Goal: Task Accomplishment & Management: Manage account settings

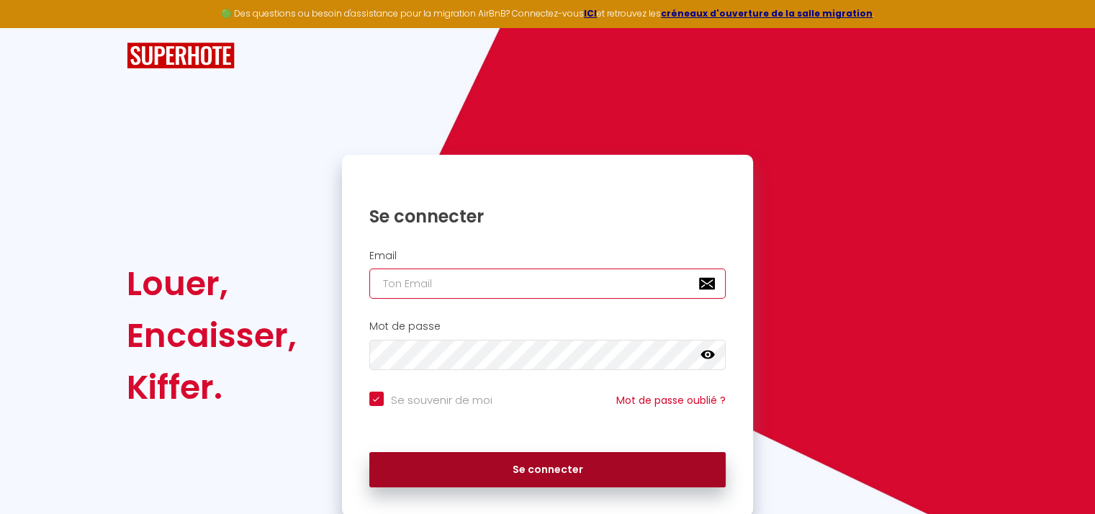
type input "[EMAIL_ADDRESS][DOMAIN_NAME]"
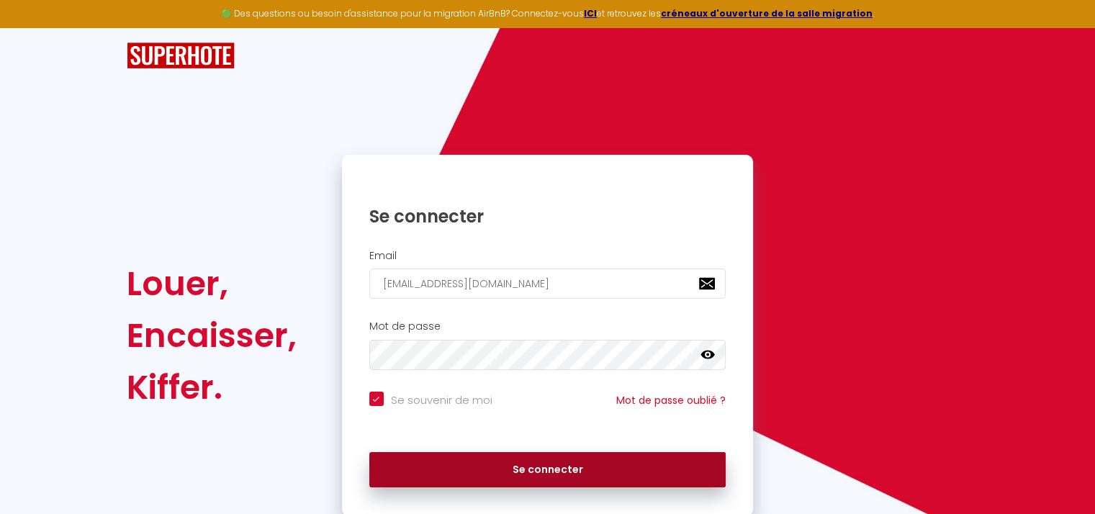
click at [524, 466] on button "Se connecter" at bounding box center [547, 470] width 357 height 36
checkbox input "true"
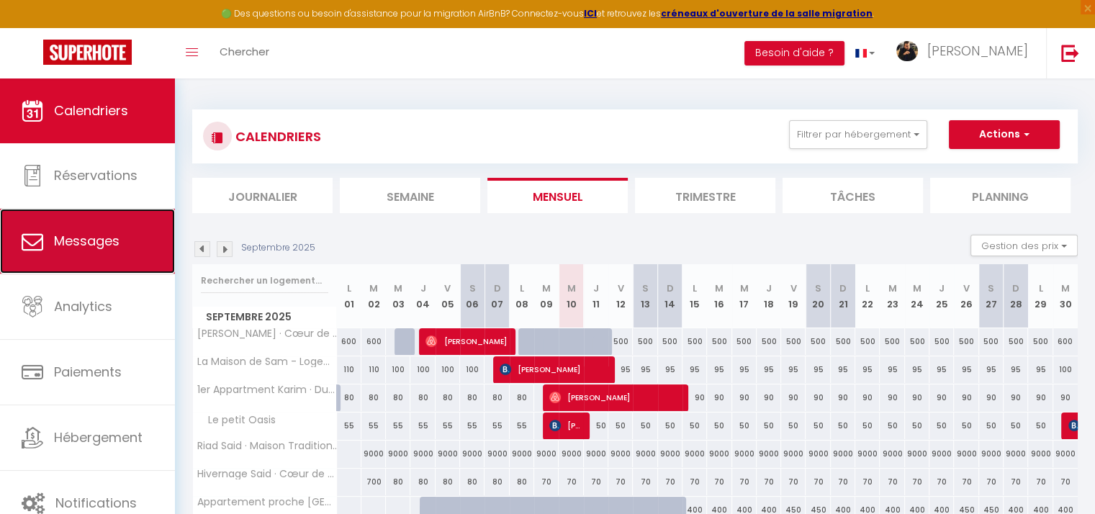
click at [109, 234] on span "Messages" at bounding box center [87, 241] width 66 height 18
select select "message"
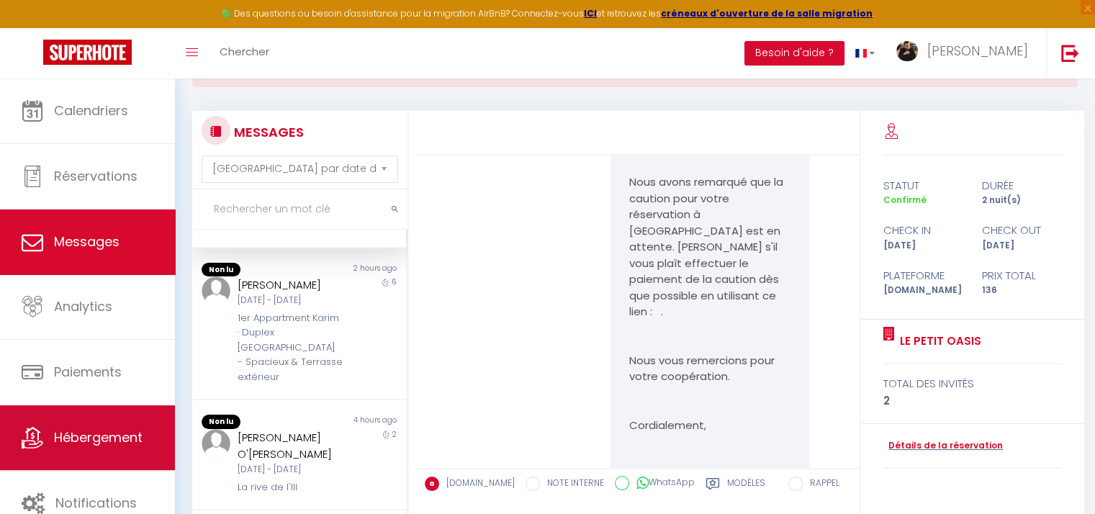
scroll to position [144, 0]
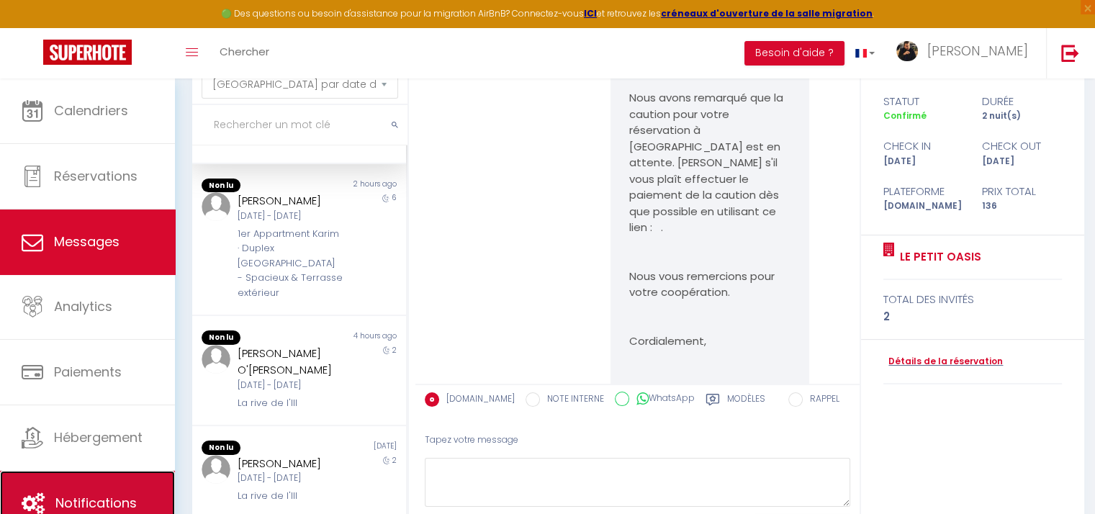
click at [86, 501] on span "Notifications" at bounding box center [95, 503] width 81 height 18
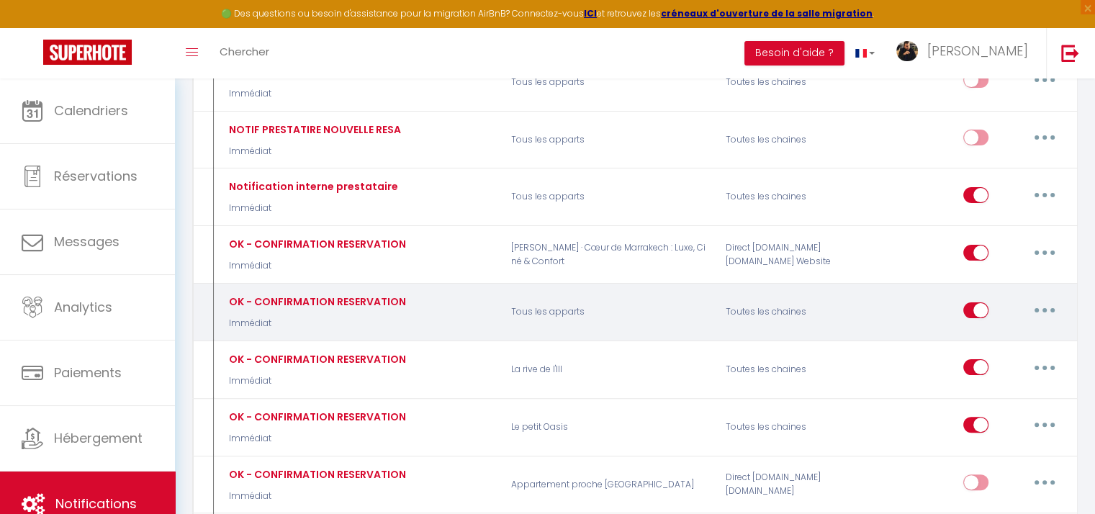
scroll to position [288, 0]
click at [980, 305] on input "checkbox" at bounding box center [976, 313] width 25 height 22
checkbox input "false"
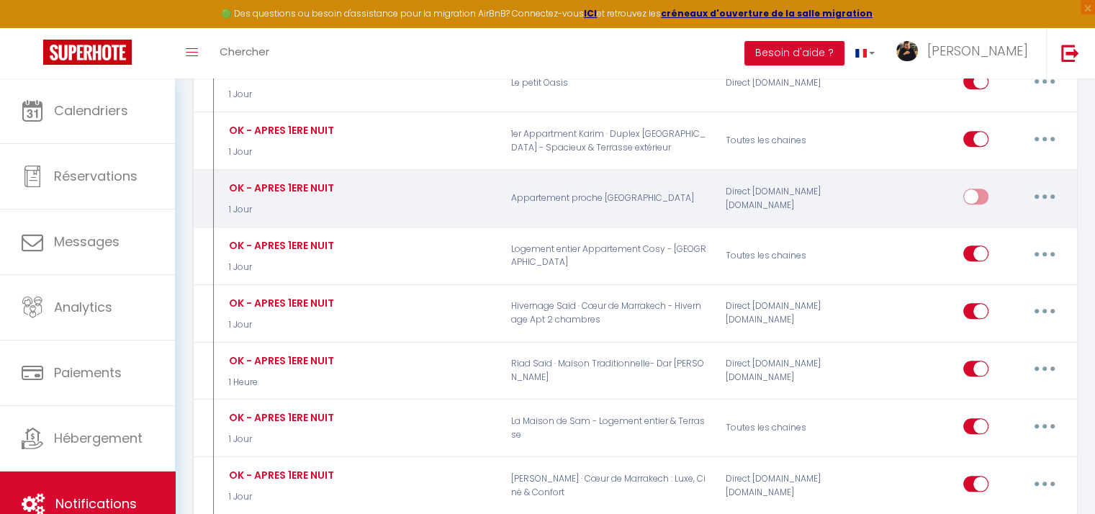
scroll to position [1512, 0]
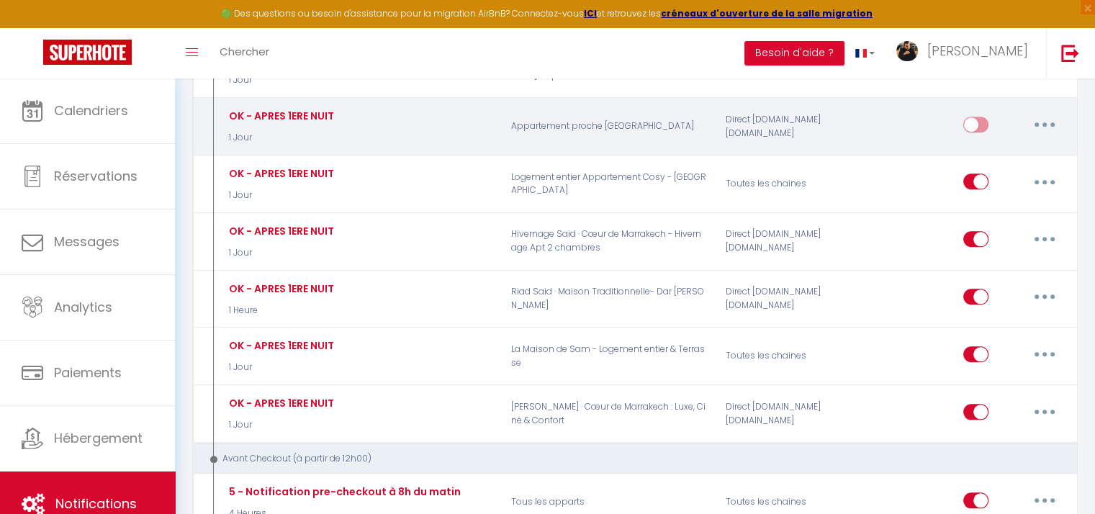
click at [988, 117] on input "checkbox" at bounding box center [976, 128] width 25 height 22
checkbox input "true"
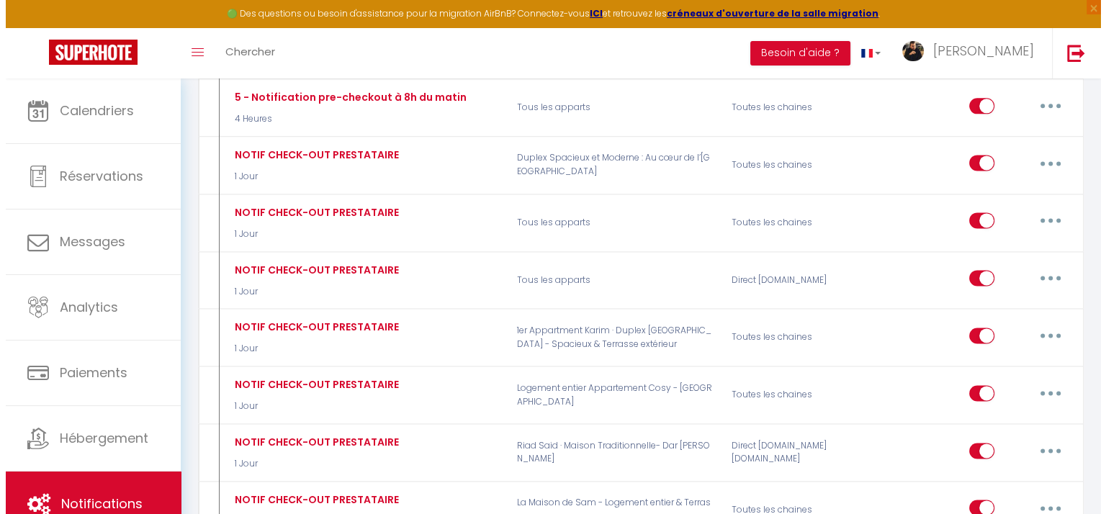
scroll to position [1872, 0]
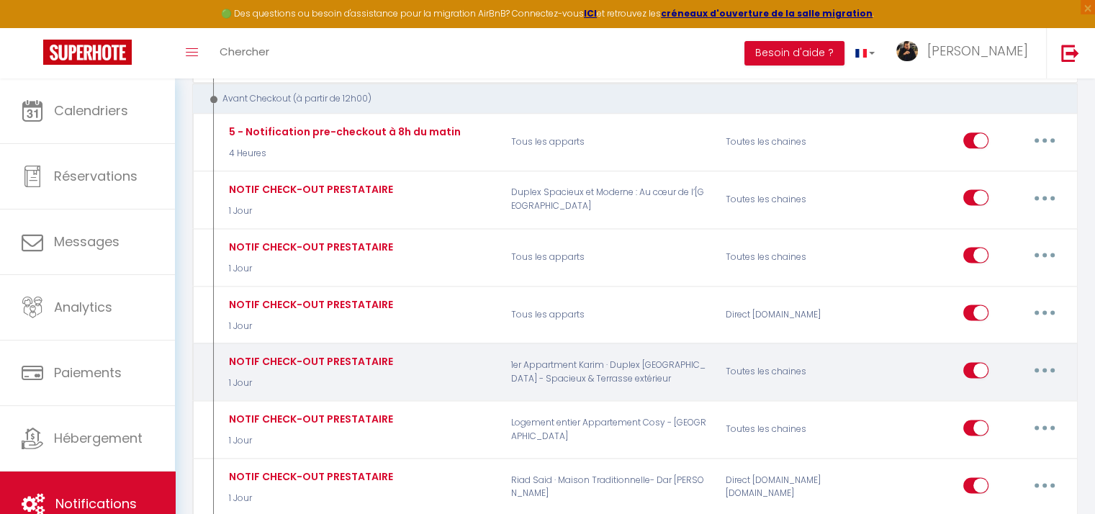
click at [1043, 359] on button "button" at bounding box center [1045, 370] width 40 height 23
click at [966, 390] on link "Editer" at bounding box center [1007, 402] width 107 height 24
type input "NOTIF CHECK-OUT PRESTATAIRE"
select select "4"
select select "notification"
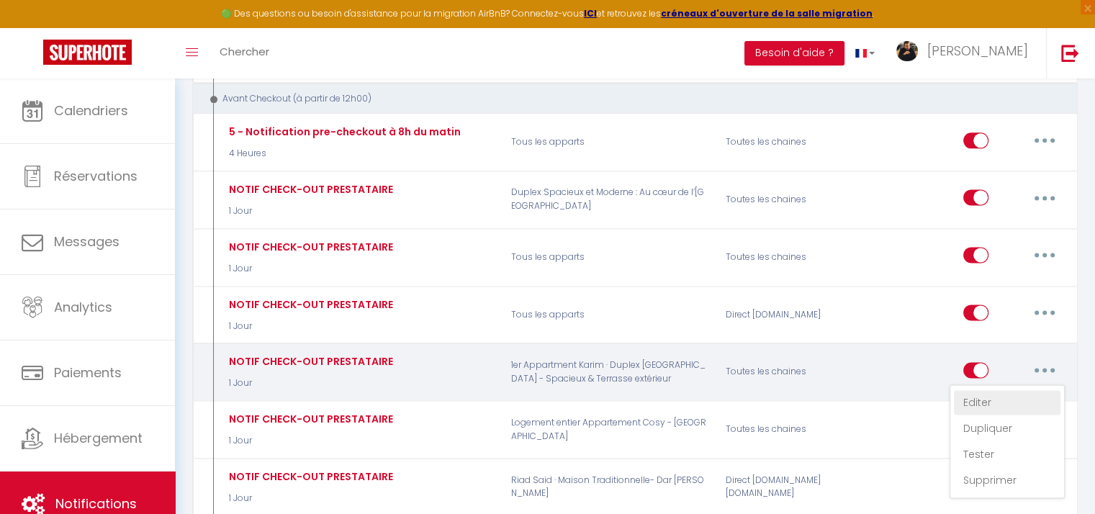
select select "1 Jour"
select select "if_booking_is_paid"
checkbox input "false"
checkbox input "true"
checkbox input "false"
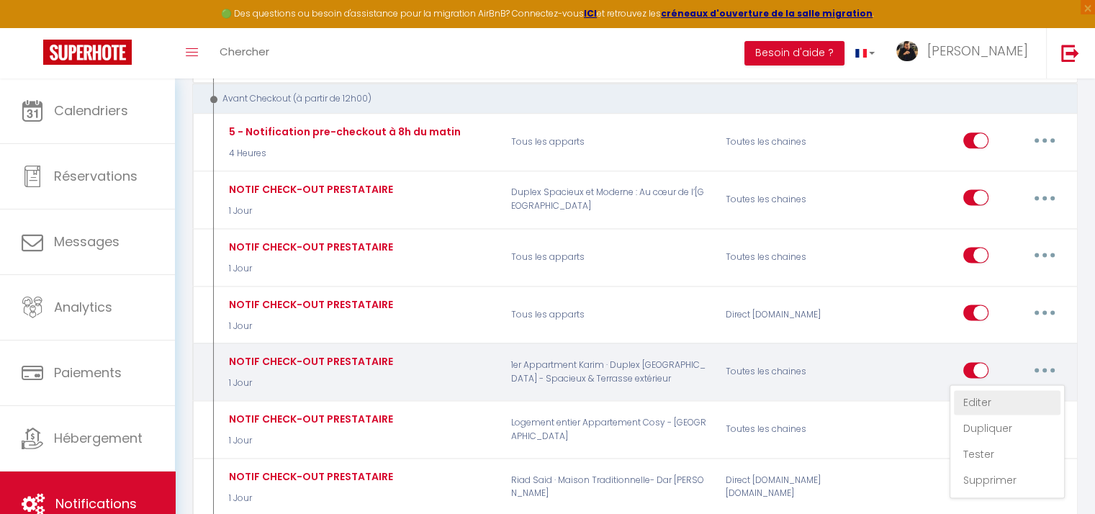
radio input "true"
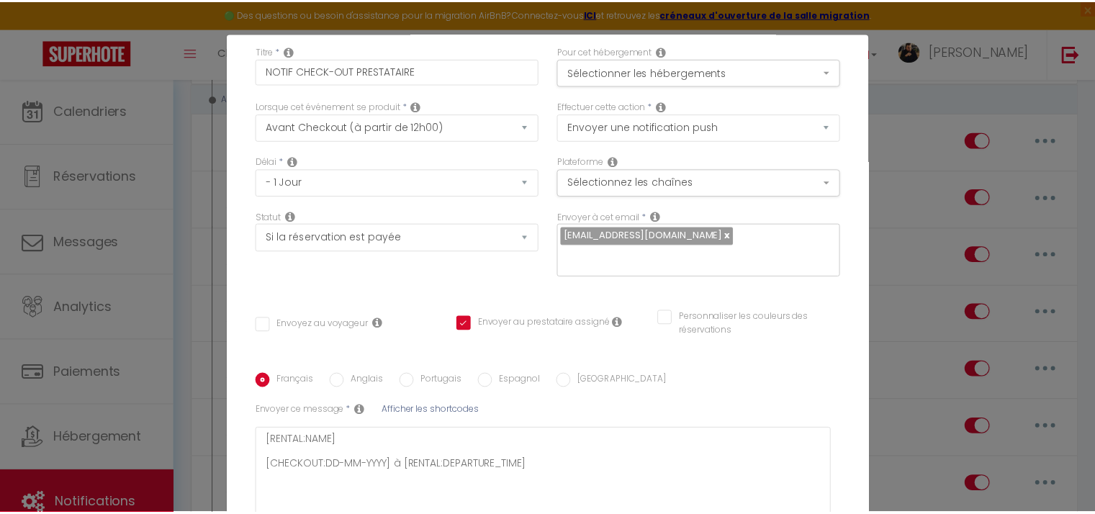
scroll to position [0, 0]
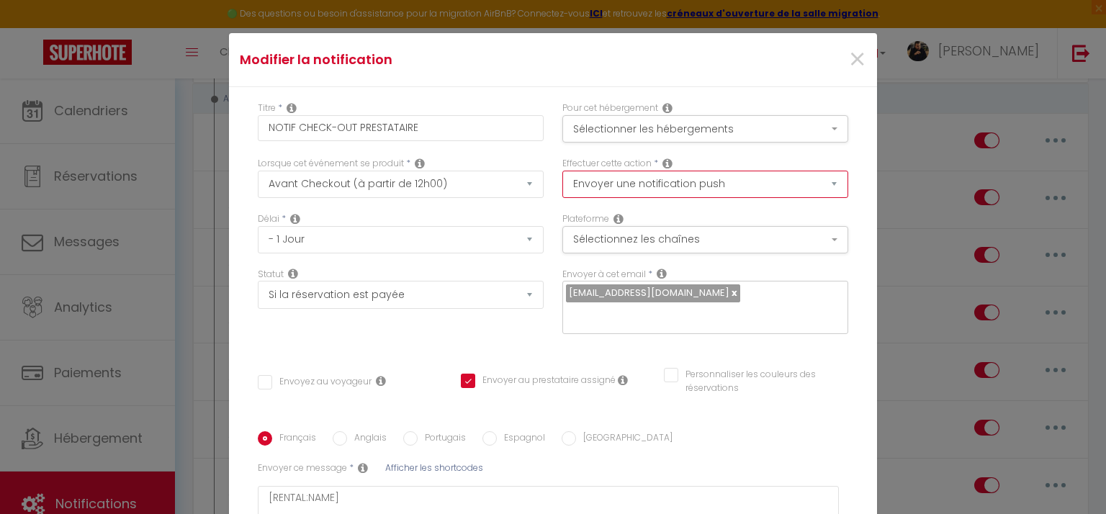
click at [639, 181] on select "Envoyer un email Envoyer un SMS Envoyer une notification push" at bounding box center [705, 184] width 286 height 27
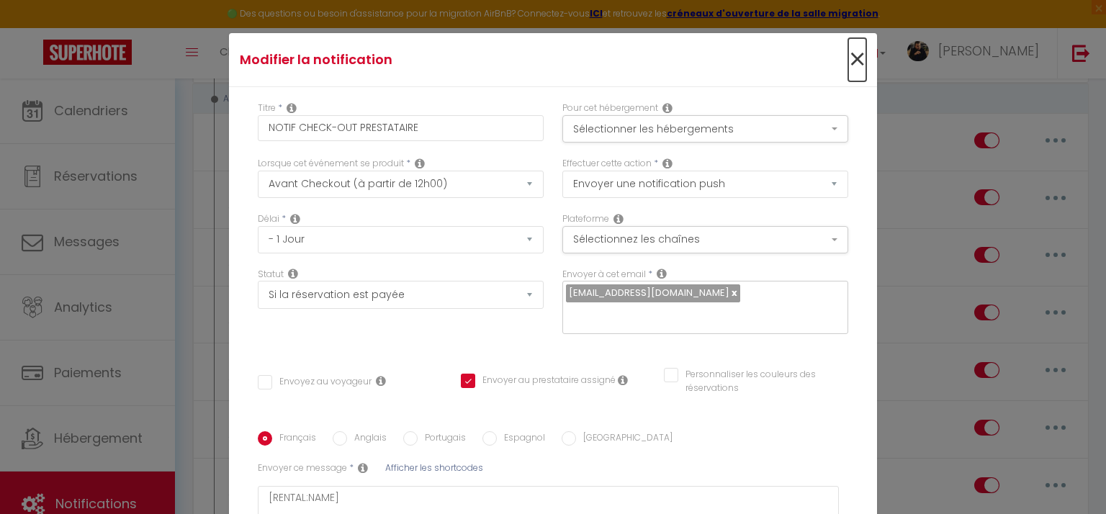
click at [848, 62] on span "×" at bounding box center [857, 59] width 18 height 43
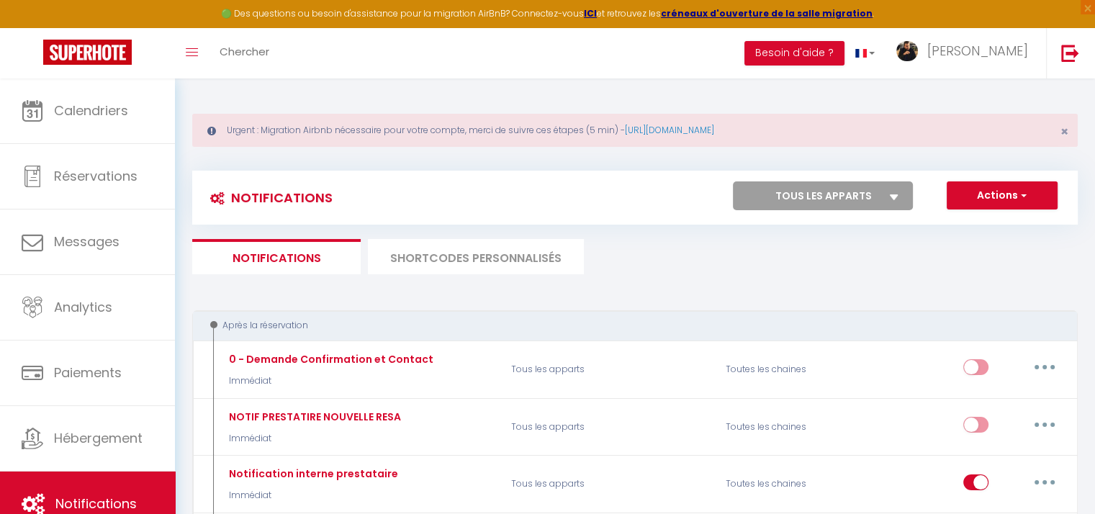
click at [848, 201] on select "Tous les apparts [PERSON_NAME] · Cœur de [GEOGRAPHIC_DATA] : Luxe, Ciné & Confo…" at bounding box center [823, 195] width 180 height 29
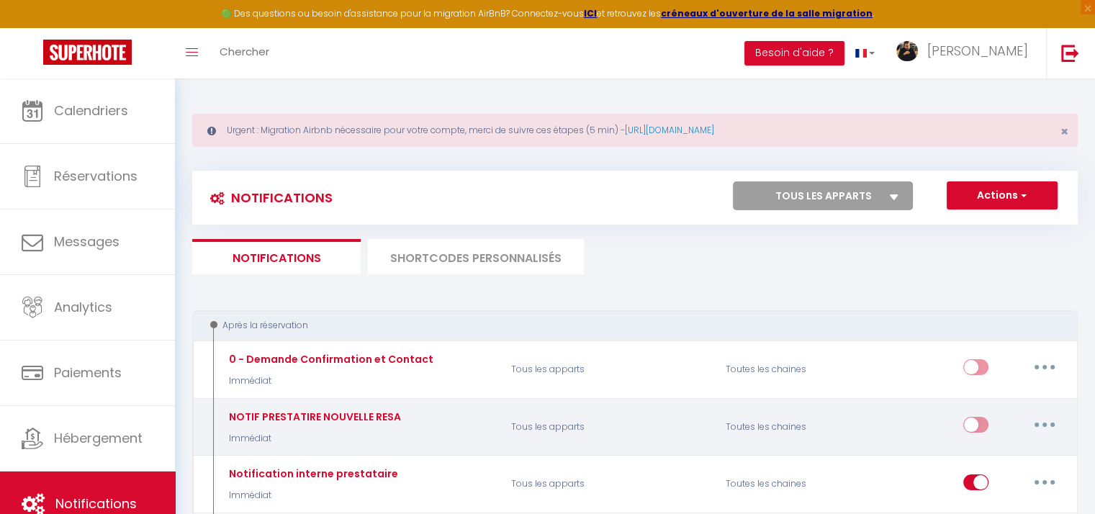
select select "66979"
click at [733, 181] on select "Tous les apparts [PERSON_NAME] · Cœur de [GEOGRAPHIC_DATA] : Luxe, Ciné & Confo…" at bounding box center [823, 195] width 180 height 29
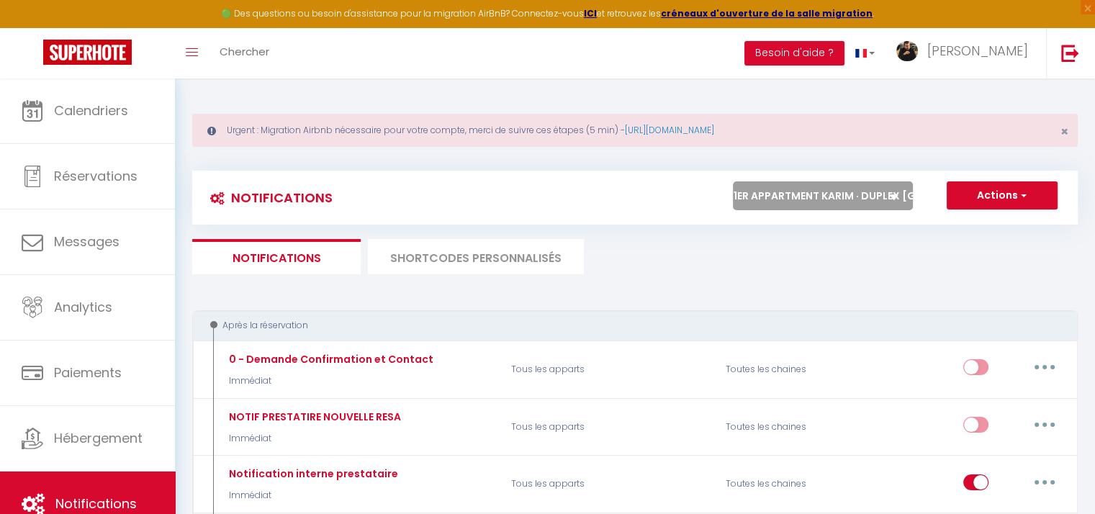
checkbox input "true"
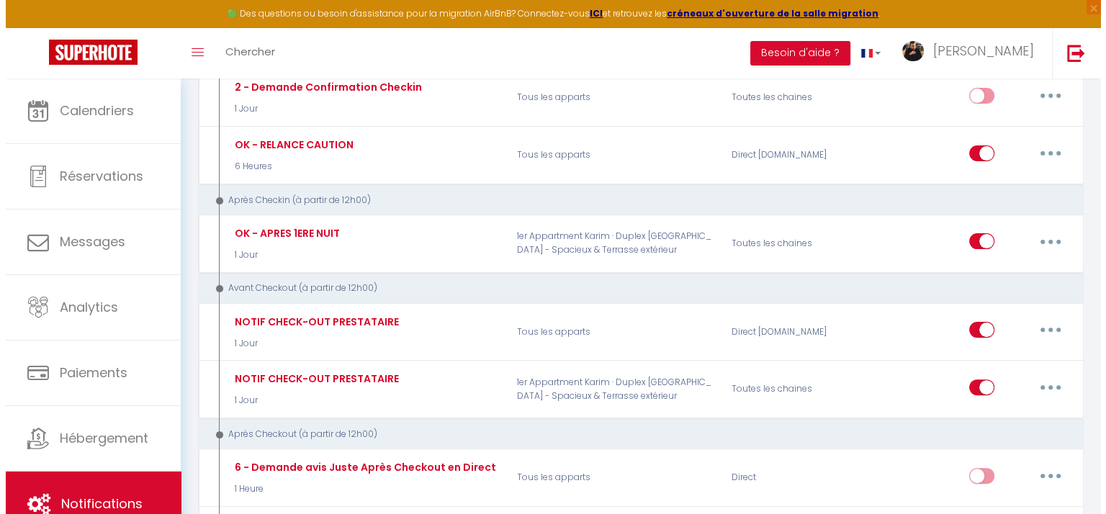
scroll to position [288, 0]
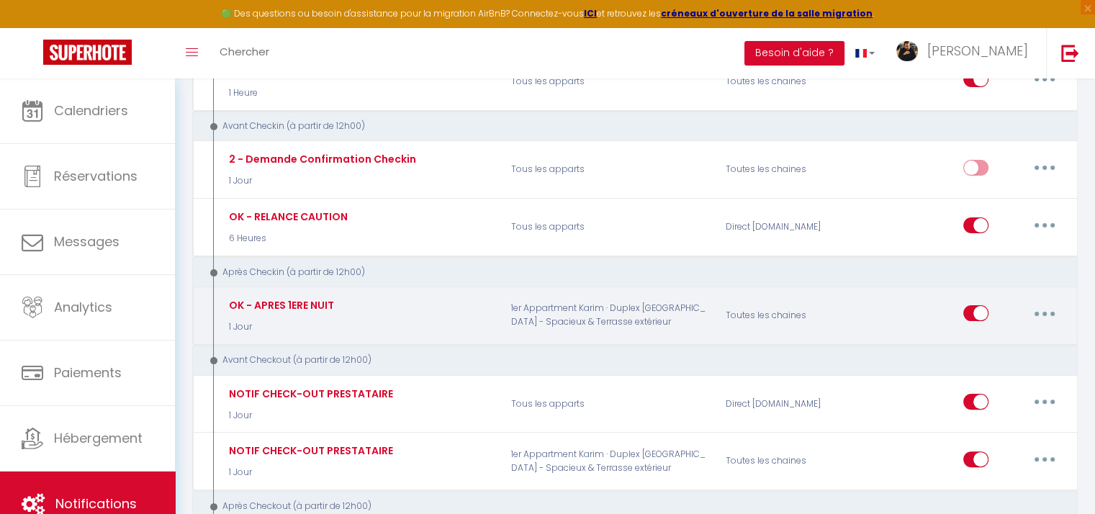
click at [1044, 313] on button "button" at bounding box center [1045, 313] width 40 height 23
click at [991, 348] on link "Editer" at bounding box center [1007, 346] width 107 height 24
type input "OK - APRES 1ERE NUIT"
select select "3"
select select "1 Jour"
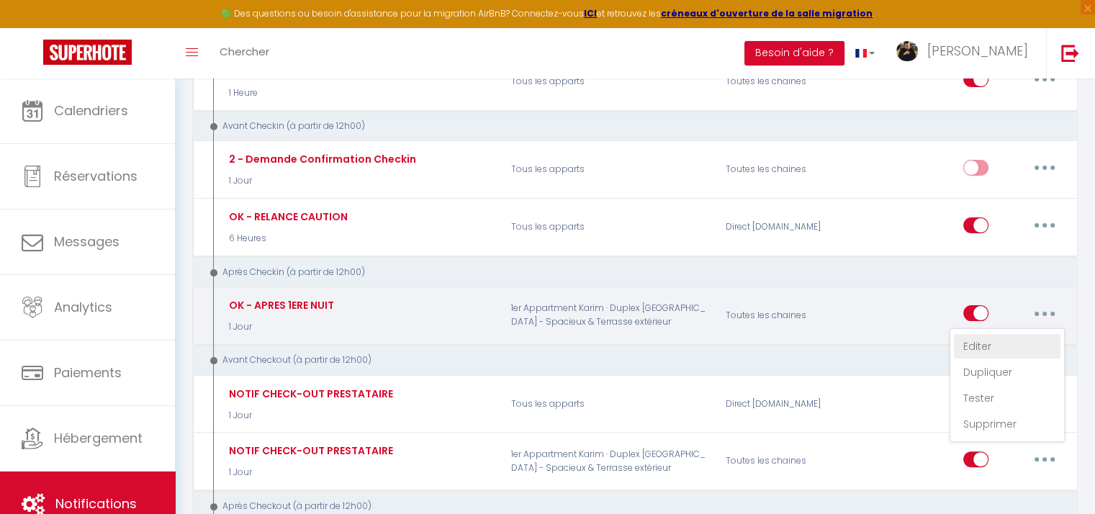
select select "if_booking_is_paid"
checkbox input "true"
checkbox input "false"
radio input "true"
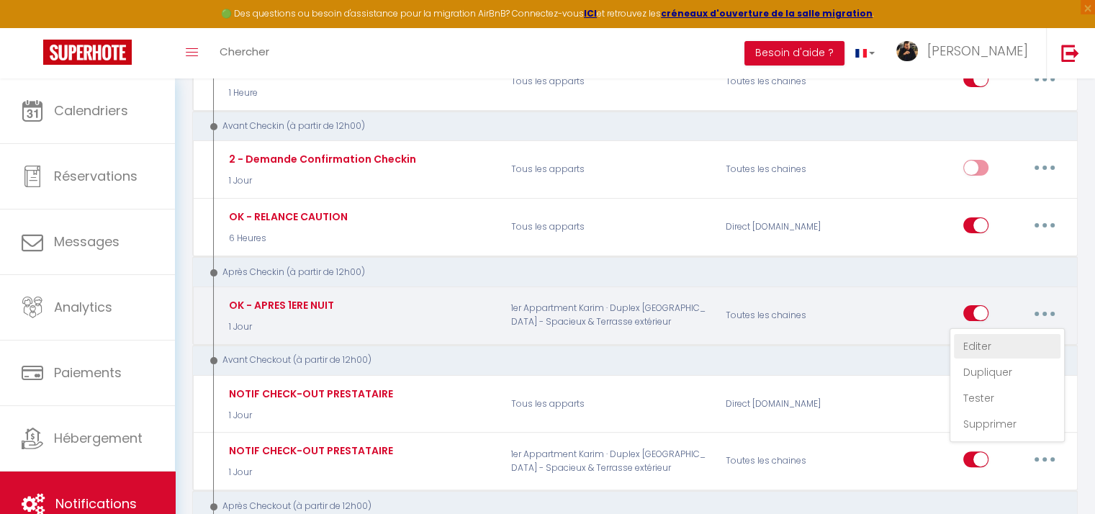
type input "Votre Confort est [GEOGRAPHIC_DATA]"
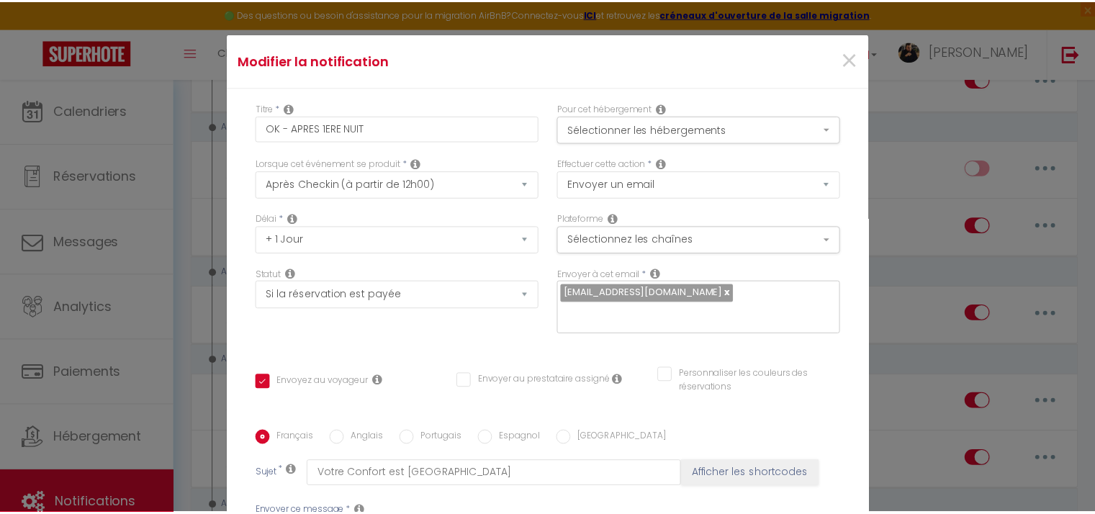
scroll to position [0, 0]
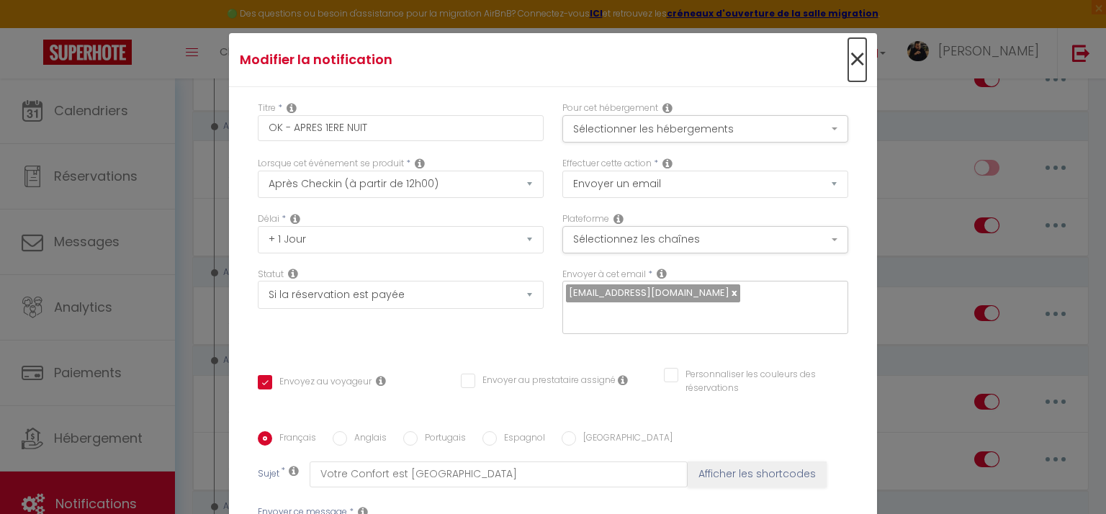
click at [848, 56] on span "×" at bounding box center [857, 59] width 18 height 43
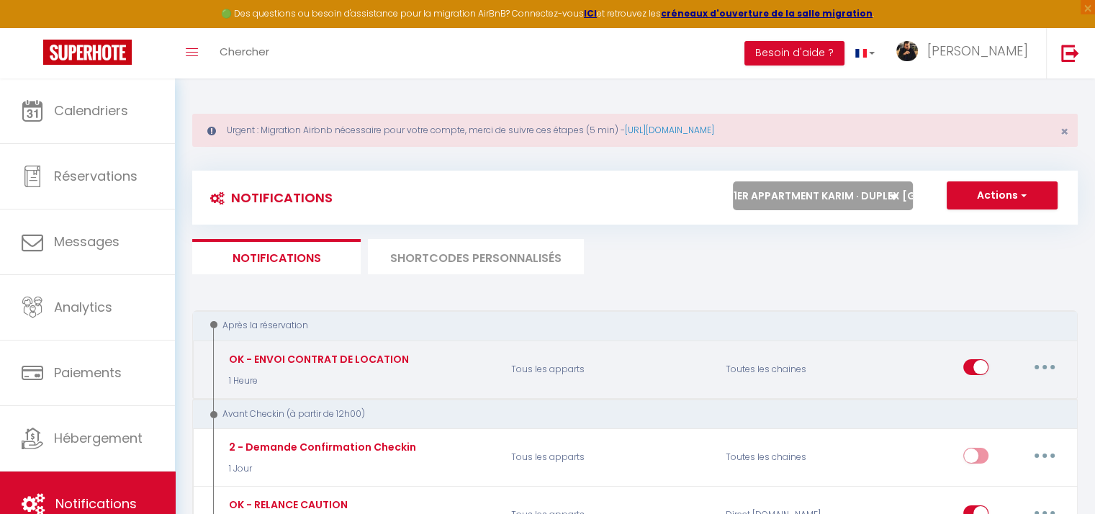
click at [1043, 369] on button "button" at bounding box center [1045, 367] width 40 height 23
click at [994, 397] on link "Editer" at bounding box center [1007, 400] width 107 height 24
type input "OK - ENVOI CONTRAT DE LOCATION"
select select "1"
select select "1 Heure"
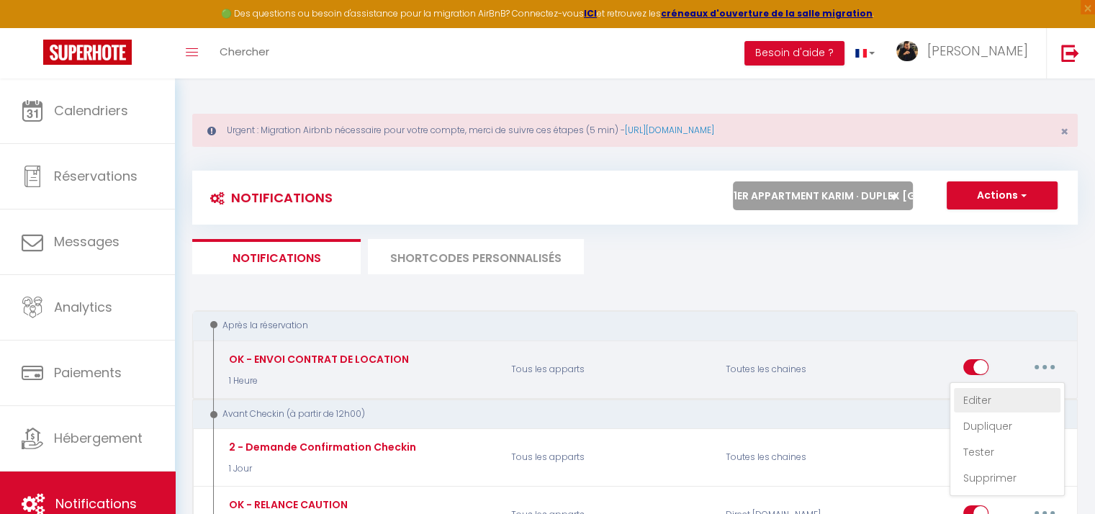
checkbox input "true"
checkbox input "false"
type input "Envoi contrat de location"
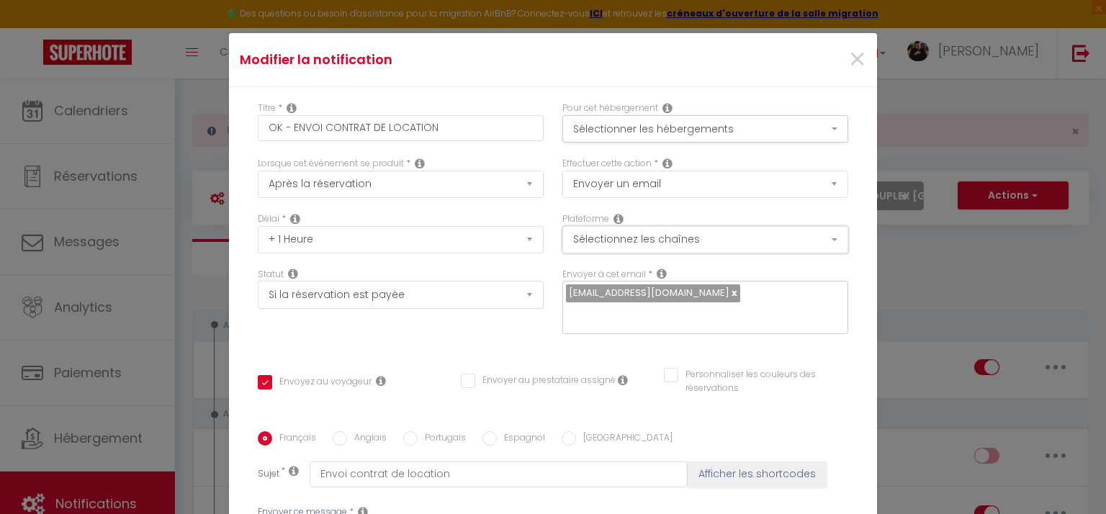
click at [668, 233] on button "Sélectionnez les chaînes" at bounding box center [705, 239] width 286 height 27
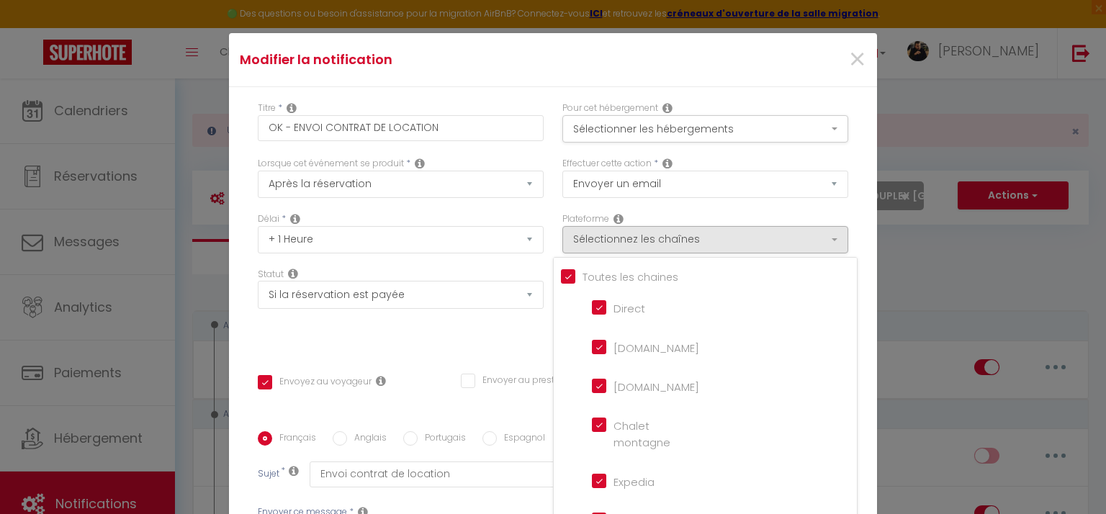
click at [454, 351] on div "Titre * OK - ENVOI CONTRAT DE LOCATION Pour cet hébergement Sélectionner les hé…" at bounding box center [553, 431] width 648 height 689
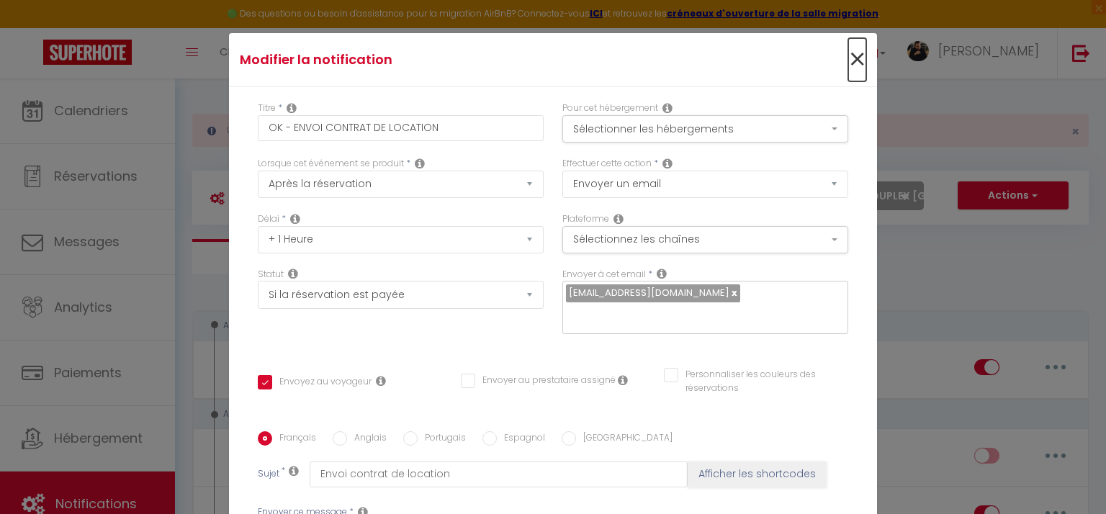
click at [848, 63] on span "×" at bounding box center [857, 59] width 18 height 43
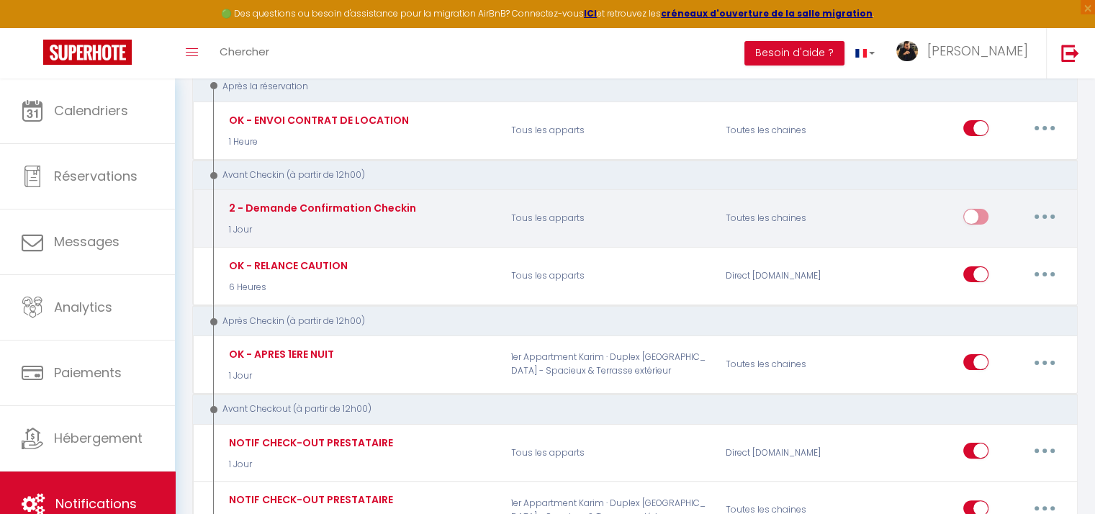
scroll to position [288, 0]
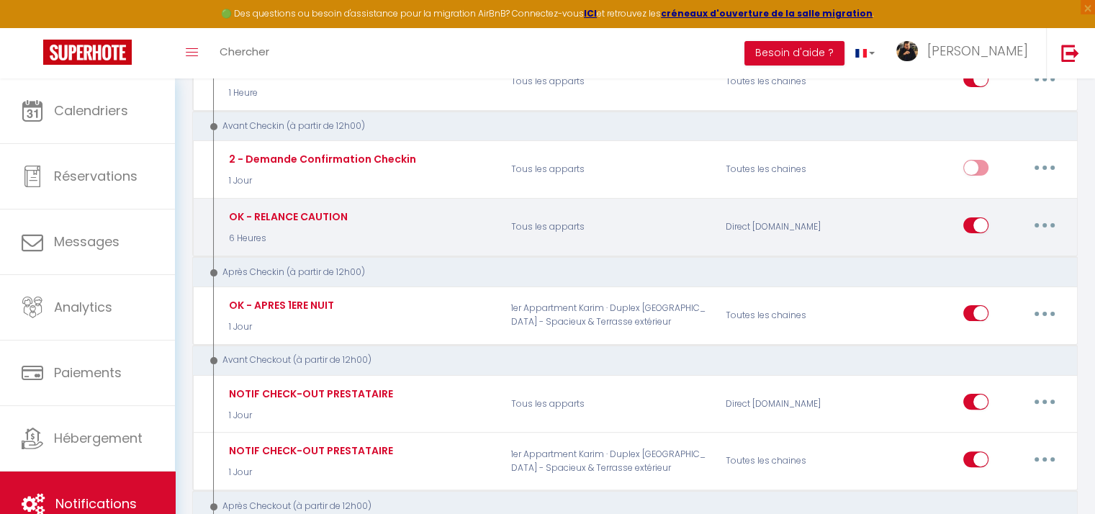
click at [1045, 223] on icon "button" at bounding box center [1045, 225] width 4 height 4
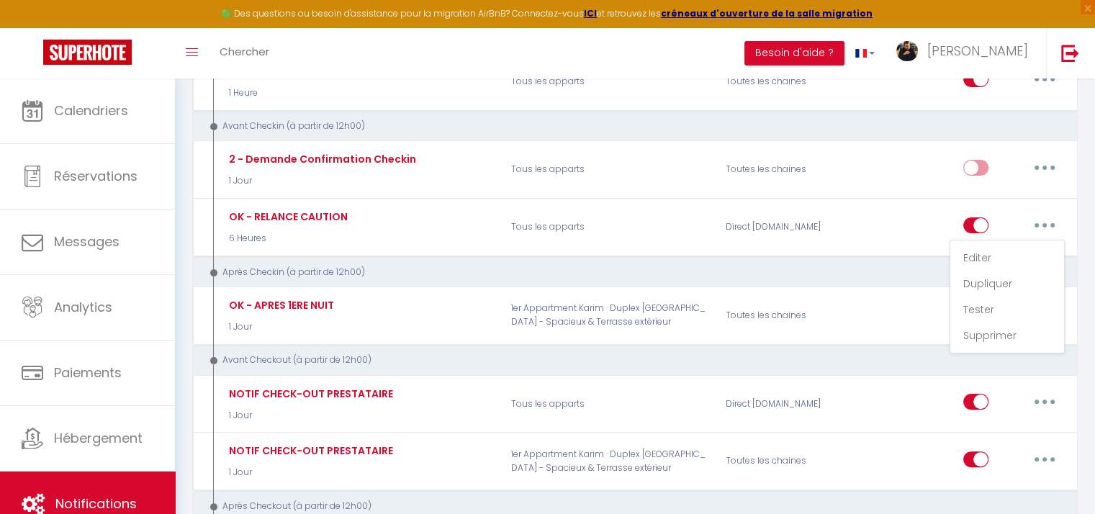
click at [833, 274] on div "Après Checkin (à partir de 12h00)" at bounding box center [627, 273] width 842 height 14
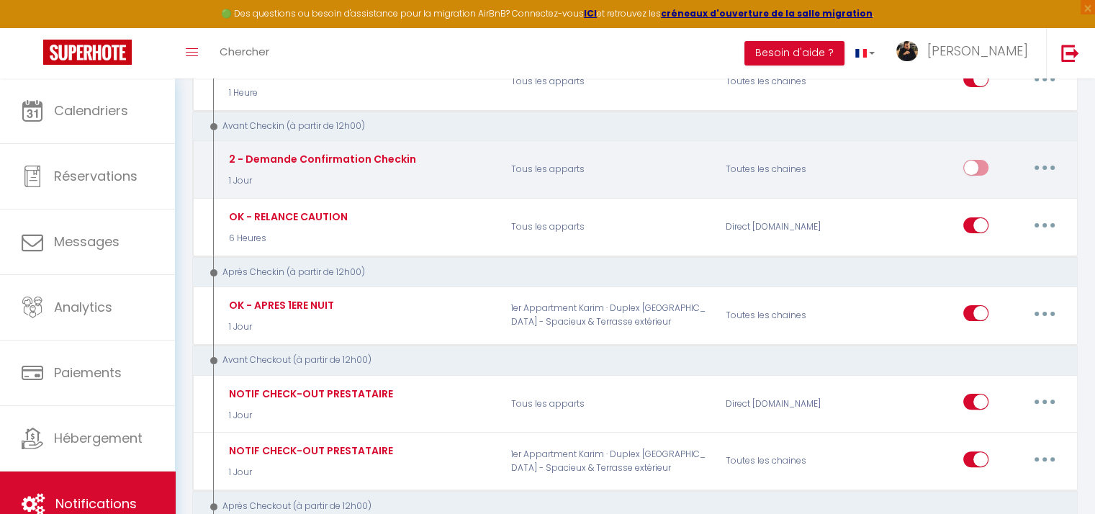
click at [974, 167] on input "checkbox" at bounding box center [976, 171] width 25 height 22
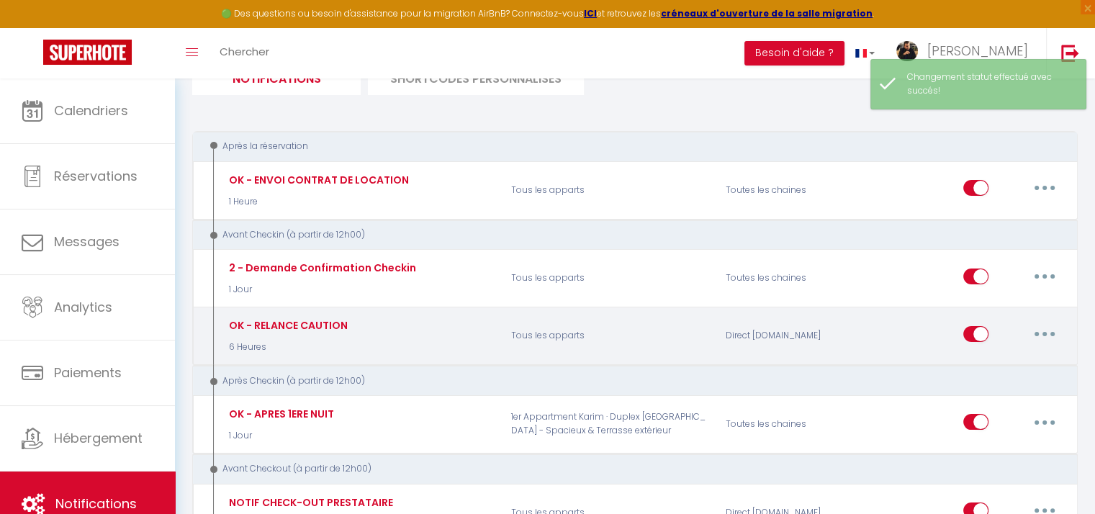
scroll to position [144, 0]
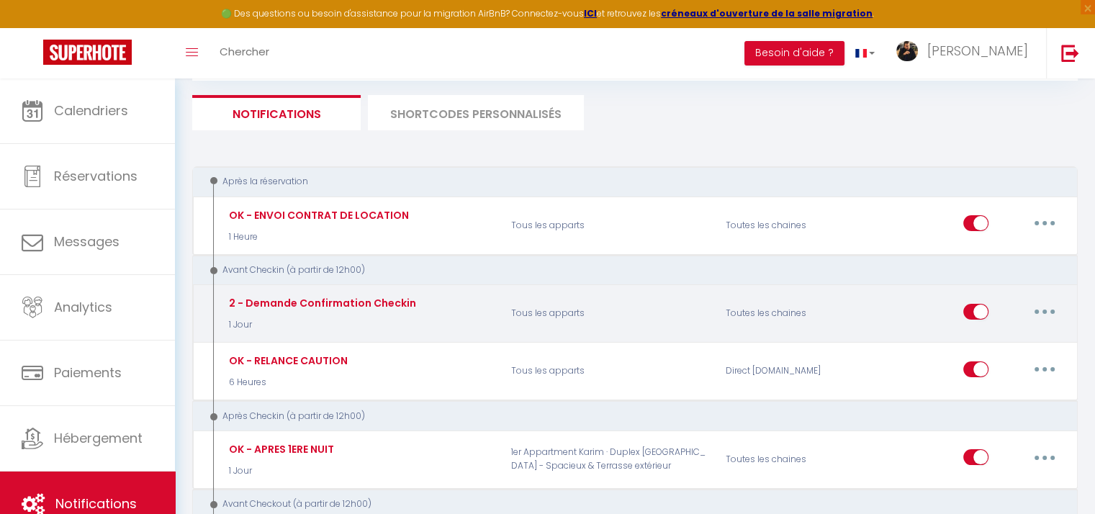
click at [974, 308] on input "checkbox" at bounding box center [976, 315] width 25 height 22
checkbox input "false"
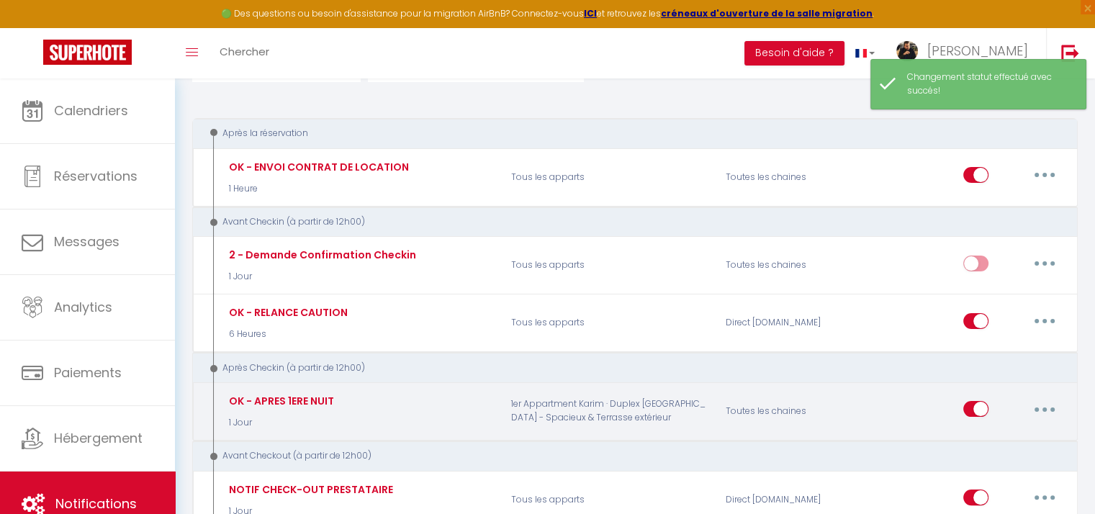
scroll to position [288, 0]
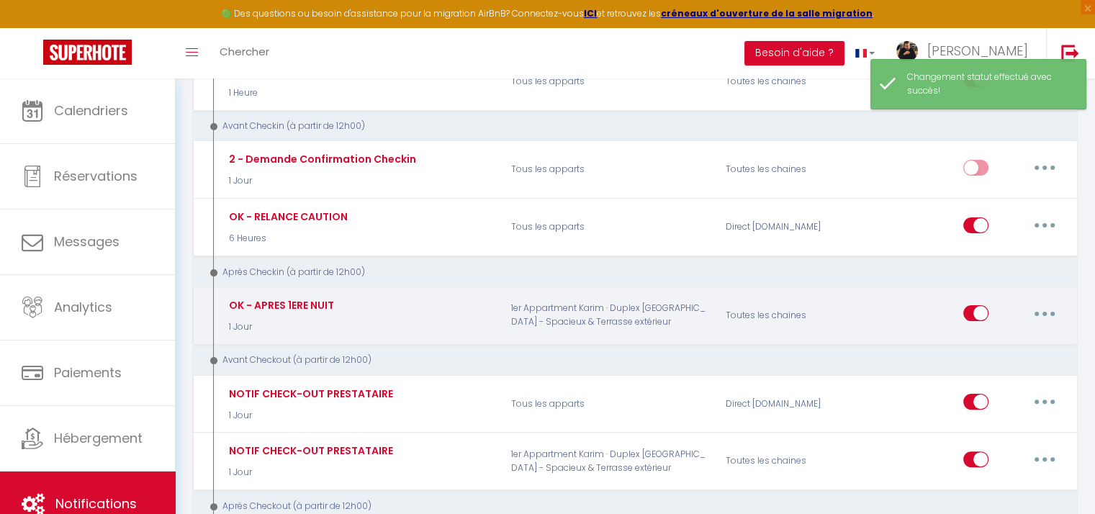
click at [1044, 307] on button "button" at bounding box center [1045, 313] width 40 height 23
click at [982, 345] on link "Editer" at bounding box center [1007, 346] width 107 height 24
type input "OK - APRES 1ERE NUIT"
select select "3"
select select "1 Jour"
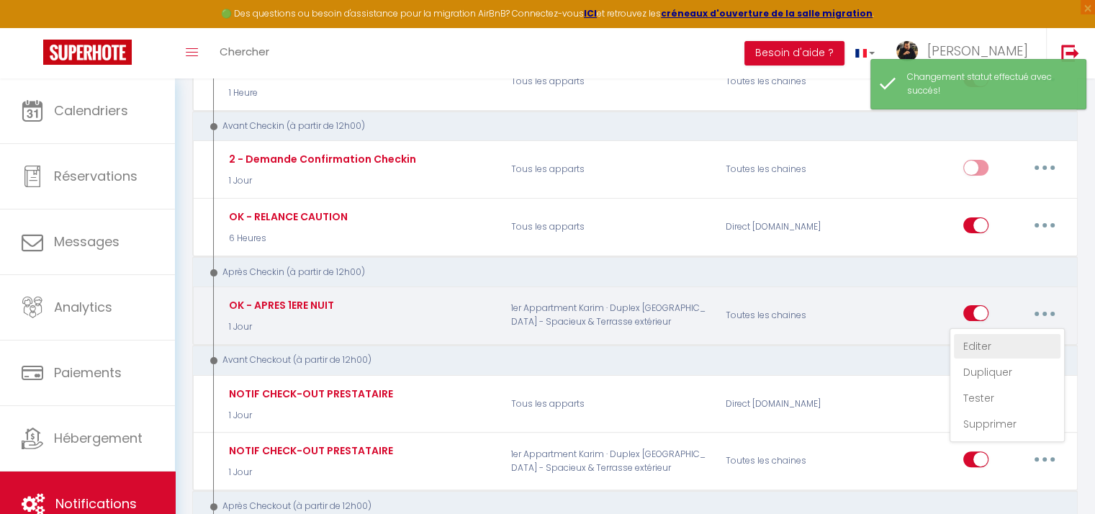
checkbox input "true"
checkbox input "false"
type input "Votre Confort est [GEOGRAPHIC_DATA]"
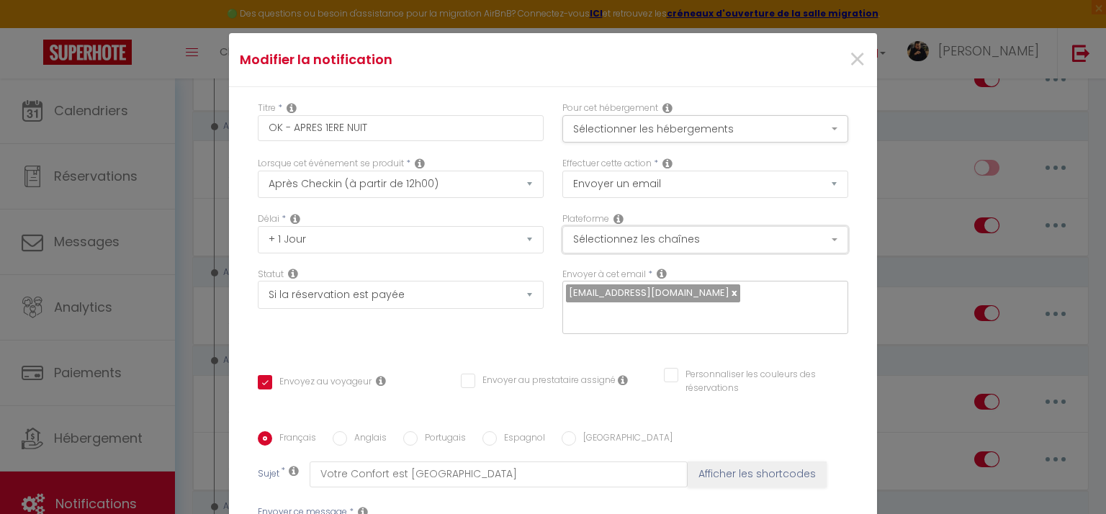
click at [665, 244] on button "Sélectionnez les chaînes" at bounding box center [705, 239] width 286 height 27
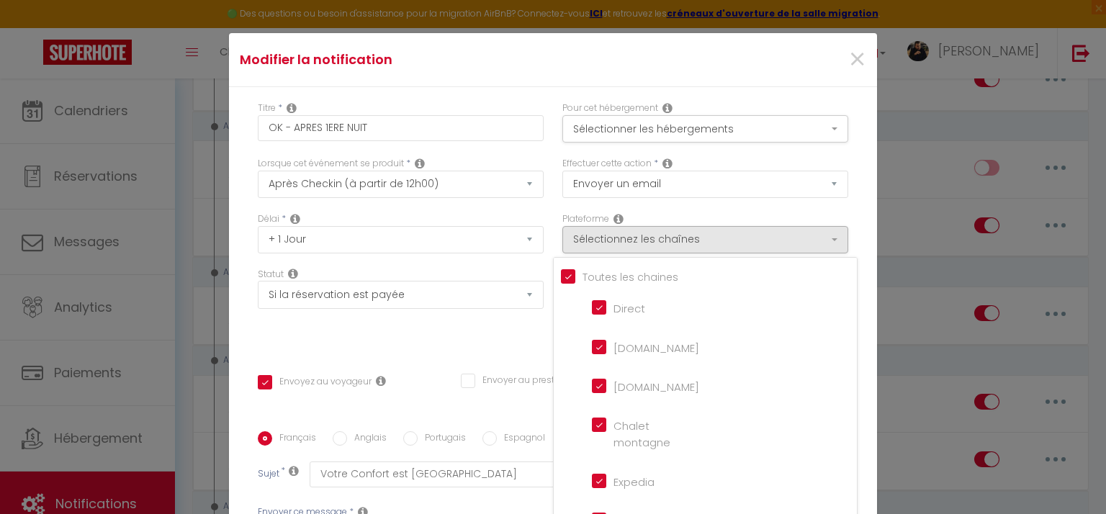
click at [464, 331] on div "Statut Aucun Si la réservation est payée Si réservation non payée Si la caution…" at bounding box center [400, 308] width 305 height 81
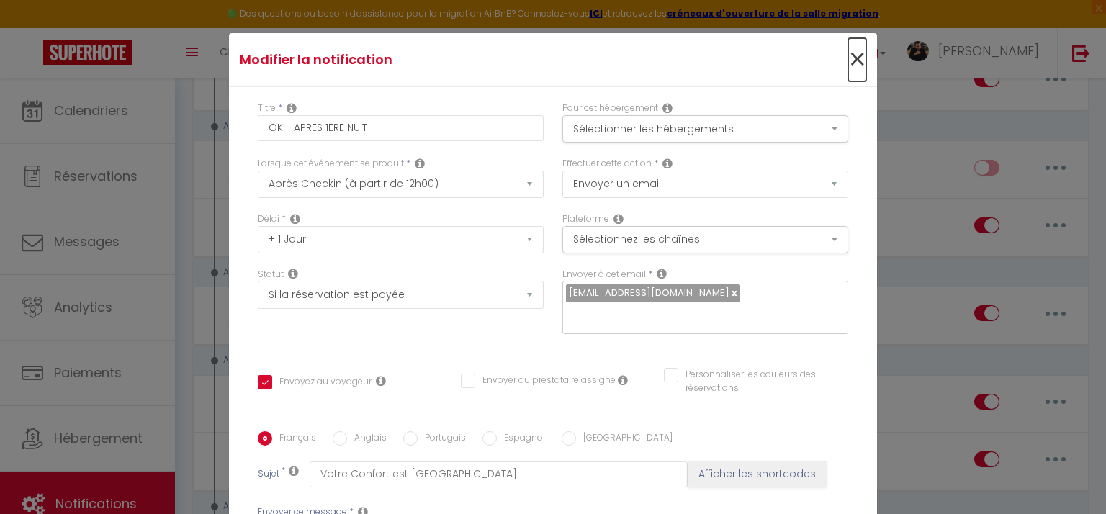
click at [848, 58] on span "×" at bounding box center [857, 59] width 18 height 43
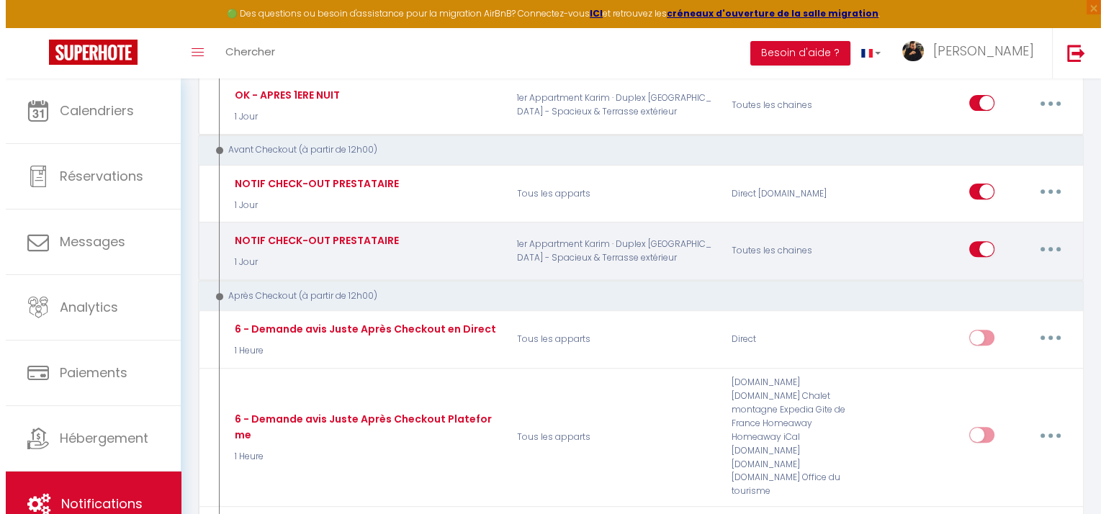
scroll to position [504, 0]
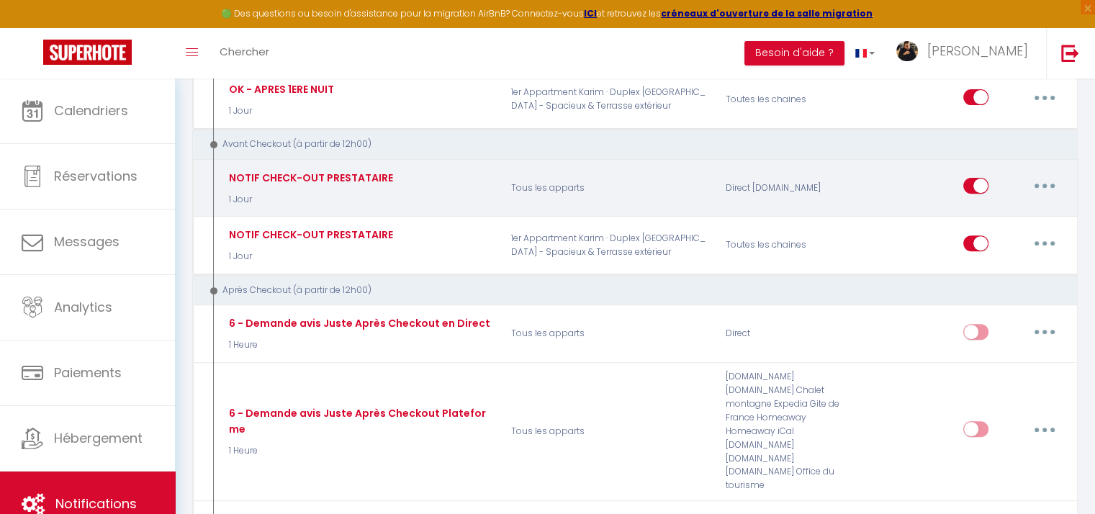
click at [1045, 184] on icon "button" at bounding box center [1045, 186] width 4 height 4
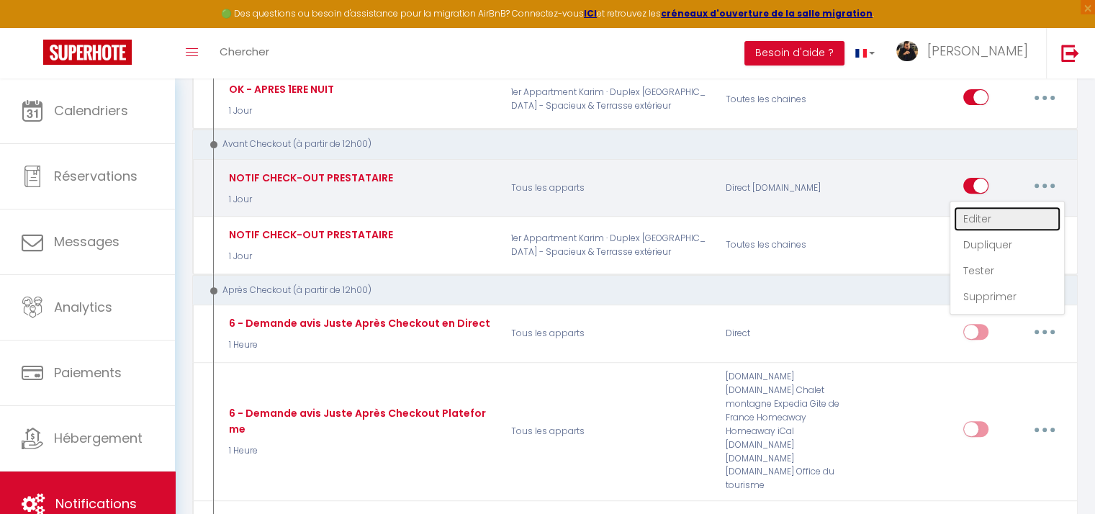
click at [984, 215] on link "Editer" at bounding box center [1007, 219] width 107 height 24
type input "NOTIF CHECK-OUT PRESTATAIRE"
select select "notification"
checkbox input "false"
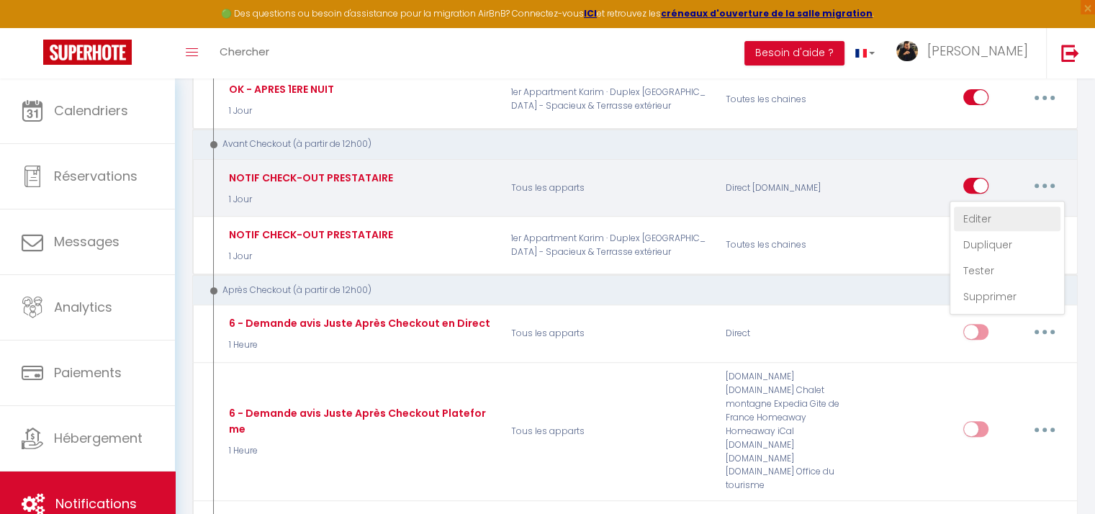
checkbox montagne "false"
checkbox input "false"
checkbox France "false"
checkbox input "false"
checkbox iCal "false"
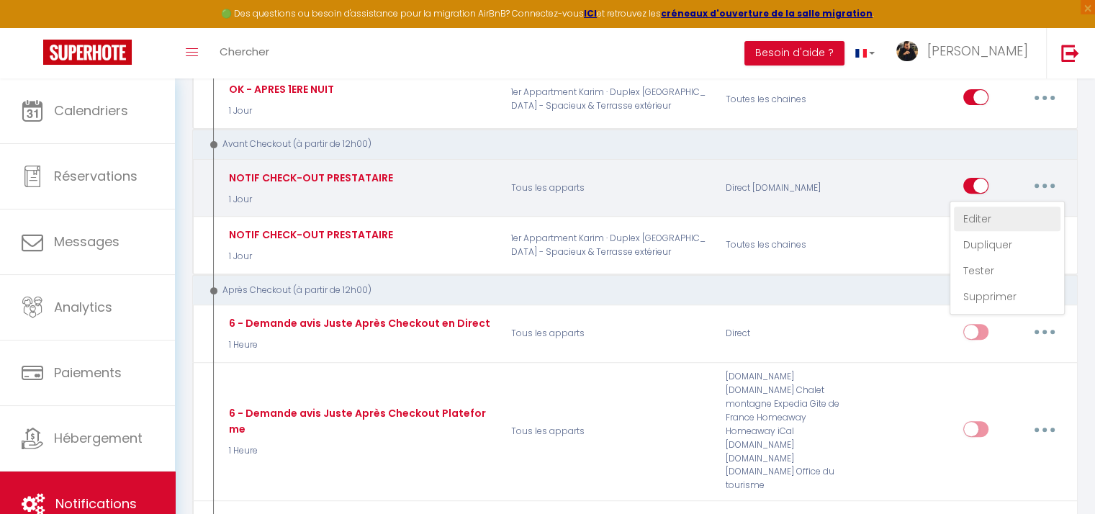
checkbox input "false"
checkbox tourisme "false"
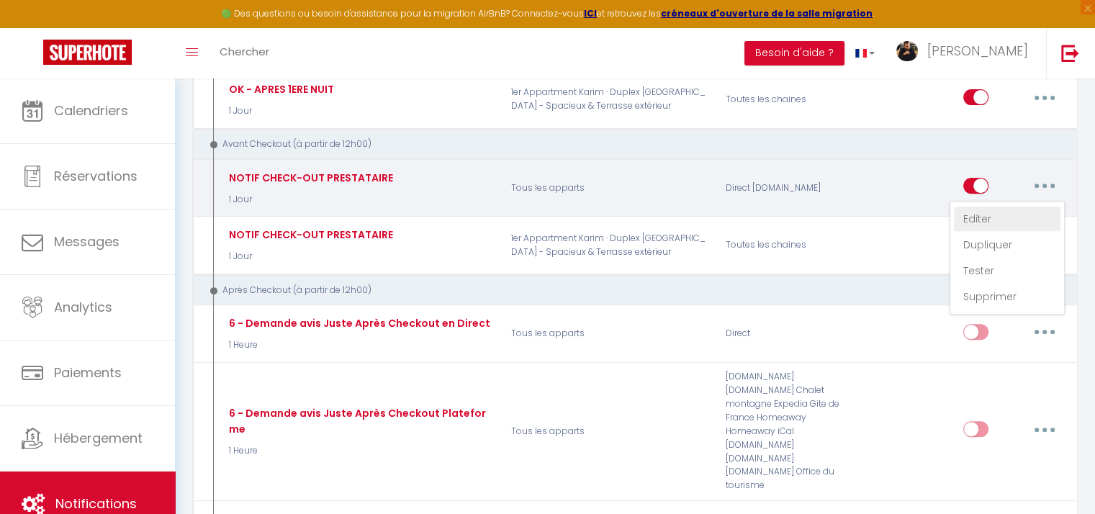
checkbox input "false"
checkbox input "true"
checkbox input "false"
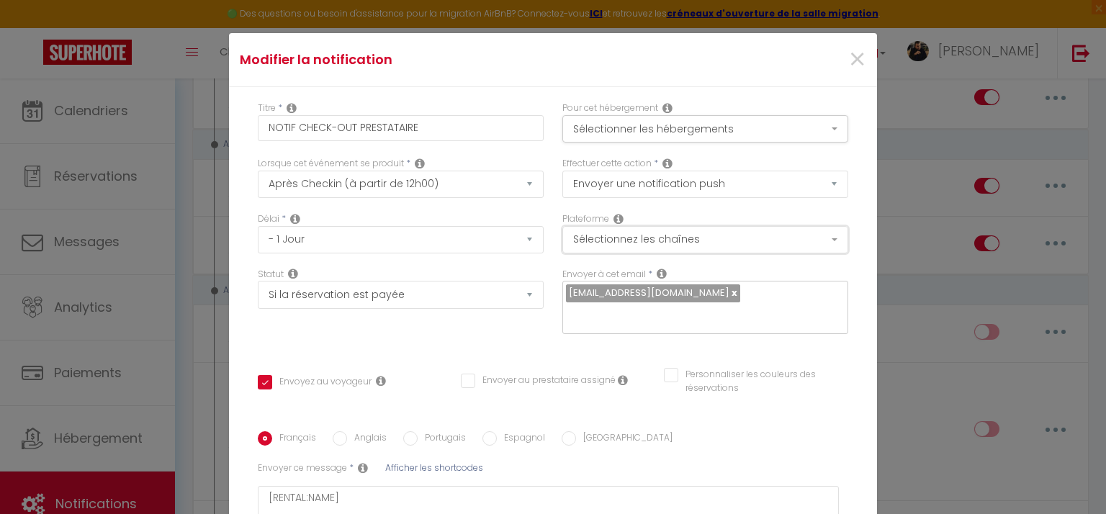
click at [686, 240] on button "Sélectionnez les chaînes" at bounding box center [705, 239] width 286 height 27
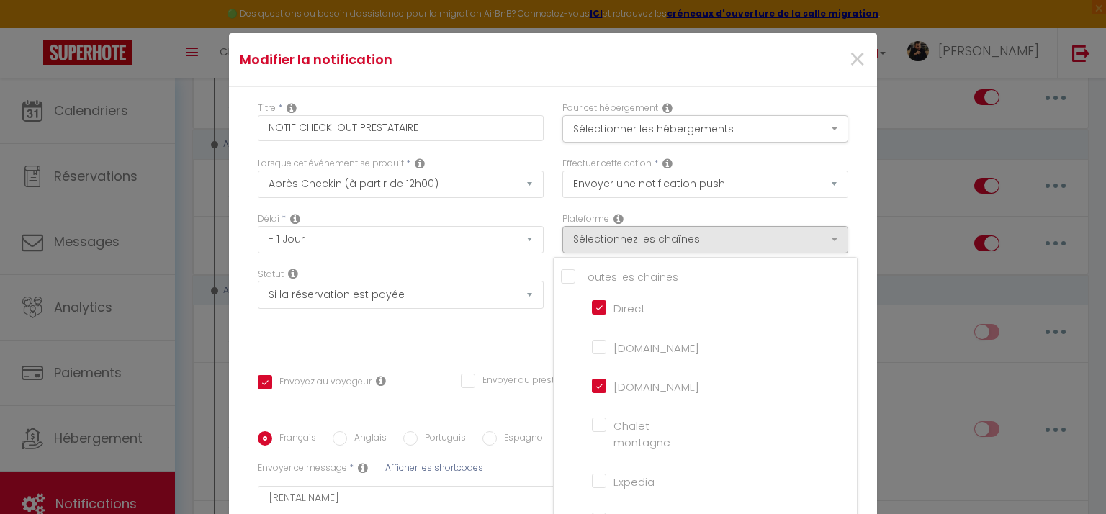
click at [592, 351] on input "[DOMAIN_NAME]" at bounding box center [633, 345] width 82 height 14
checkbox input "true"
checkbox input "false"
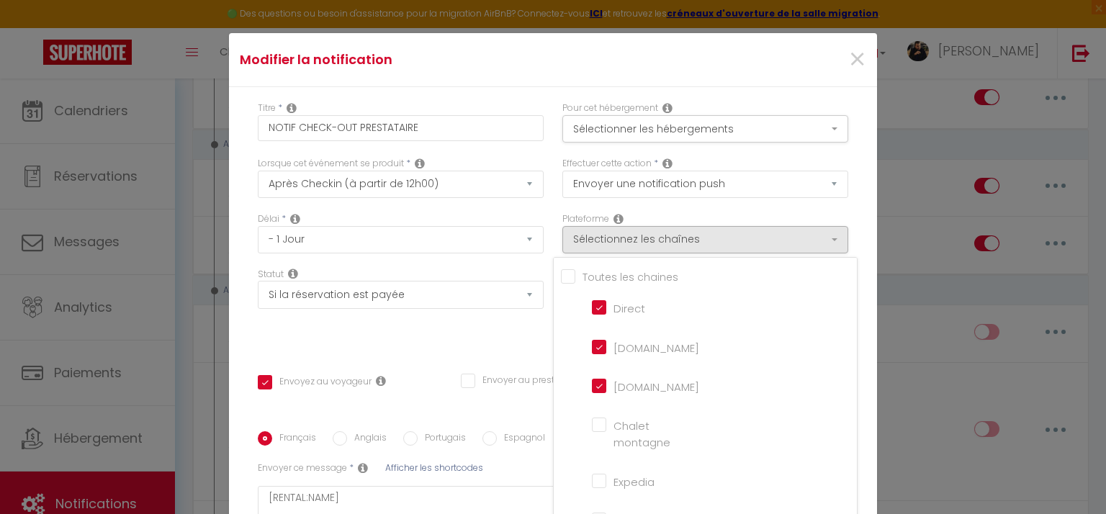
click at [432, 344] on div "Statut Aucun Si la réservation est payée Si réservation non payée Si la caution…" at bounding box center [400, 308] width 305 height 81
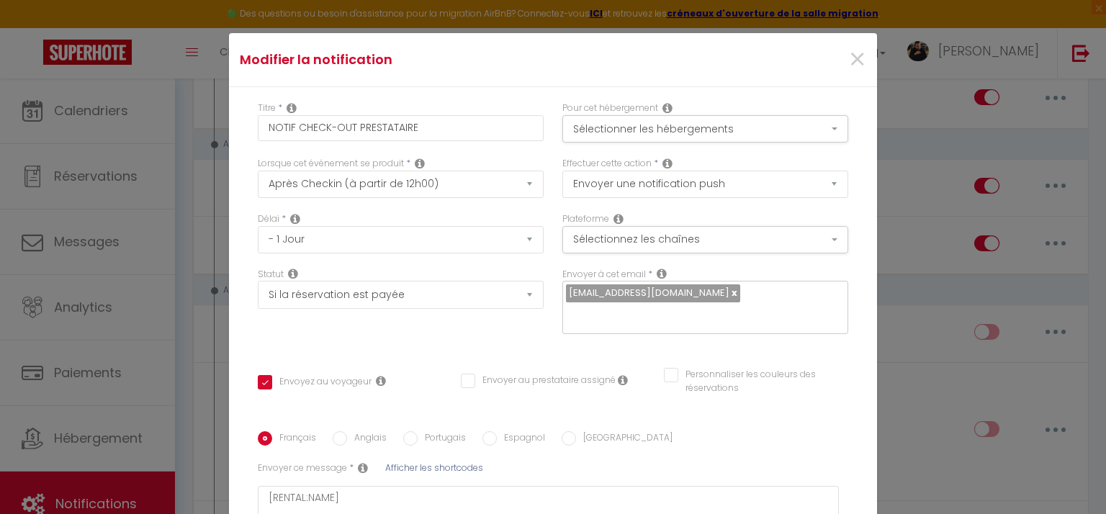
click at [433, 344] on div "Statut Aucun Si la réservation est payée Si réservation non payée Si la caution…" at bounding box center [400, 308] width 305 height 81
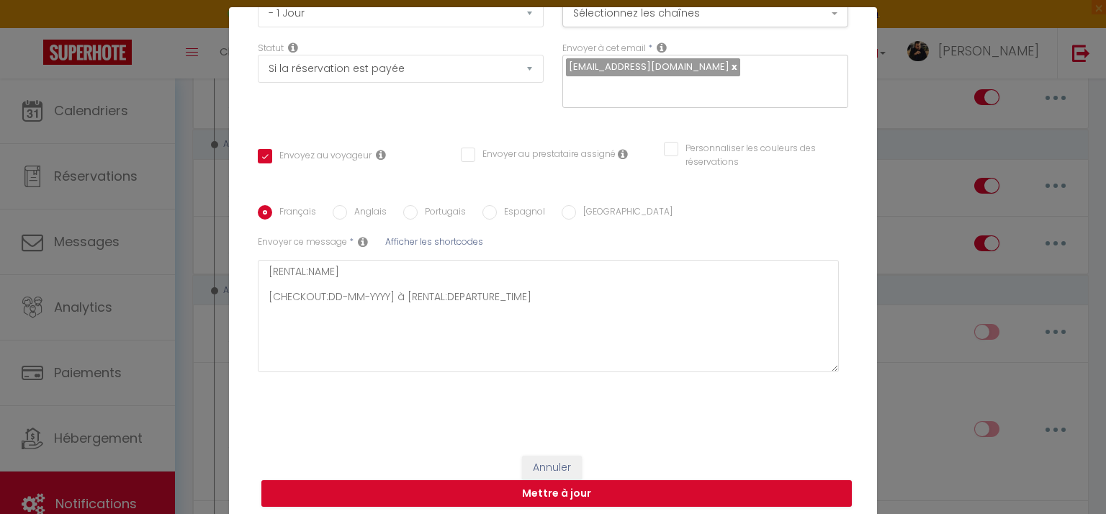
scroll to position [66, 0]
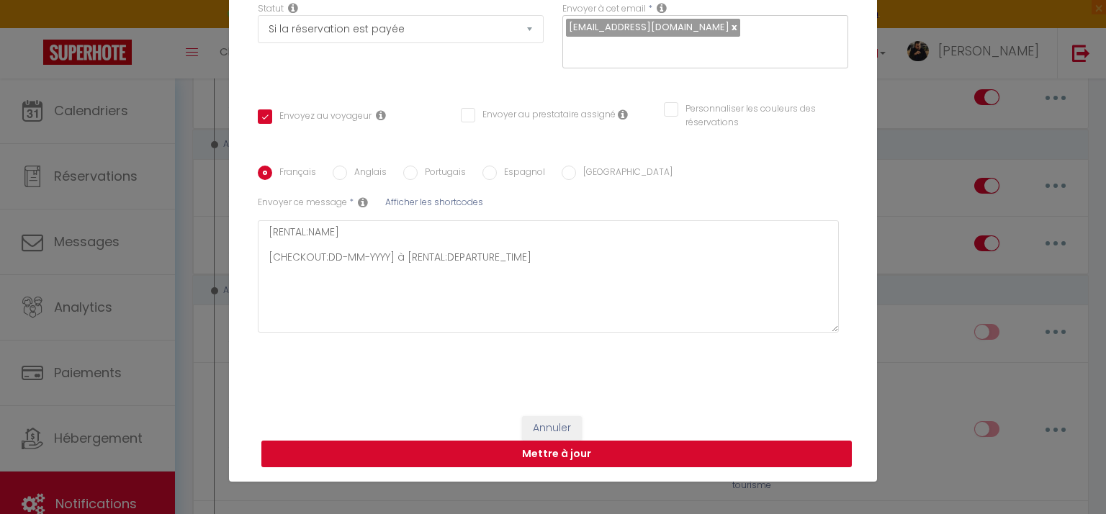
click at [599, 452] on button "Mettre à jour" at bounding box center [556, 454] width 591 height 27
checkbox input "true"
checkbox input "false"
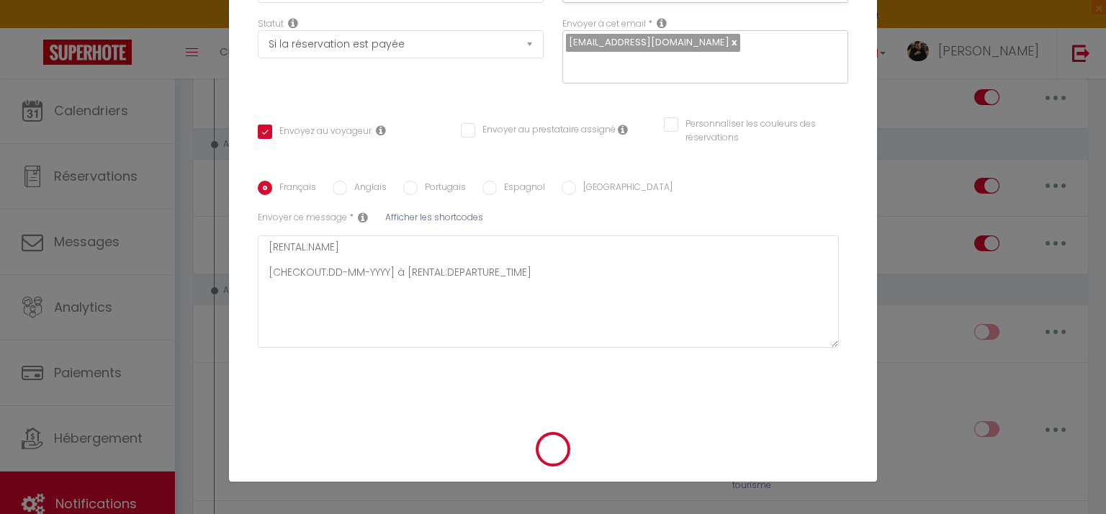
click at [461, 128] on input "Envoyer au prestataire assigné" at bounding box center [538, 130] width 155 height 14
checkbox input "true"
checkbox input "false"
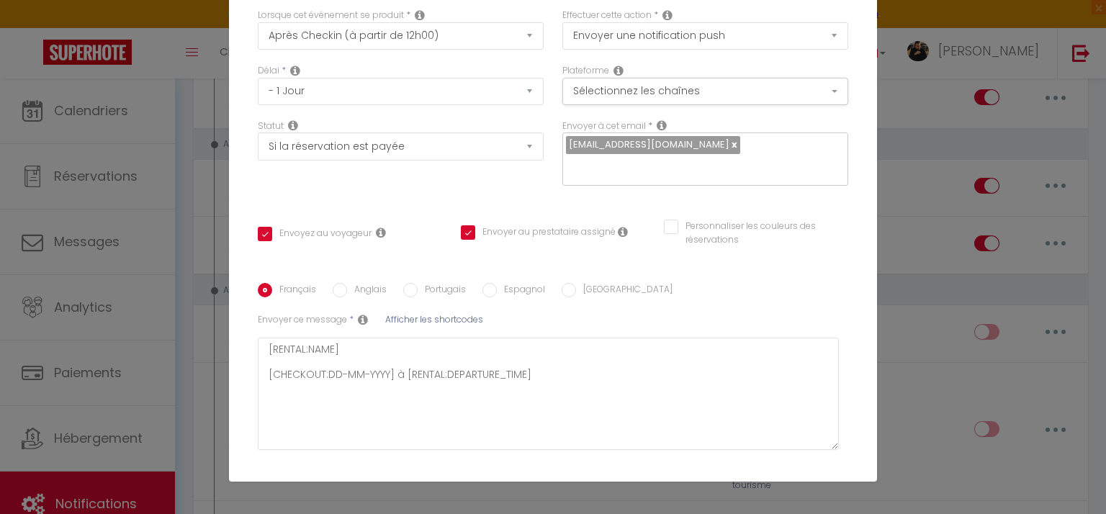
scroll to position [187, 0]
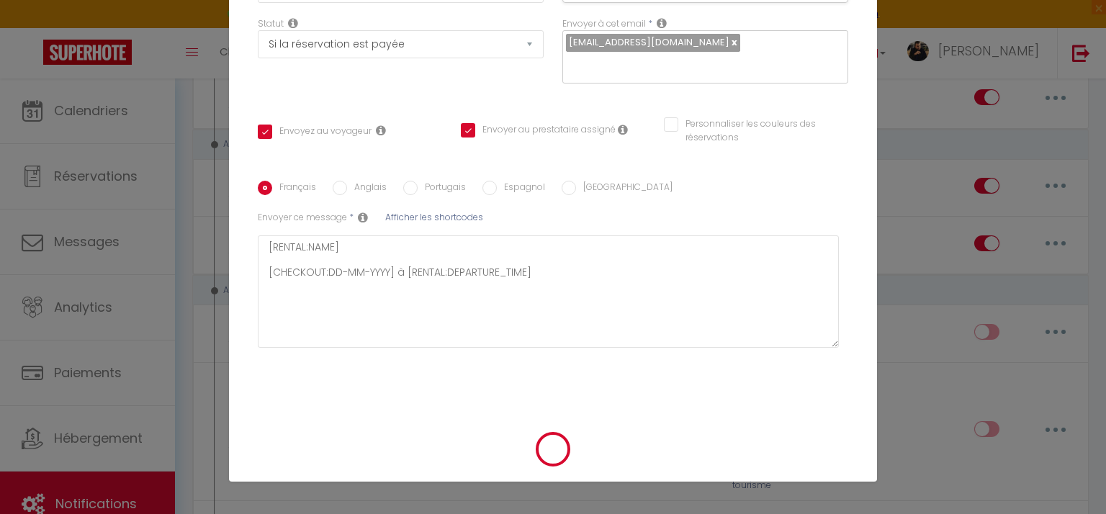
click at [259, 135] on input "Envoyez au voyageur" at bounding box center [315, 132] width 114 height 14
checkbox input "false"
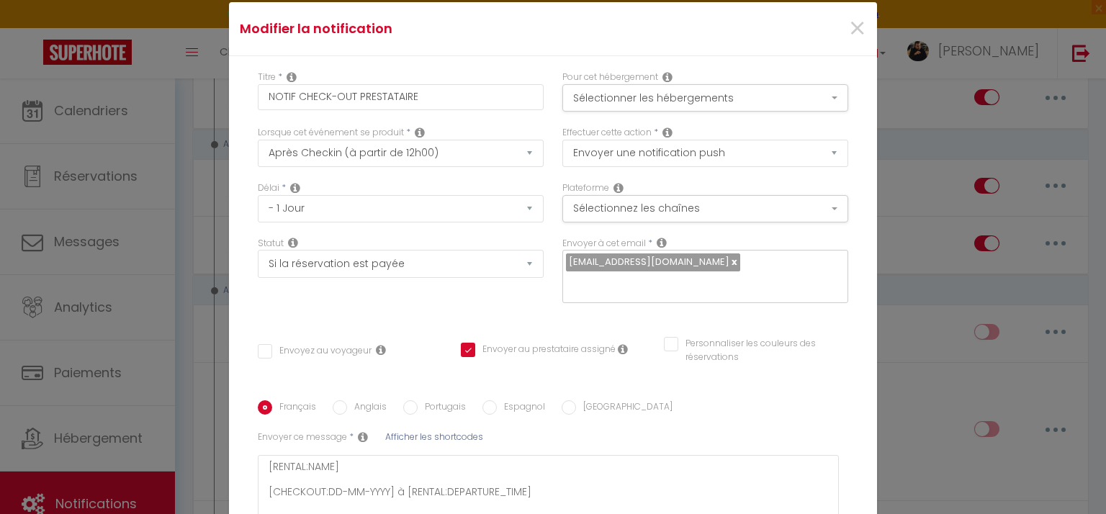
scroll to position [0, 0]
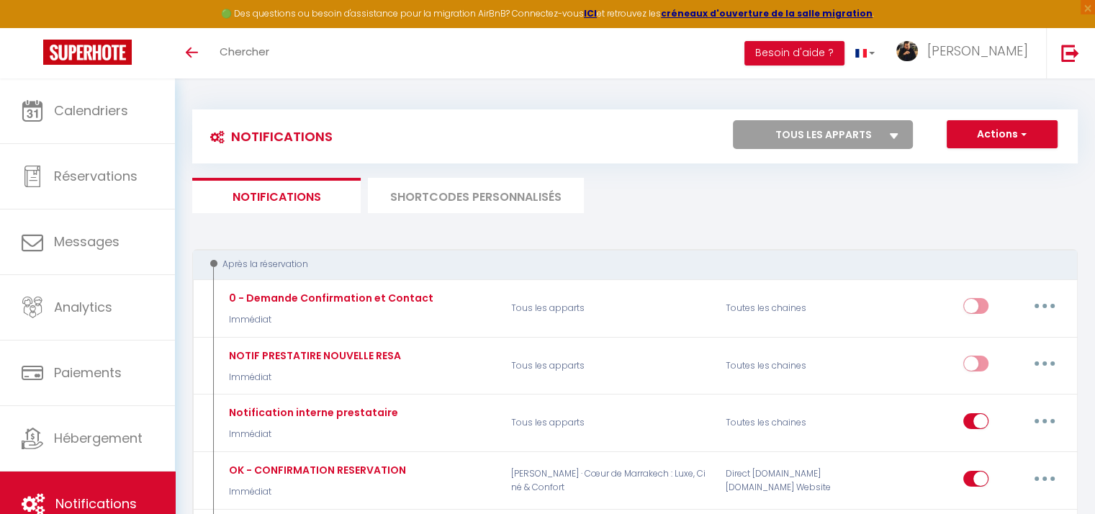
click at [818, 133] on select "Tous les apparts [PERSON_NAME] · Cœur de [GEOGRAPHIC_DATA] : Luxe, Ciné & Confo…" at bounding box center [823, 134] width 180 height 29
select select "66979"
click at [733, 120] on select "Tous les apparts [PERSON_NAME] · Cœur de [GEOGRAPHIC_DATA] : Luxe, Ciné & Confo…" at bounding box center [823, 134] width 180 height 29
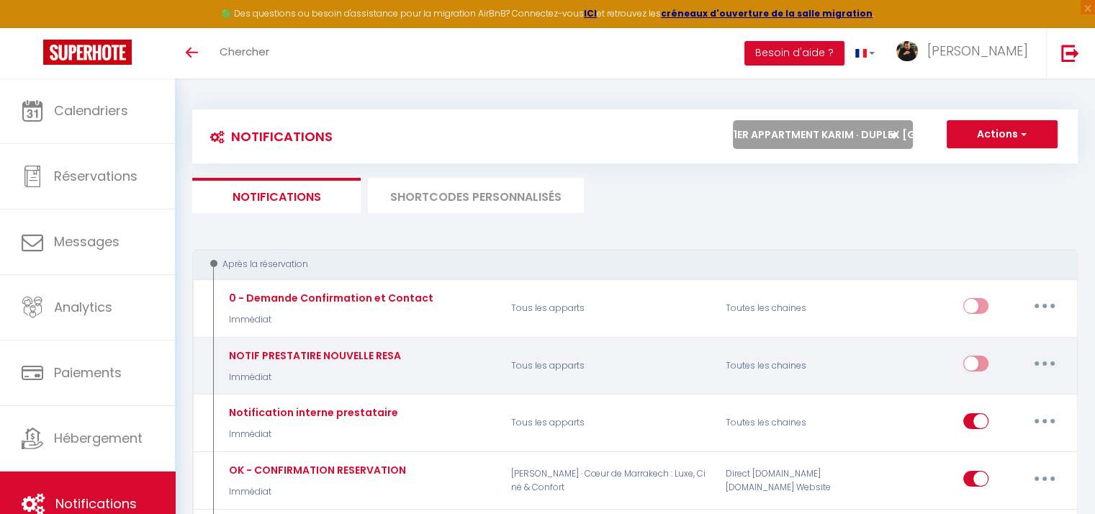
checkbox input "true"
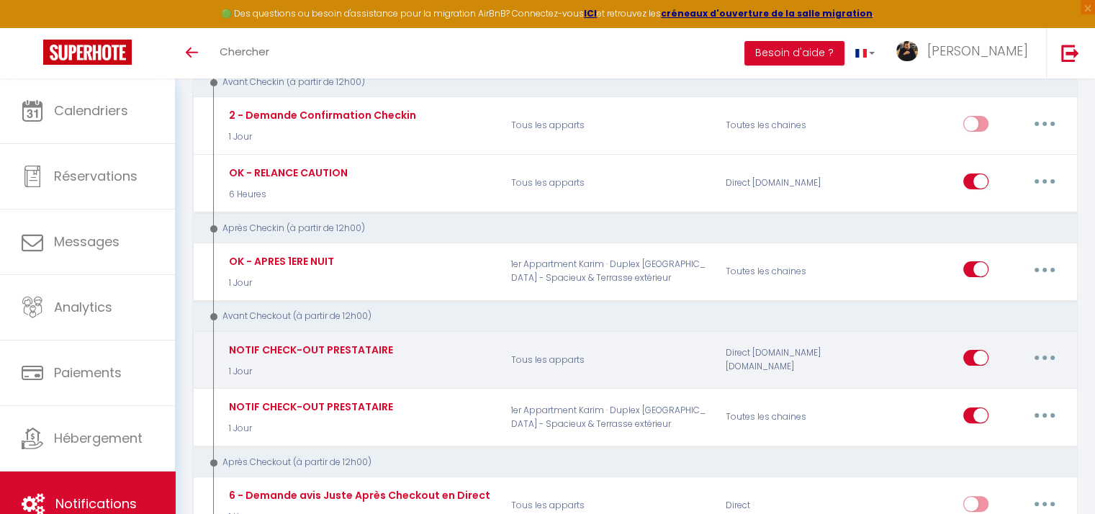
scroll to position [288, 0]
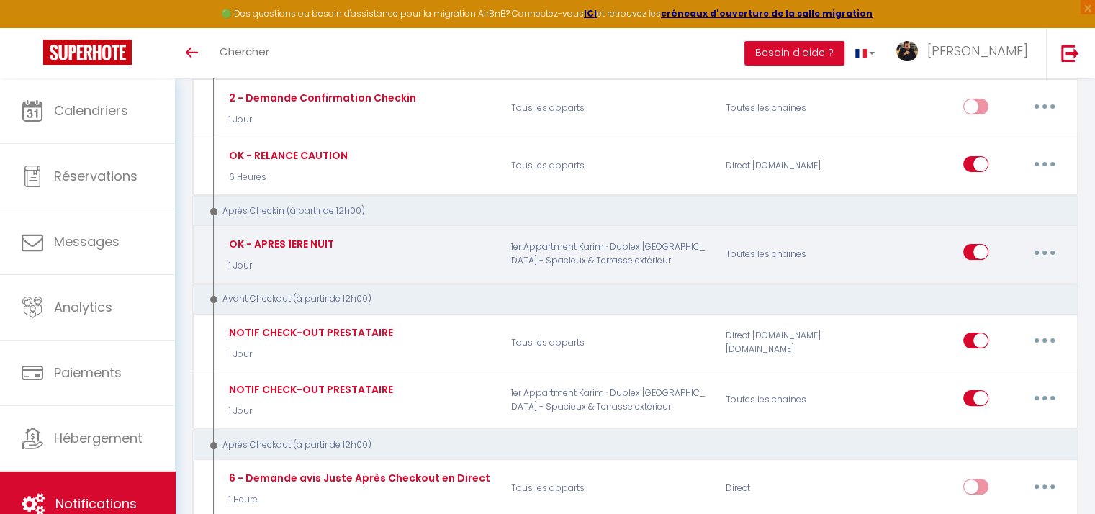
click at [1041, 247] on button "button" at bounding box center [1045, 252] width 40 height 23
click at [982, 284] on link "Editer" at bounding box center [1007, 285] width 107 height 24
type input "OK - APRES 1ERE NUIT"
select select "3"
select select "1 Jour"
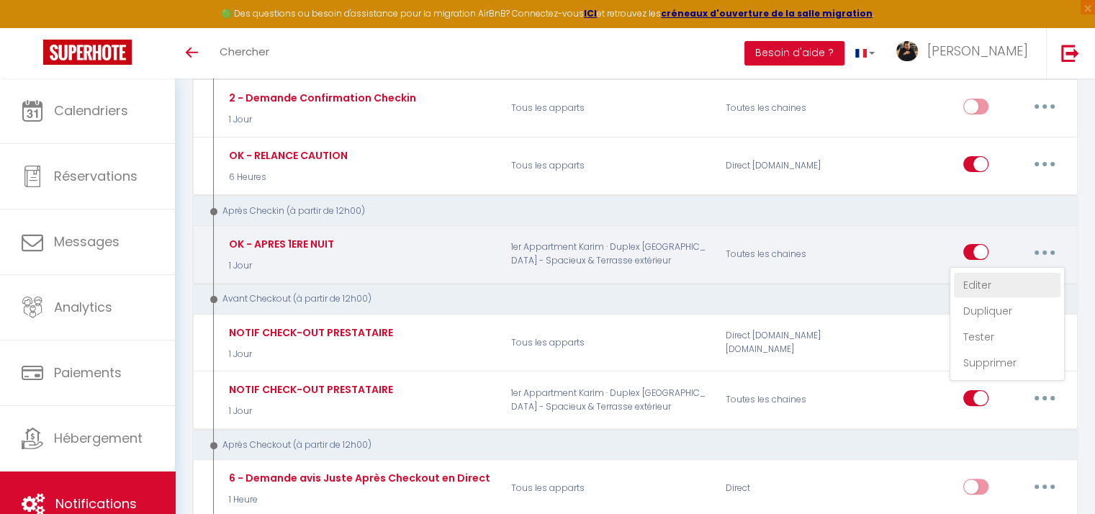
checkbox input "true"
select select "if_booking_is_paid"
checkbox input "true"
checkbox input "false"
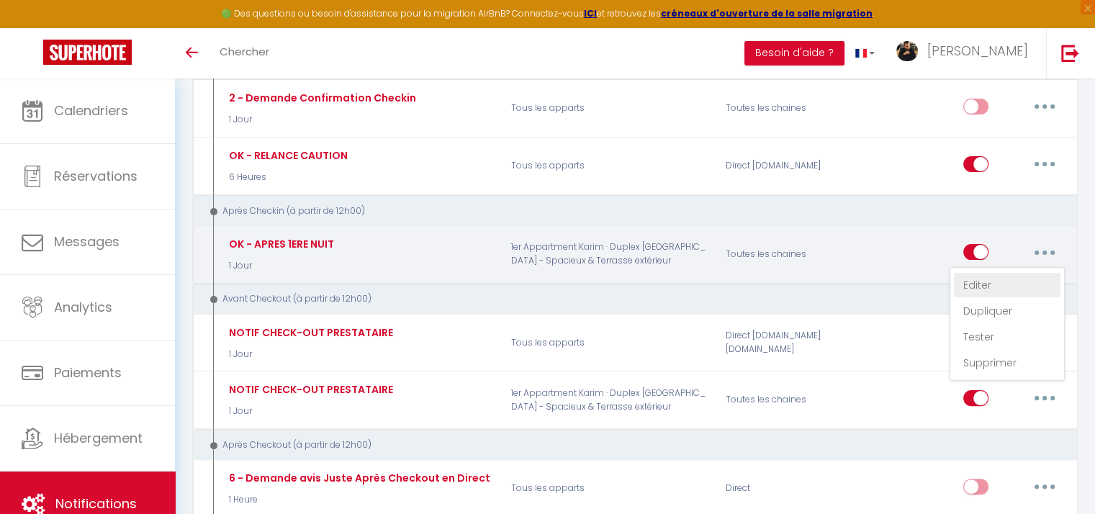
radio input "true"
type input "Votre Confort est [GEOGRAPHIC_DATA]"
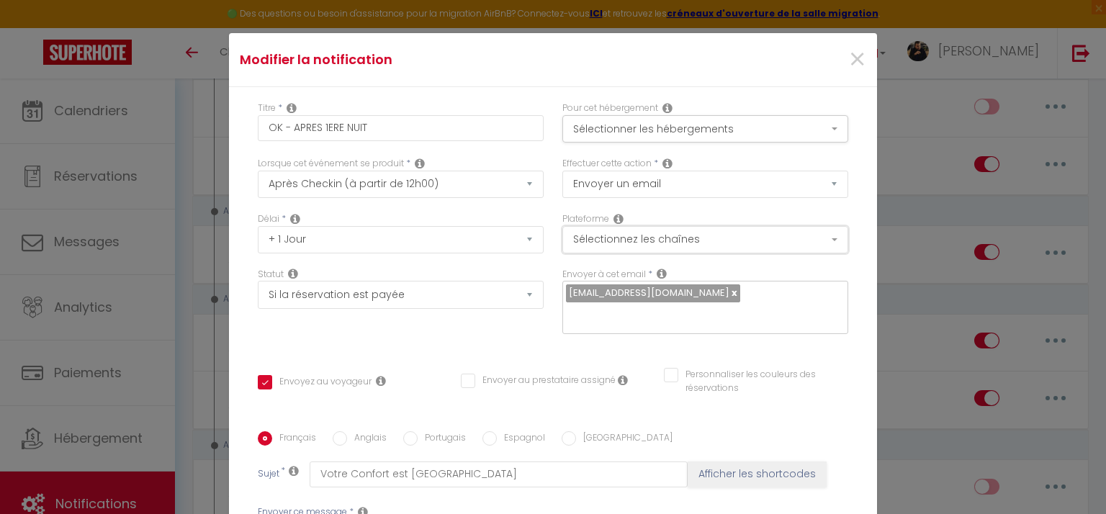
click at [612, 243] on button "Sélectionnez les chaînes" at bounding box center [705, 239] width 286 height 27
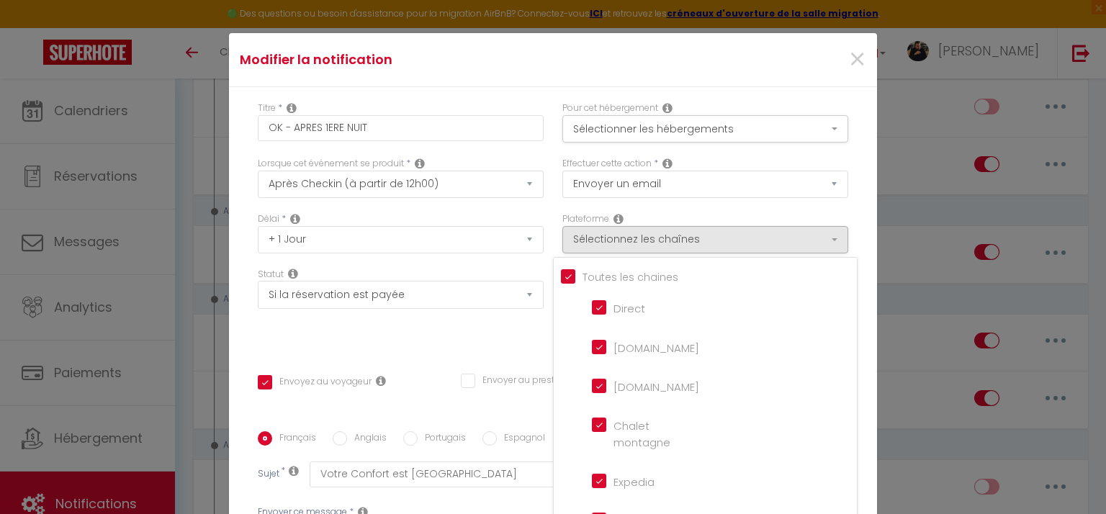
click at [462, 331] on div "Statut Aucun Si la réservation est payée Si réservation non payée Si la caution…" at bounding box center [400, 308] width 305 height 81
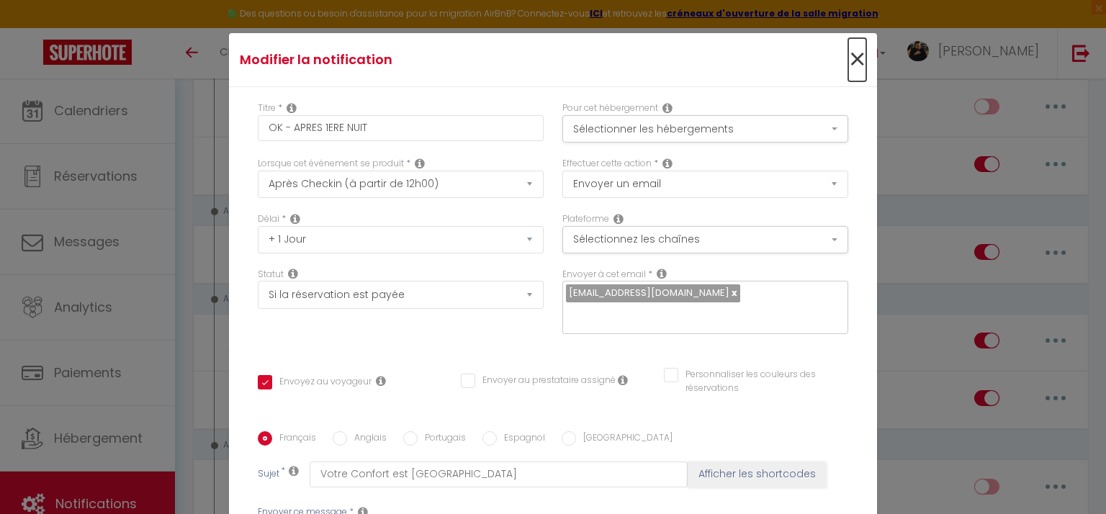
click at [848, 58] on span "×" at bounding box center [857, 59] width 18 height 43
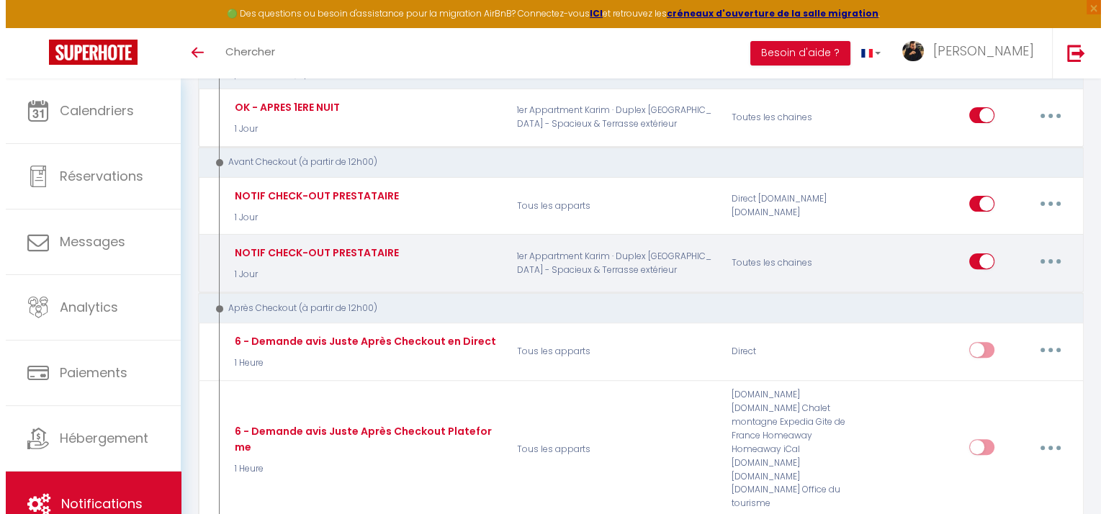
scroll to position [432, 0]
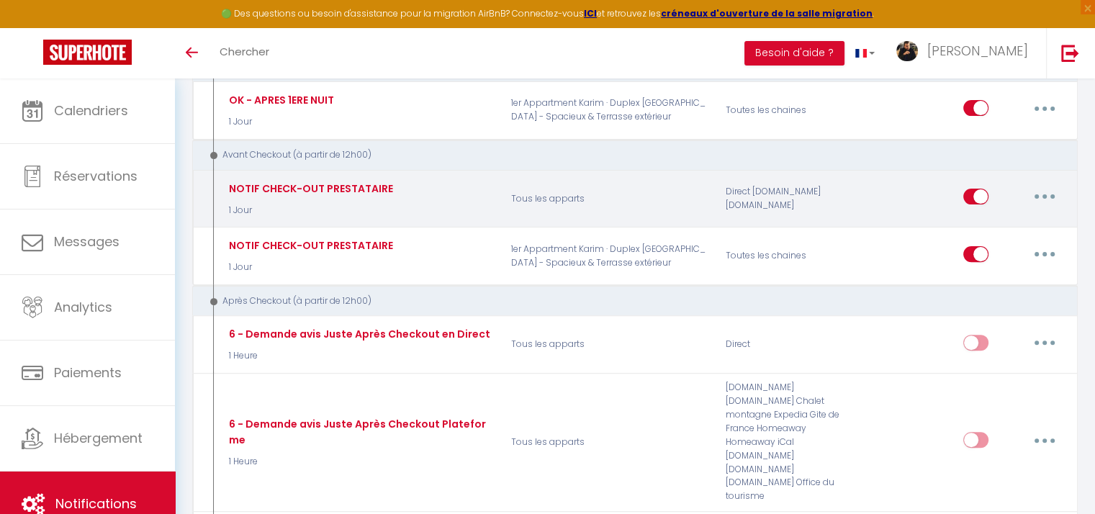
click at [1044, 188] on button "button" at bounding box center [1045, 196] width 40 height 23
click at [973, 222] on link "Editer" at bounding box center [1007, 229] width 107 height 24
type input "NOTIF CHECK-OUT PRESTATAIRE"
select select "notification"
checkbox input "true"
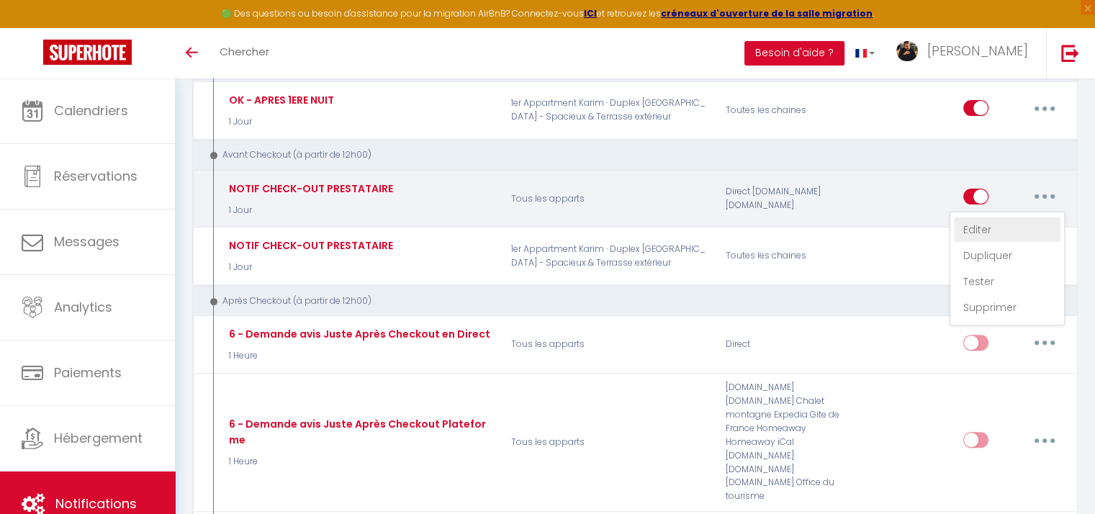
checkbox input "false"
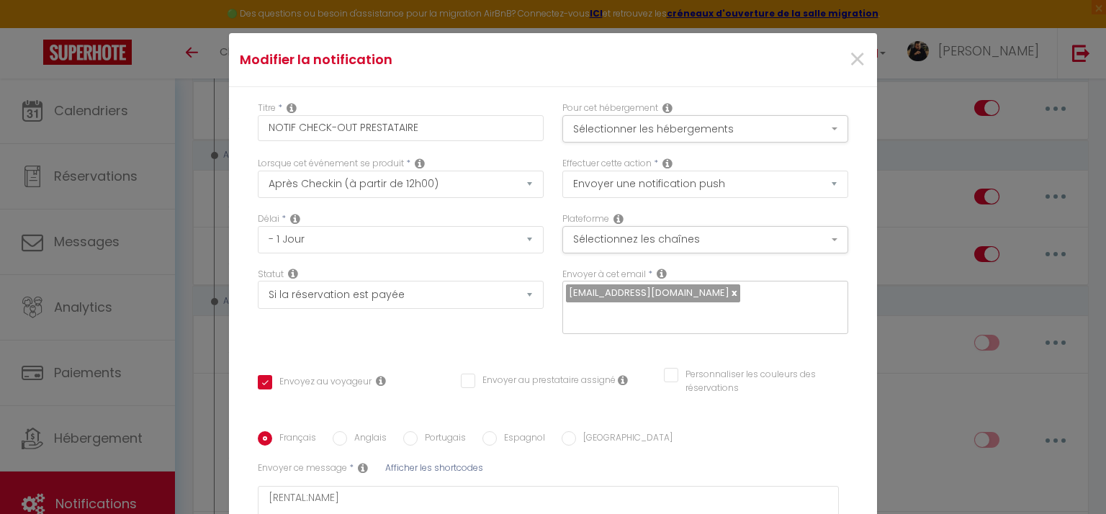
click at [461, 381] on input "Envoyer au prestataire assigné" at bounding box center [538, 381] width 155 height 14
checkbox input "true"
checkbox input "false"
click at [264, 381] on input "Envoyez au voyageur" at bounding box center [315, 382] width 114 height 14
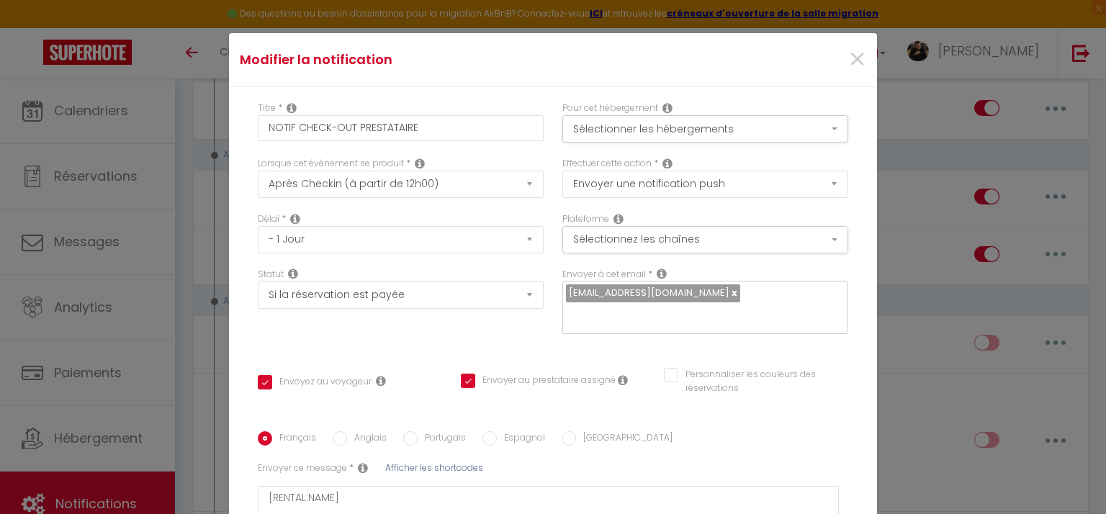
checkbox input "false"
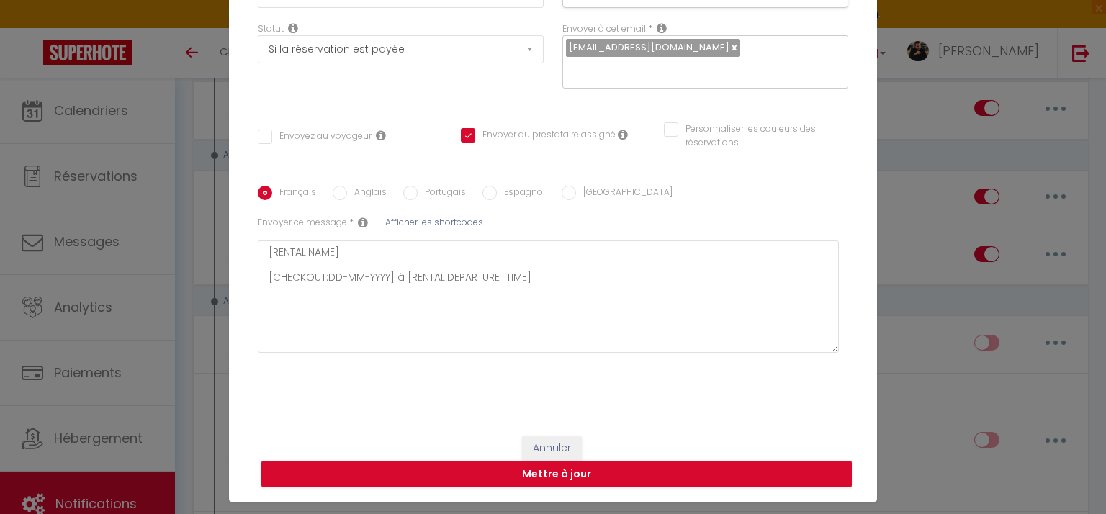
scroll to position [66, 0]
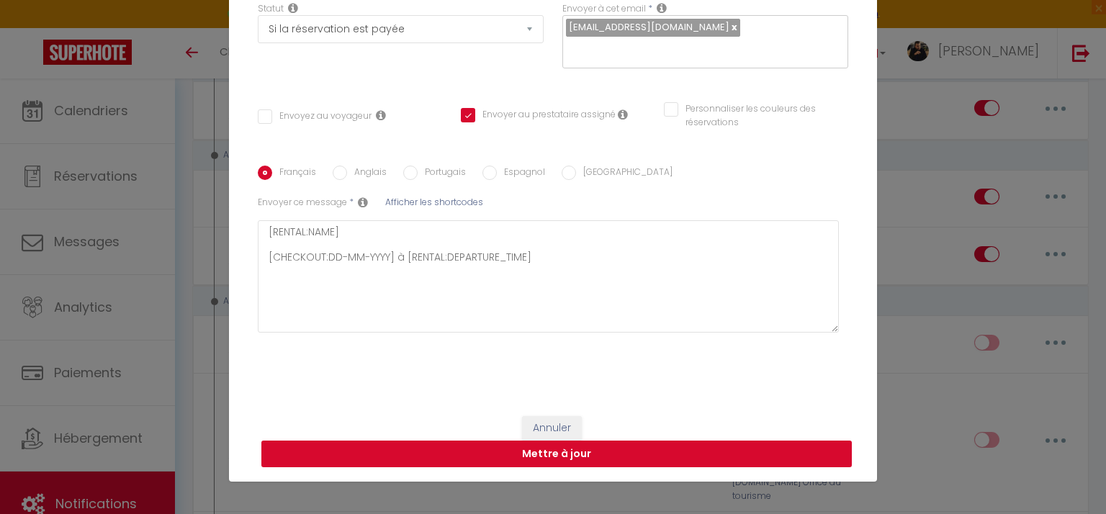
click at [553, 453] on button "Mettre à jour" at bounding box center [556, 454] width 591 height 27
checkbox input "false"
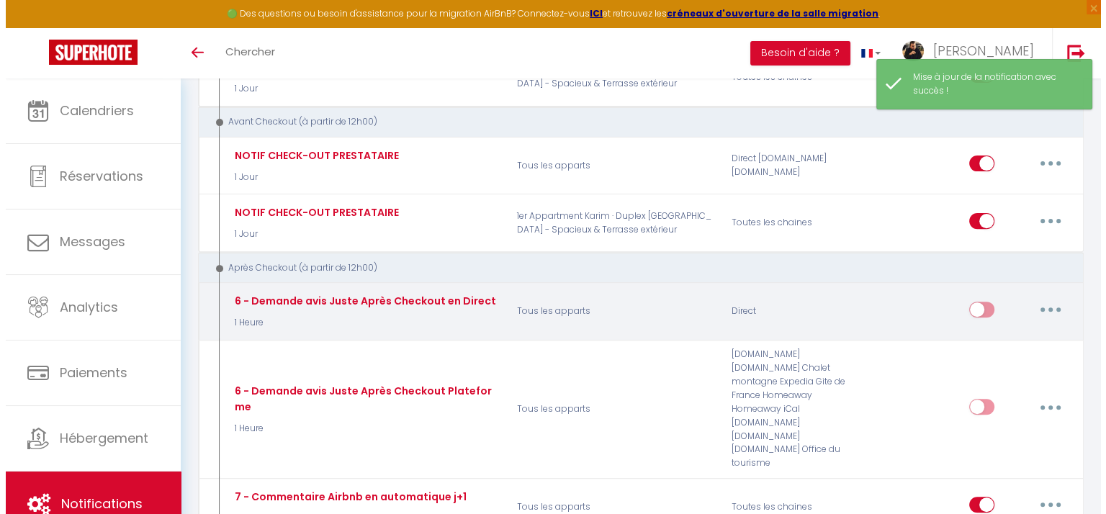
scroll to position [432, 0]
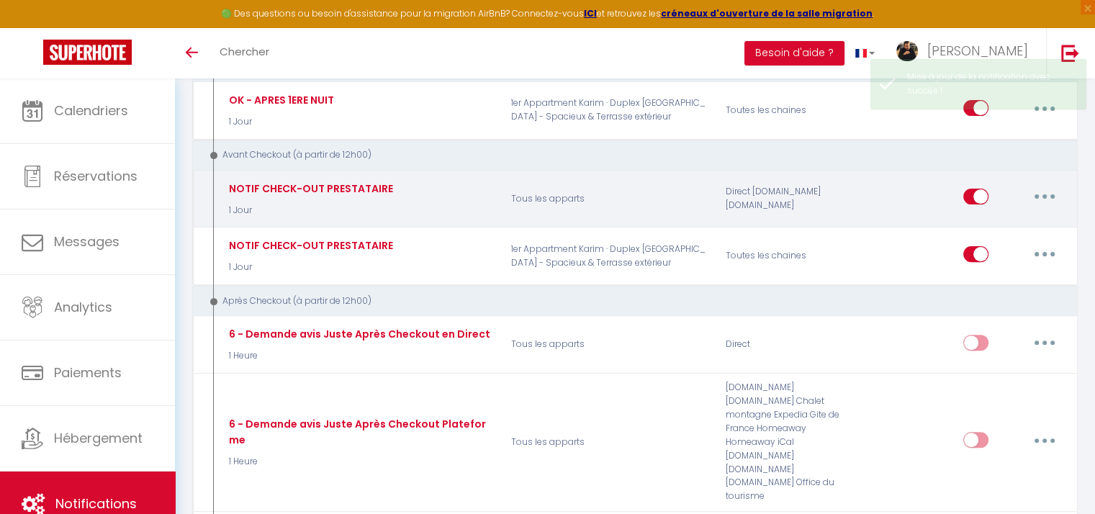
click at [1040, 192] on button "button" at bounding box center [1045, 196] width 40 height 23
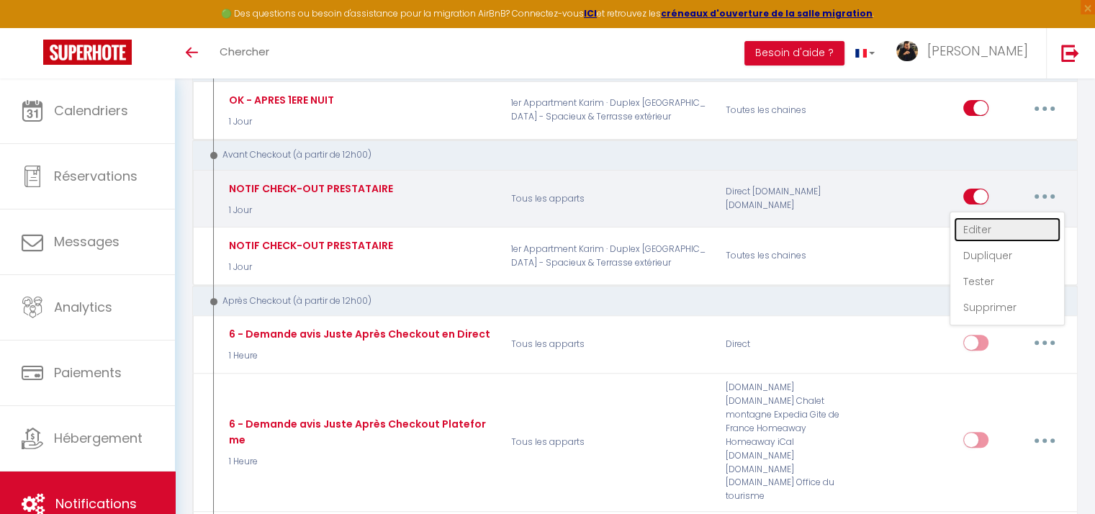
click at [982, 221] on link "Editer" at bounding box center [1007, 229] width 107 height 24
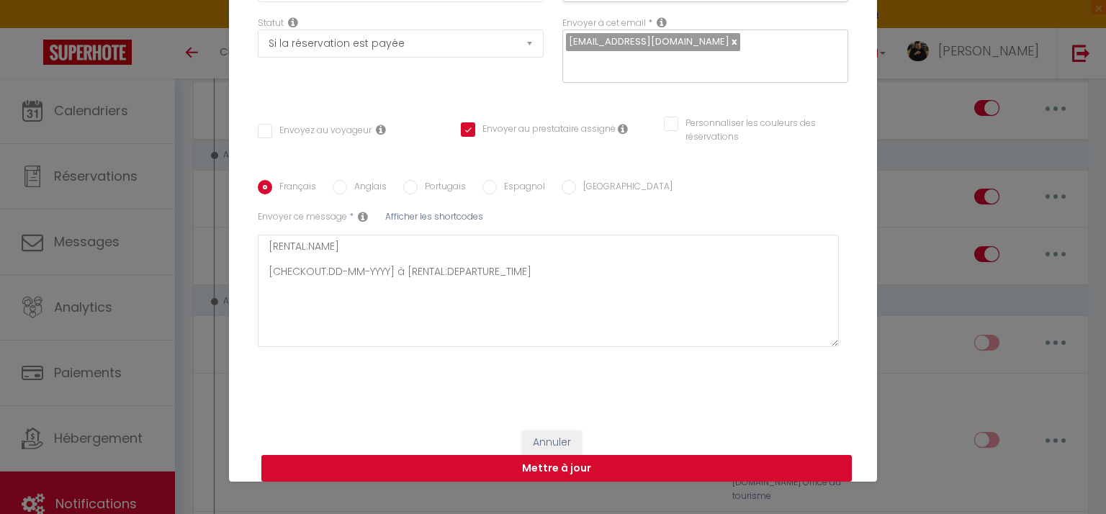
click at [500, 469] on button "Mettre à jour" at bounding box center [556, 468] width 591 height 27
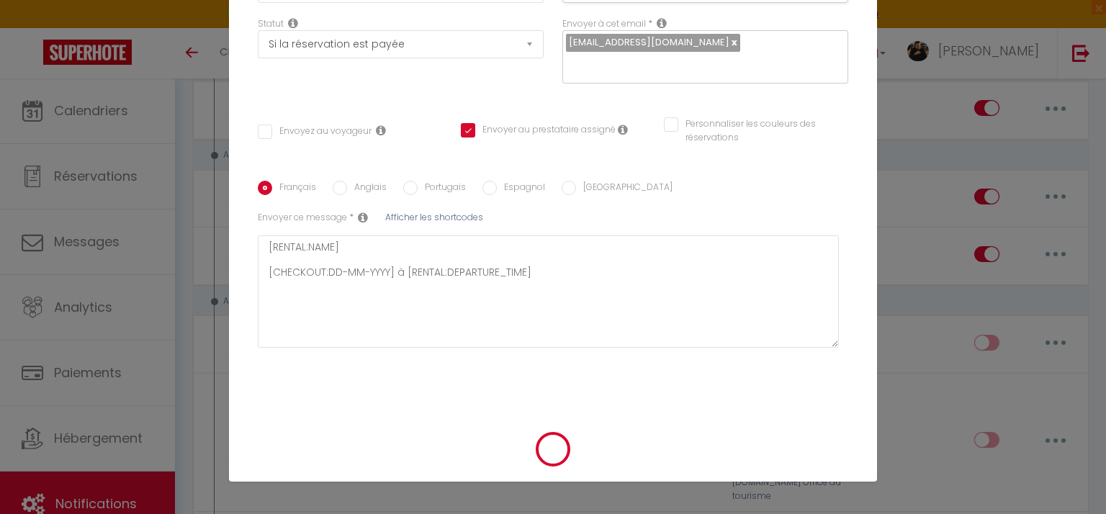
checkbox input "false"
checkbox input "true"
checkbox input "false"
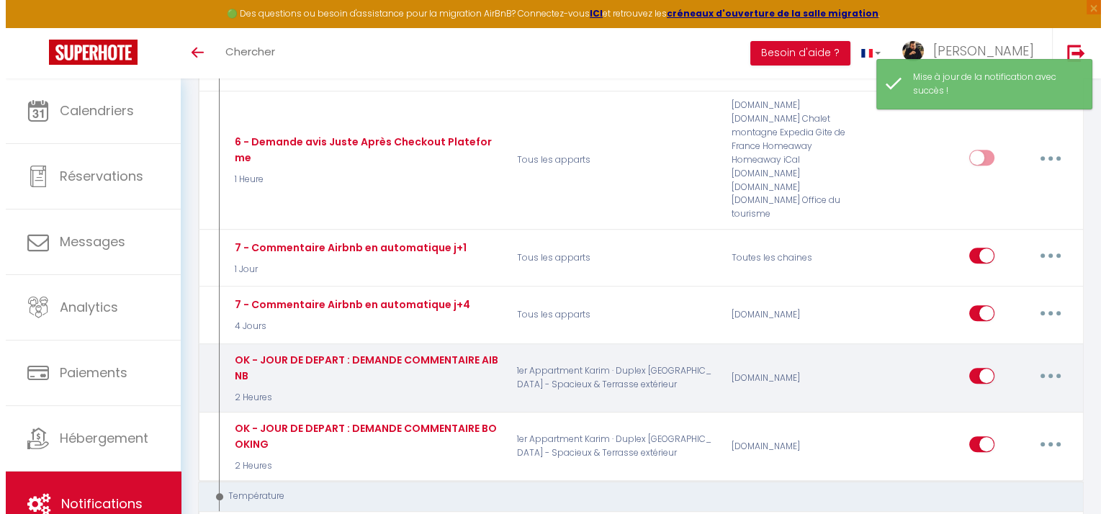
scroll to position [720, 0]
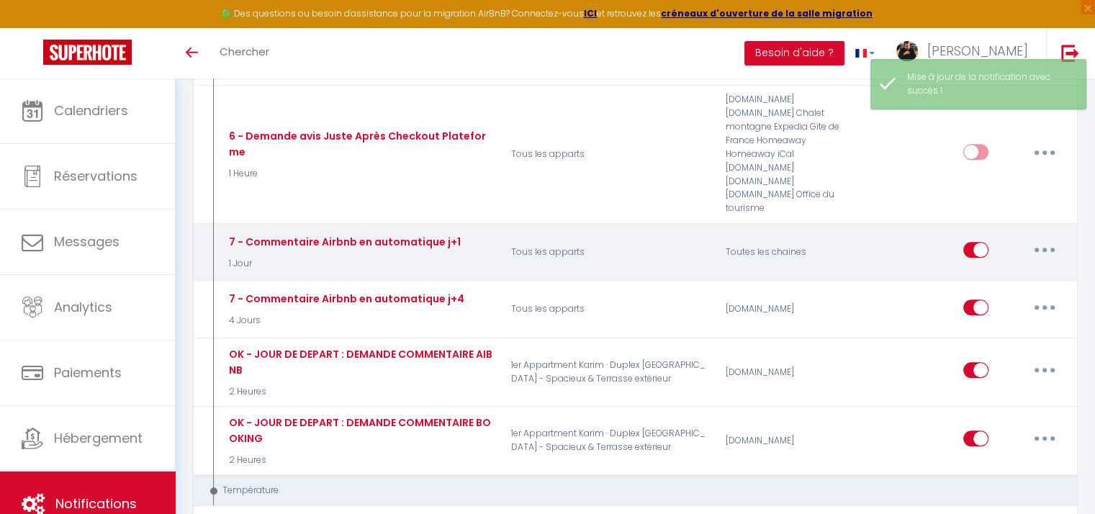
click at [1046, 248] on icon "button" at bounding box center [1045, 250] width 4 height 4
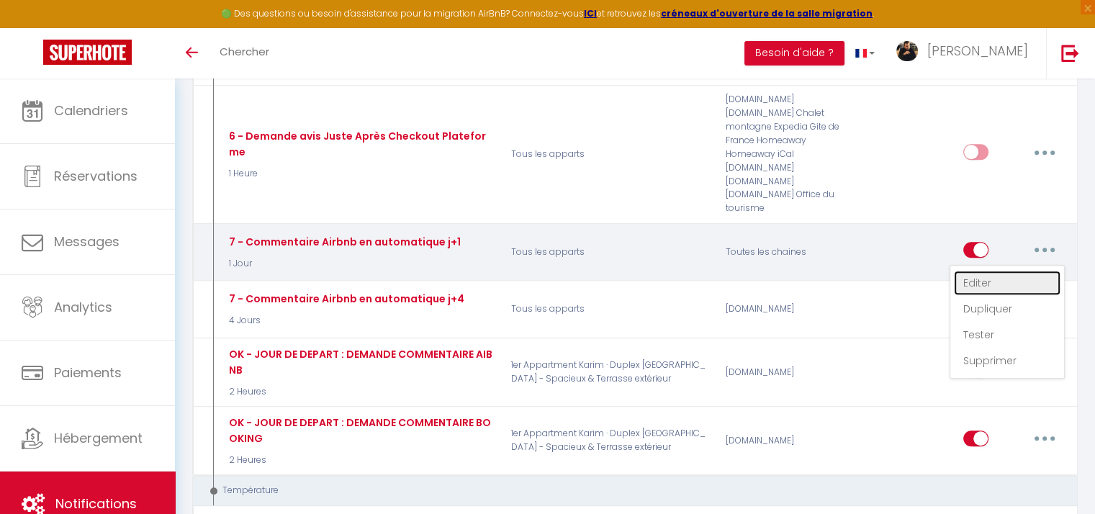
click at [977, 271] on link "Editer" at bounding box center [1007, 283] width 107 height 24
type input "7 - Commentaire Airbnb en automatique j+1"
select select "5"
select select "1 Jour"
checkbox input "true"
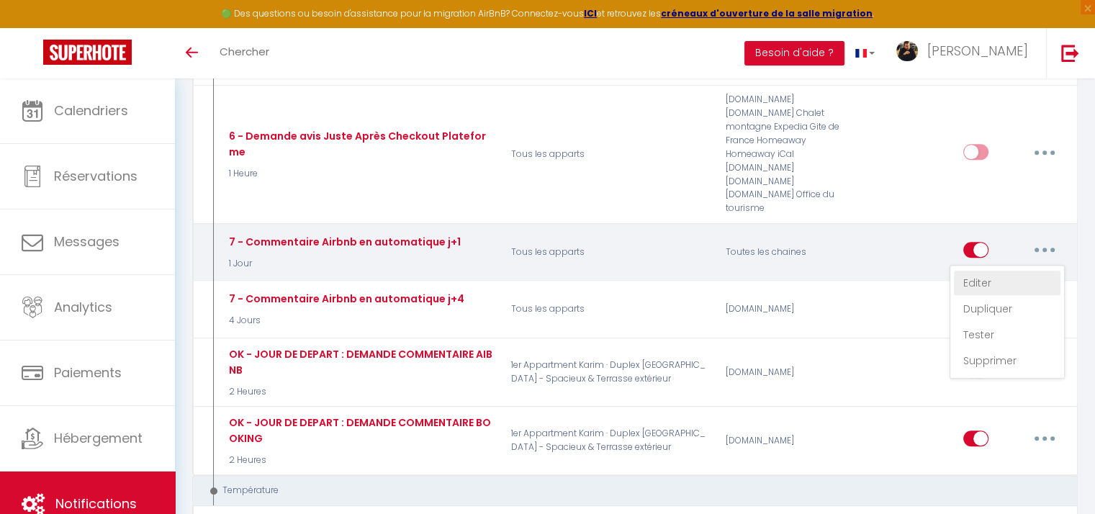
checkbox montagne "true"
checkbox input "true"
checkbox France "true"
checkbox input "true"
checkbox iCal "true"
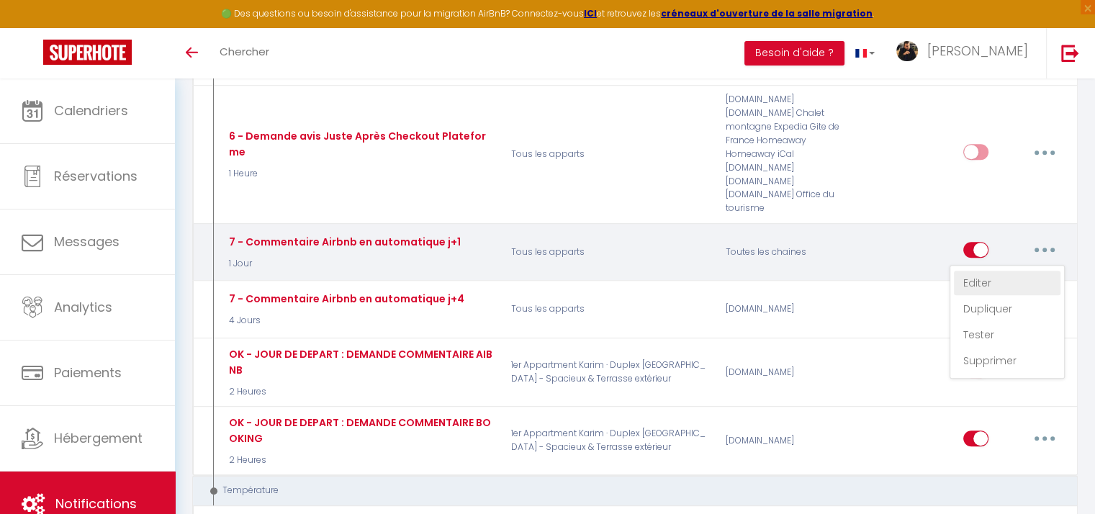
checkbox input "true"
checkbox tourisme "true"
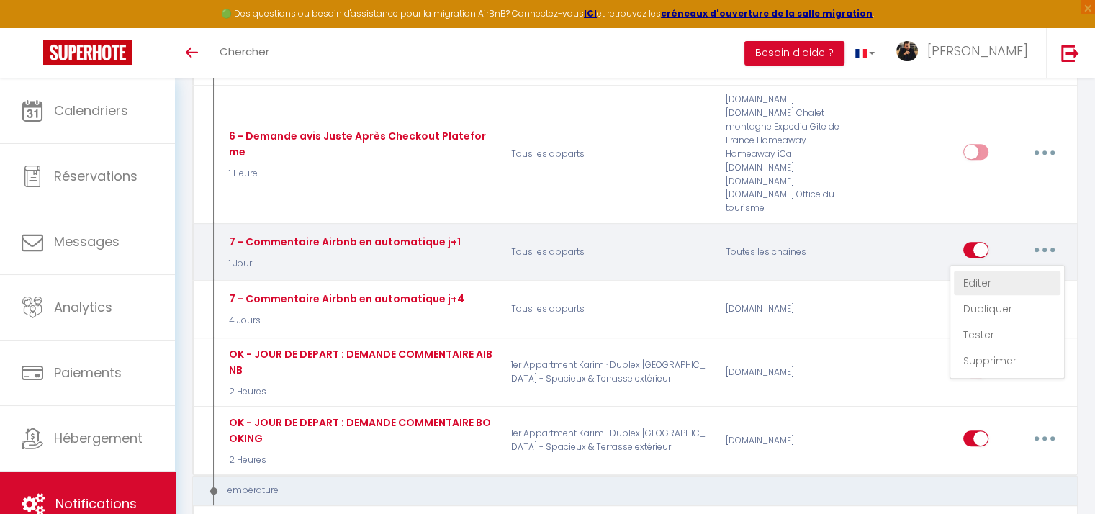
checkbox input "true"
select select "if_booking_is_paid"
checkbox input "true"
checkbox input "false"
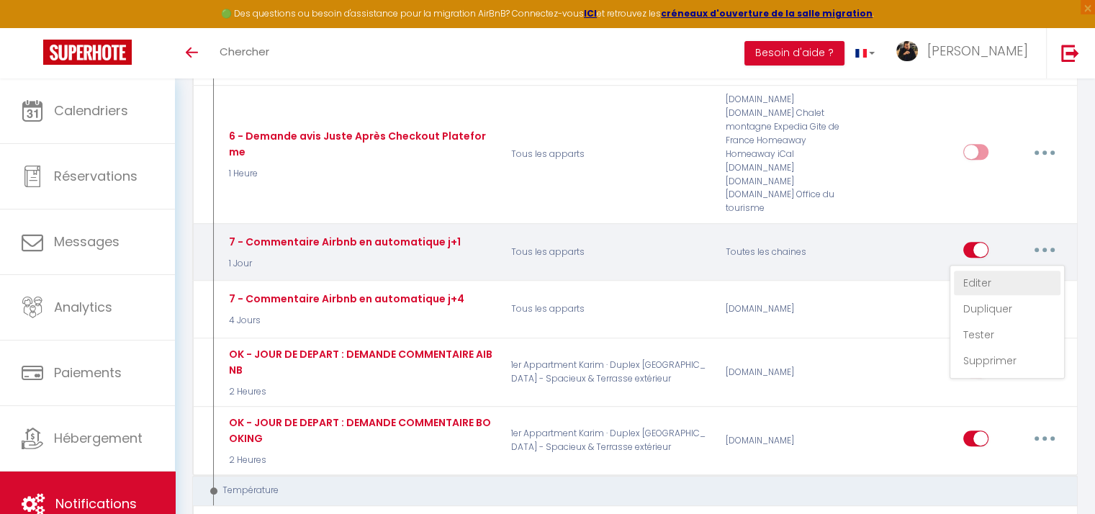
checkbox input "false"
radio input "true"
type input "Avis client"
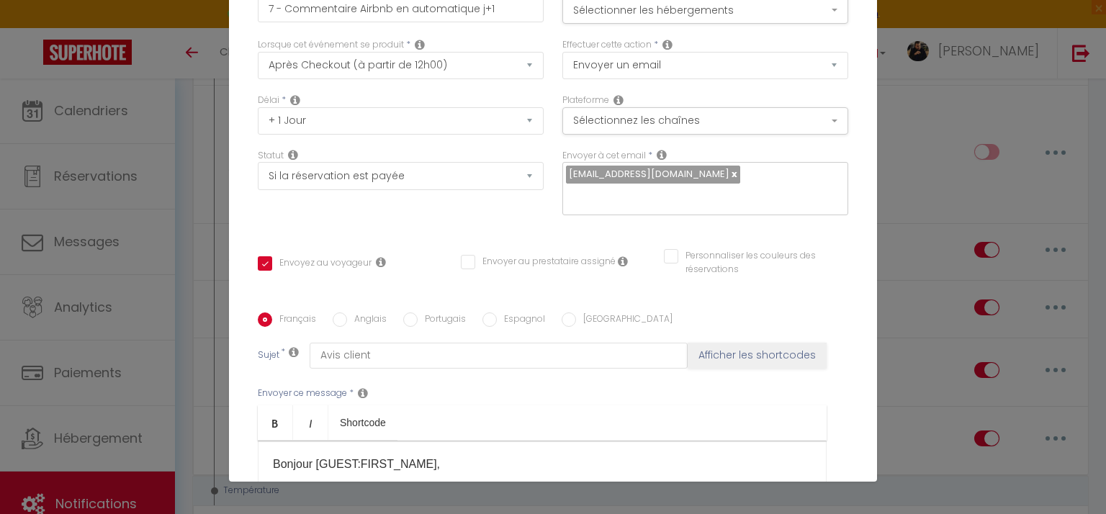
scroll to position [0, 0]
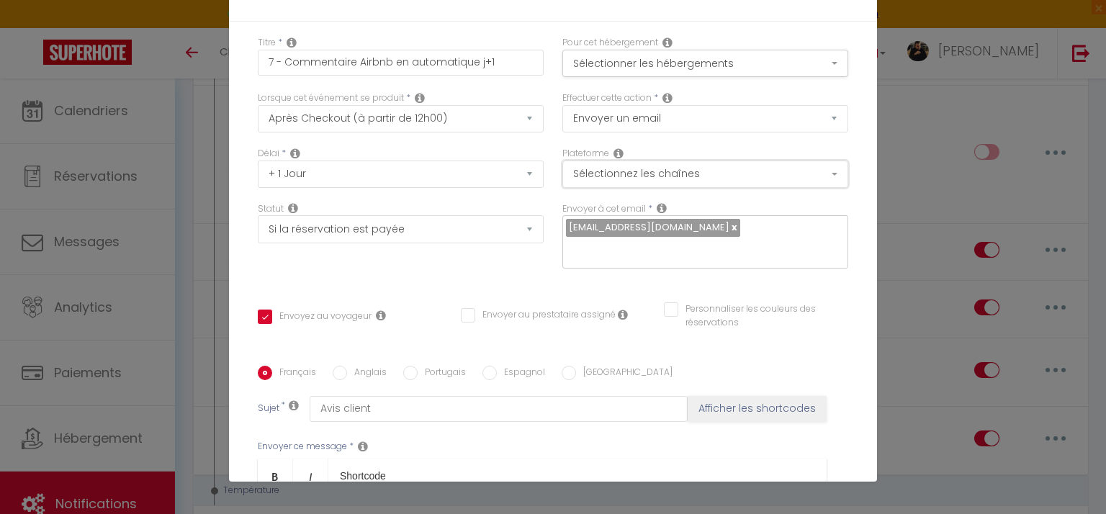
click at [611, 176] on button "Sélectionnez les chaînes" at bounding box center [705, 174] width 286 height 27
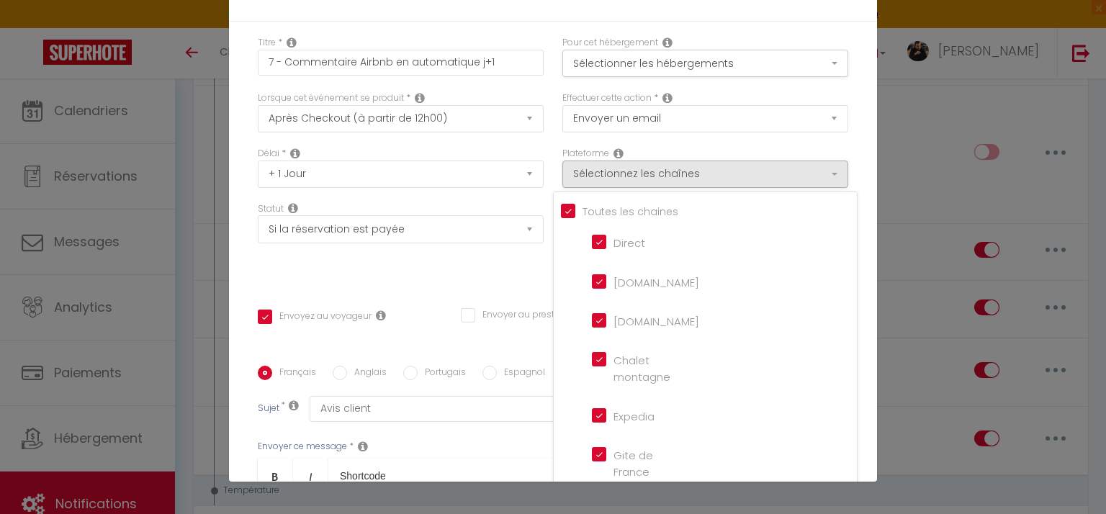
click at [561, 210] on input "Tous les apparts" at bounding box center [709, 210] width 296 height 14
checkbox input "false"
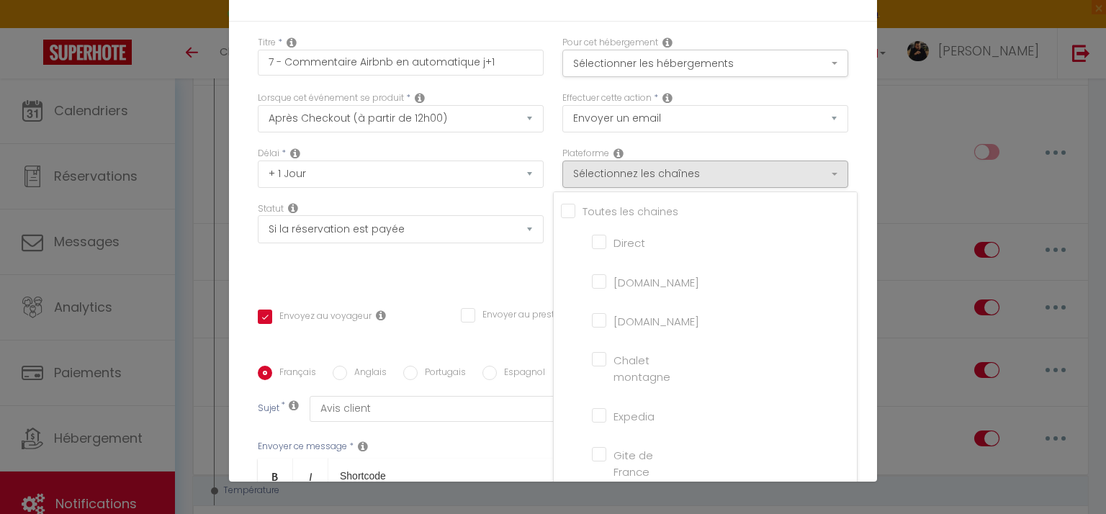
checkbox montagne "false"
checkbox input "false"
checkbox France "false"
checkbox input "false"
checkbox iCal "false"
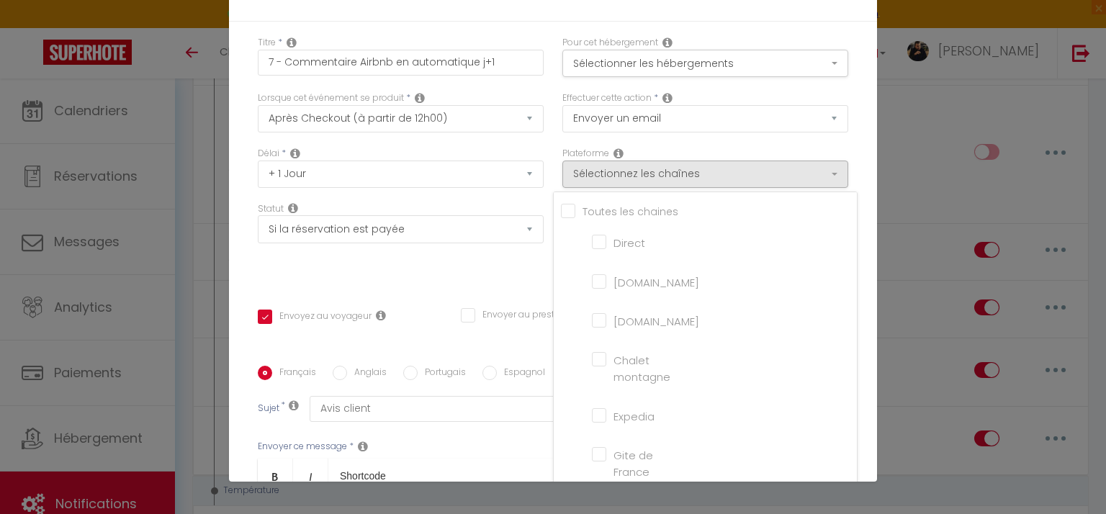
checkbox input "false"
checkbox tourisme "false"
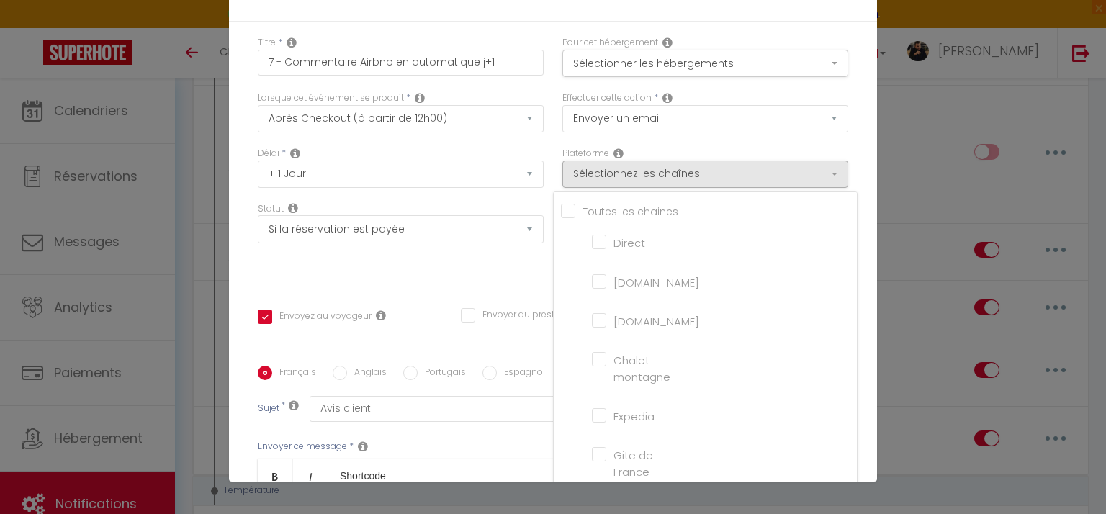
checkbox input "false"
checkbox input "true"
checkbox input "false"
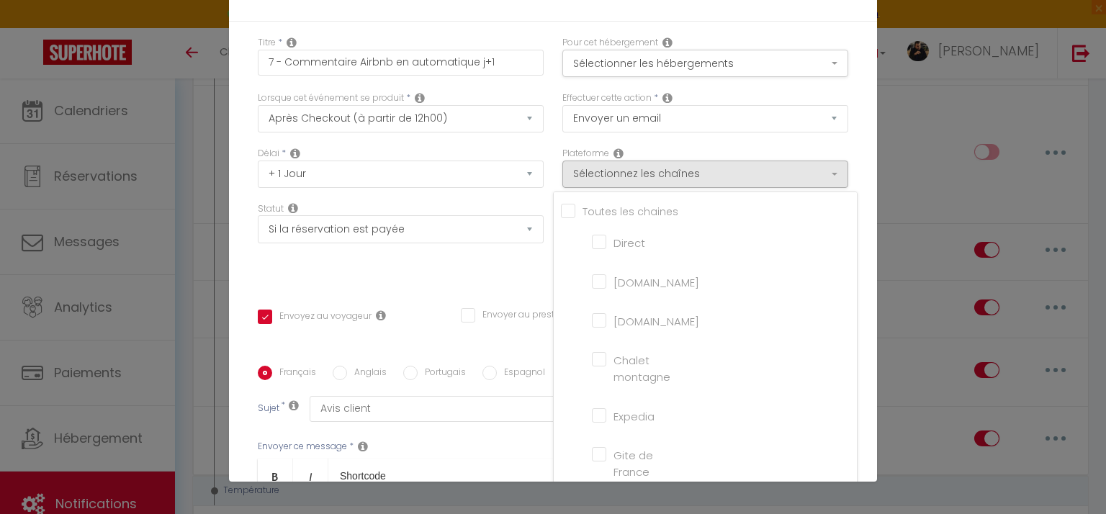
click at [592, 284] on input "[DOMAIN_NAME]" at bounding box center [633, 280] width 82 height 14
checkbox input "true"
checkbox input "false"
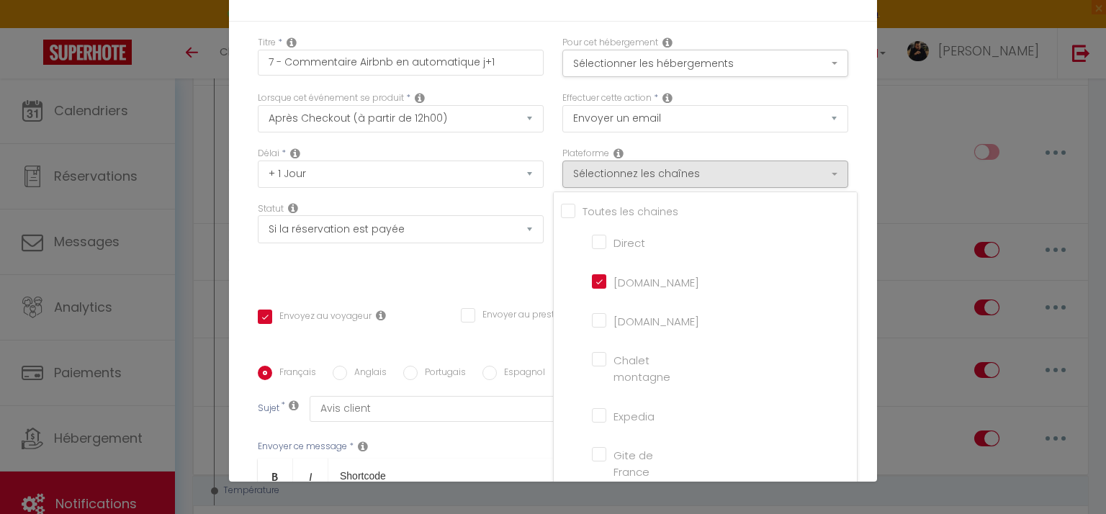
click at [477, 287] on div "Titre * 7 - Commentaire Airbnb en automatique j+1 Pour cet hébergement Sélectio…" at bounding box center [553, 366] width 648 height 689
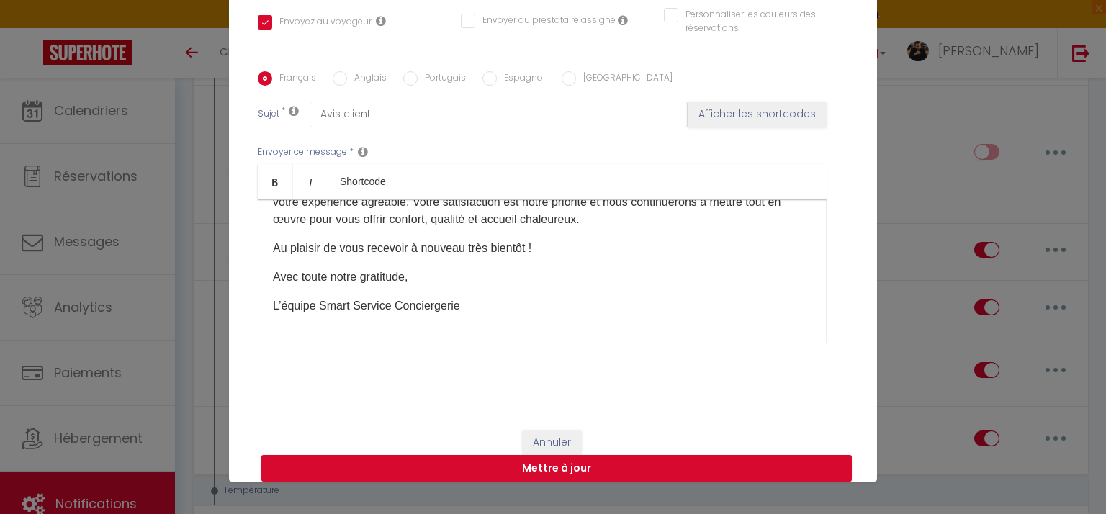
scroll to position [309, 0]
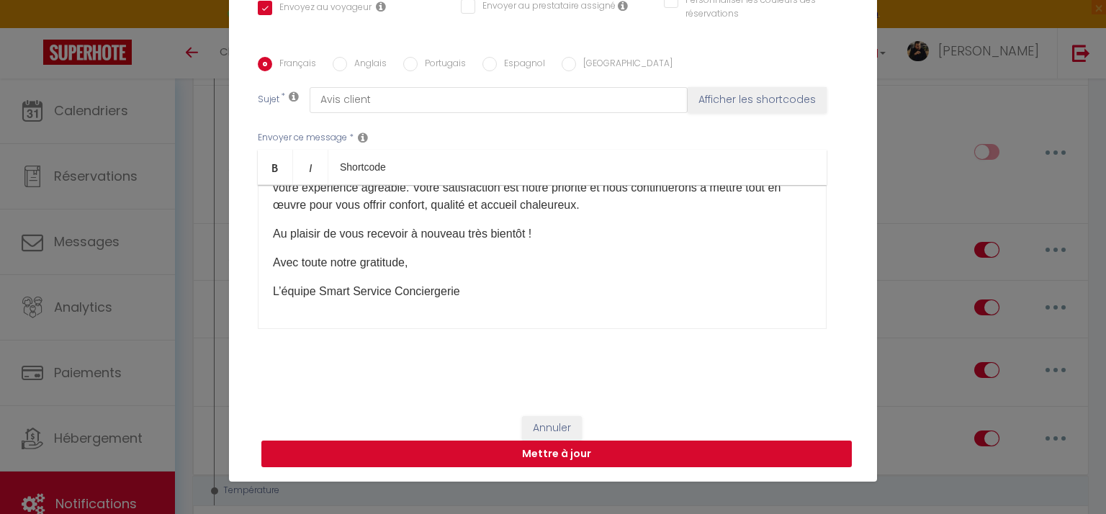
click at [539, 444] on button "Mettre à jour" at bounding box center [556, 454] width 591 height 27
checkbox input "true"
checkbox input "false"
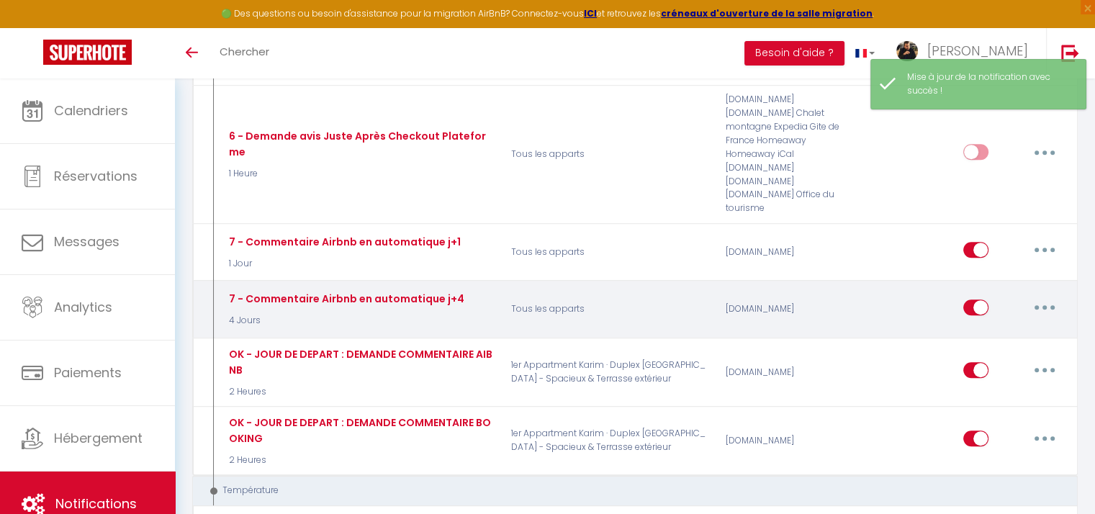
click at [1043, 305] on icon "button" at bounding box center [1045, 307] width 4 height 4
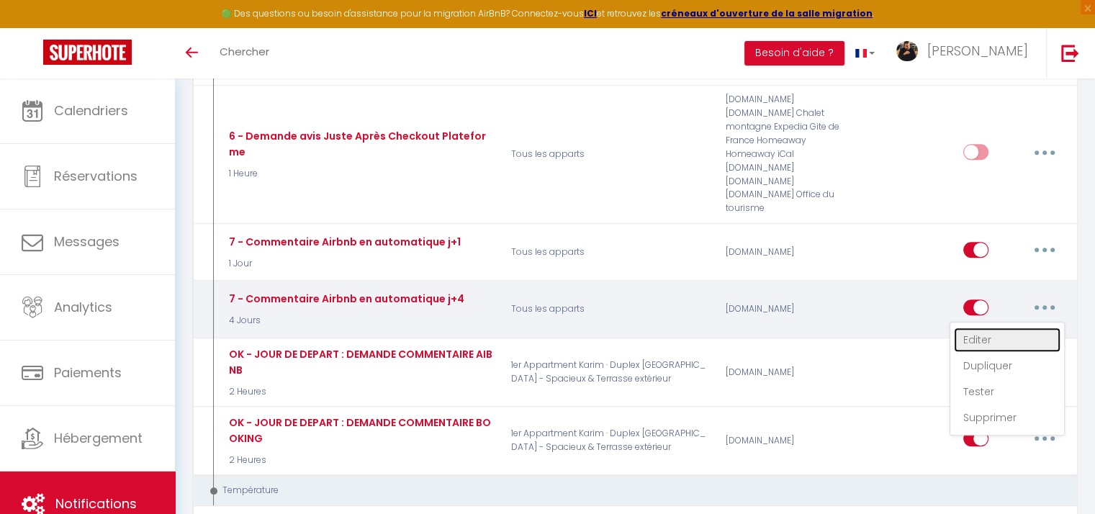
click at [969, 328] on link "Editer" at bounding box center [1007, 340] width 107 height 24
type input "7 - Commentaire Airbnb en automatique j+4"
select select "5"
select select "review"
select select "4 Jours"
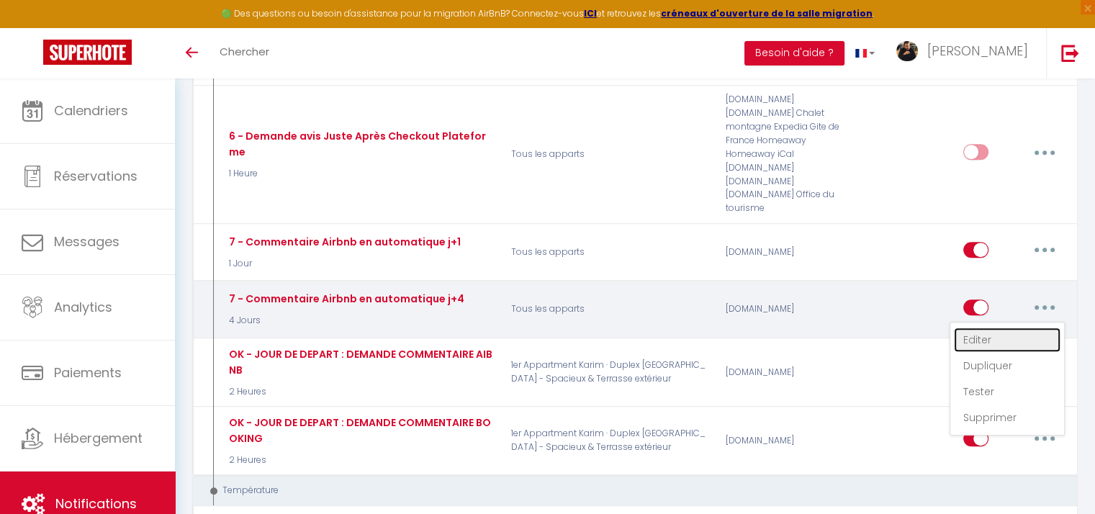
select select
checkbox input "false"
radio input "true"
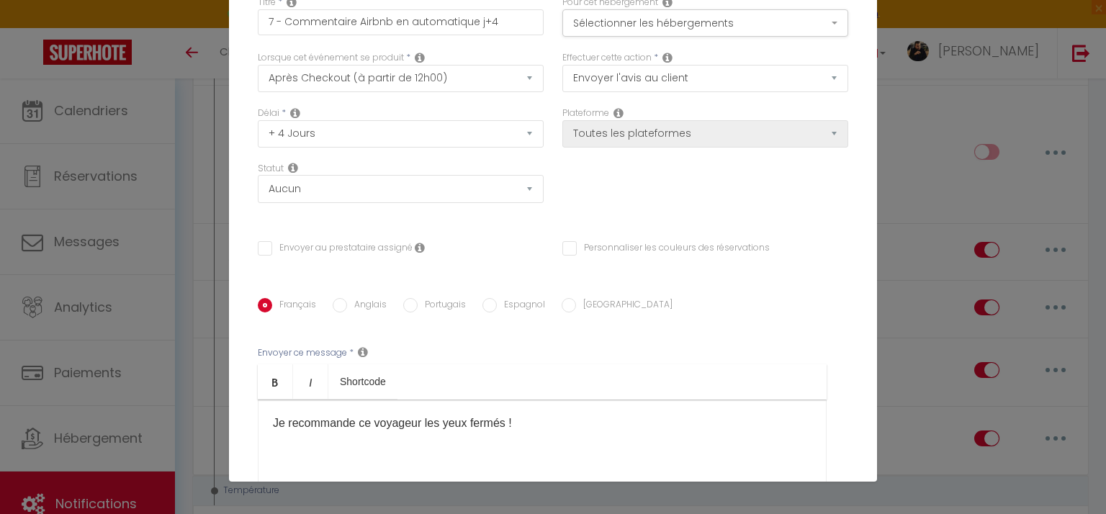
scroll to position [0, 0]
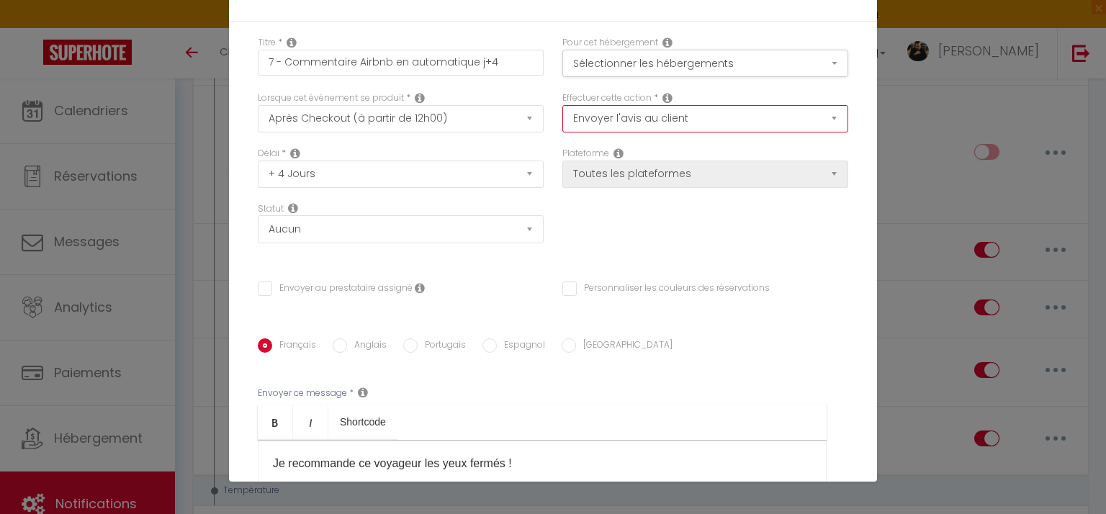
click at [609, 126] on select "Envoyer un email Envoyer un SMS Envoyer une notification push Envoyer l'avis au…" at bounding box center [705, 118] width 286 height 27
click at [604, 115] on select "Envoyer un email Envoyer un SMS Envoyer une notification push Envoyer l'avis au…" at bounding box center [705, 118] width 286 height 27
click at [608, 63] on button "Sélectionner les hébergements" at bounding box center [705, 63] width 286 height 27
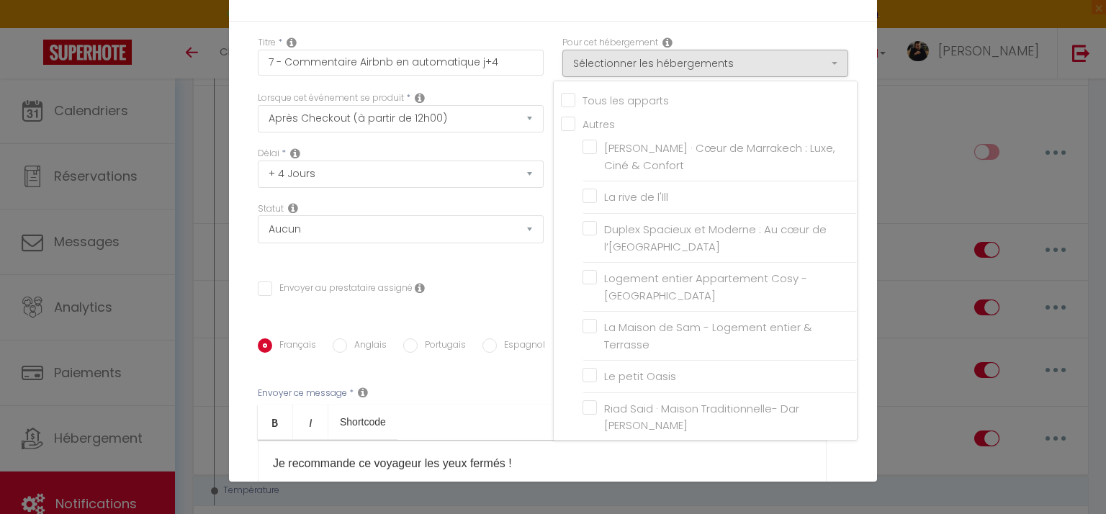
click at [511, 266] on div "Titre * 7 - Commentaire Airbnb en automatique j+4 Pour cet hébergement Sélectio…" at bounding box center [553, 340] width 648 height 636
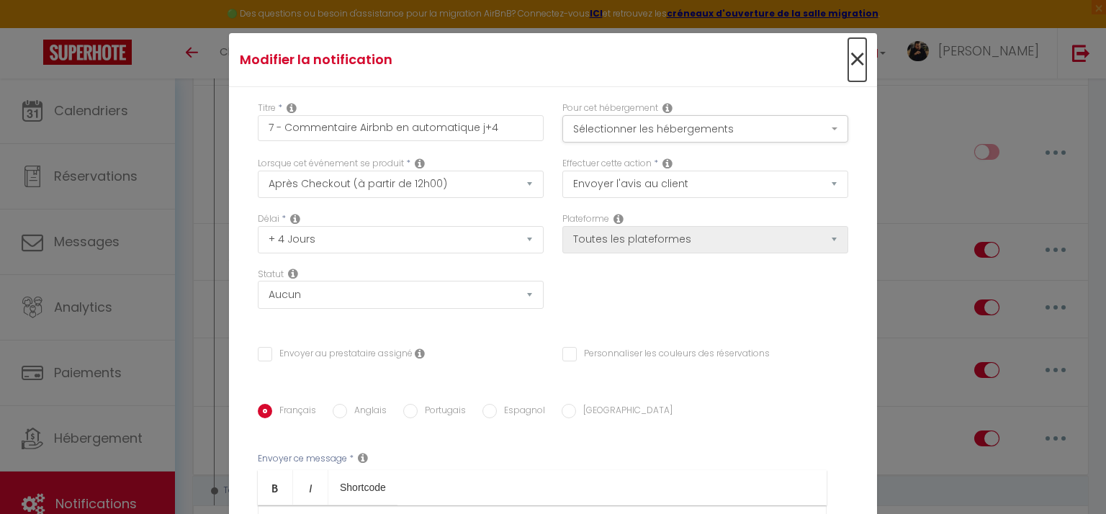
click at [848, 58] on span "×" at bounding box center [857, 59] width 18 height 43
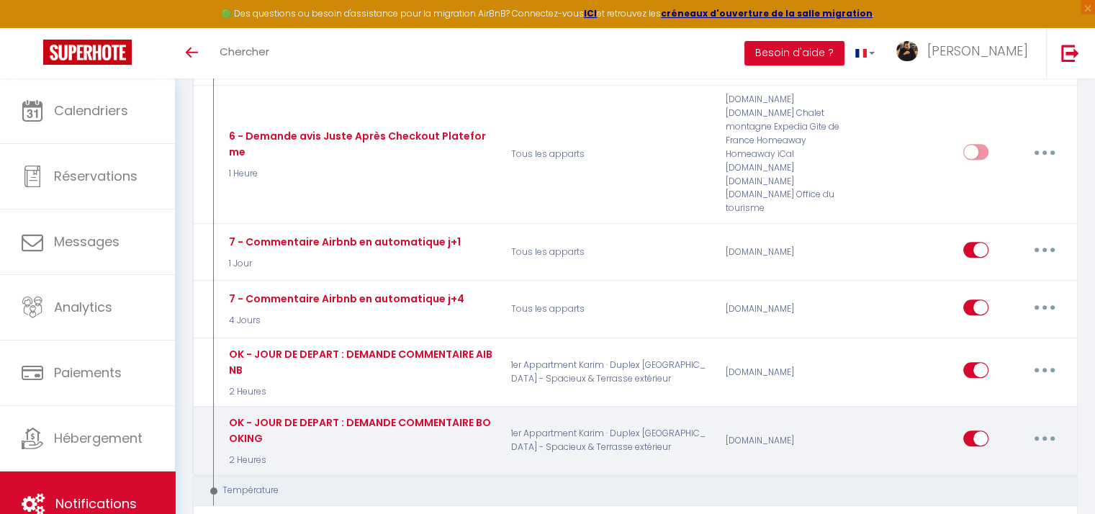
click at [1044, 427] on button "button" at bounding box center [1045, 438] width 40 height 23
click at [997, 459] on link "Editer" at bounding box center [1007, 471] width 107 height 24
type input "OK - JOUR DE DEPART : DEMANDE COMMENTAIRE BOOKING"
select select "email"
select select "2 Heures"
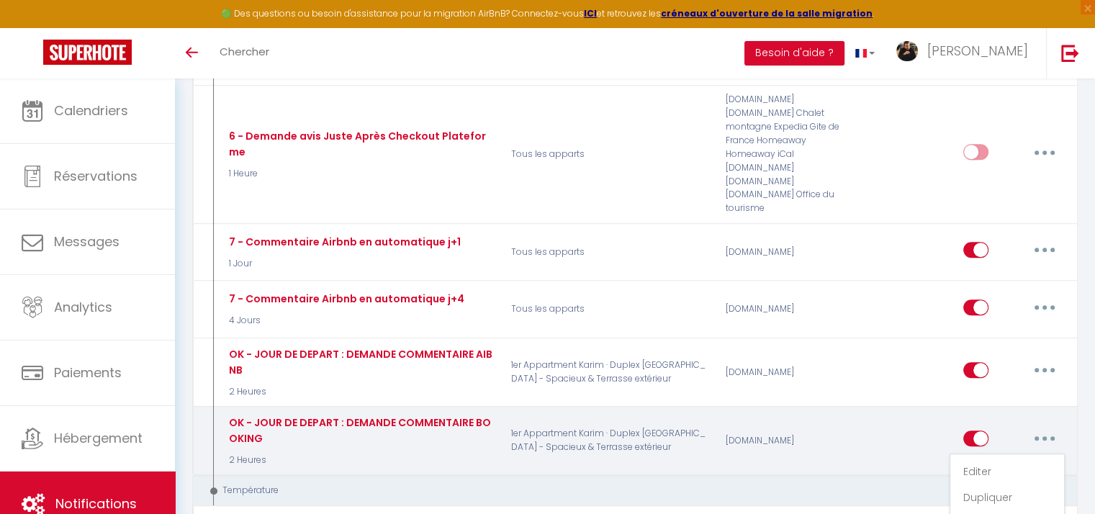
select select "if_booking_is_paid"
checkbox input "true"
checkbox input "false"
type input "Votre Séjour Chez Nous - Votre Avis Compte"
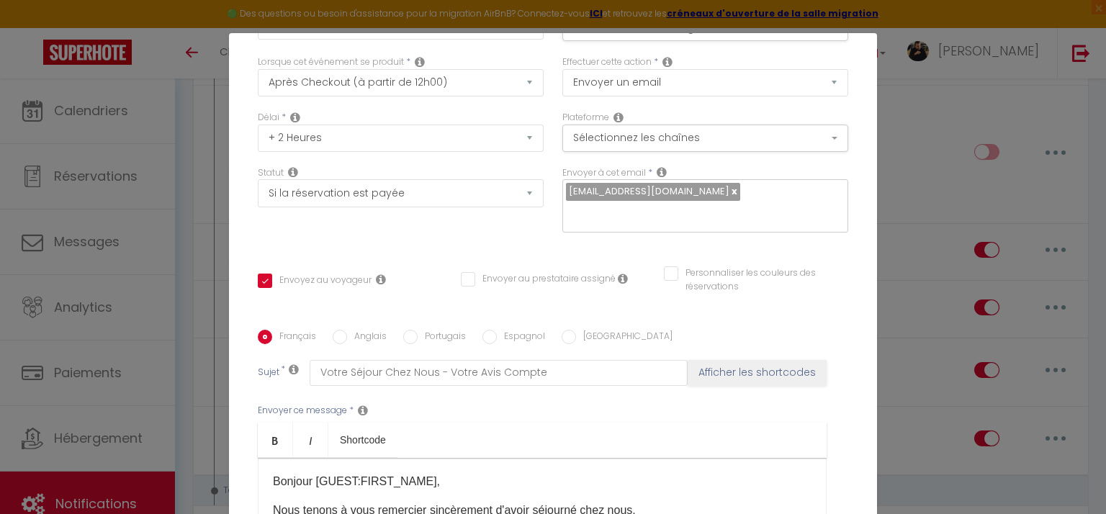
scroll to position [93, 0]
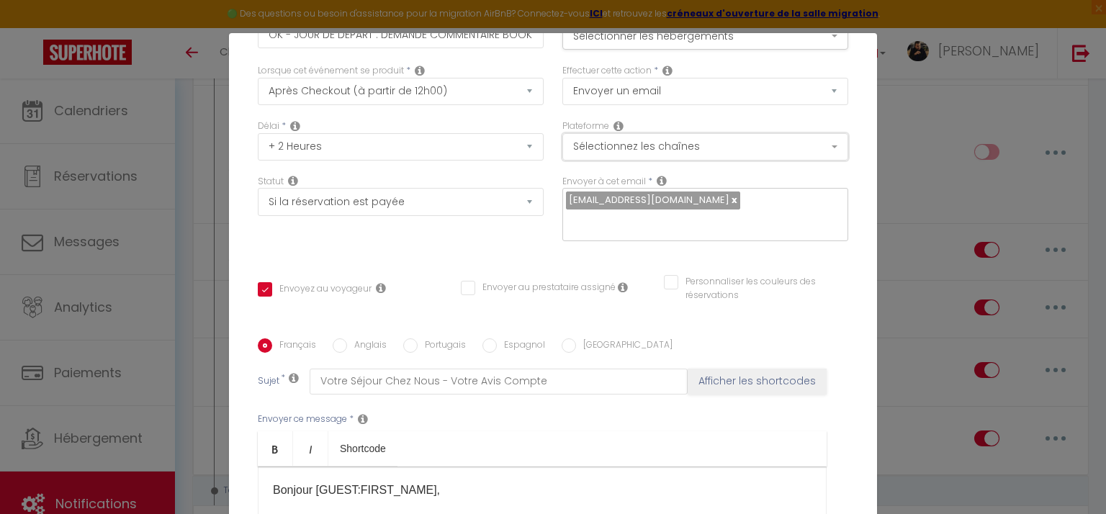
click at [610, 143] on button "Sélectionnez les chaînes" at bounding box center [705, 146] width 286 height 27
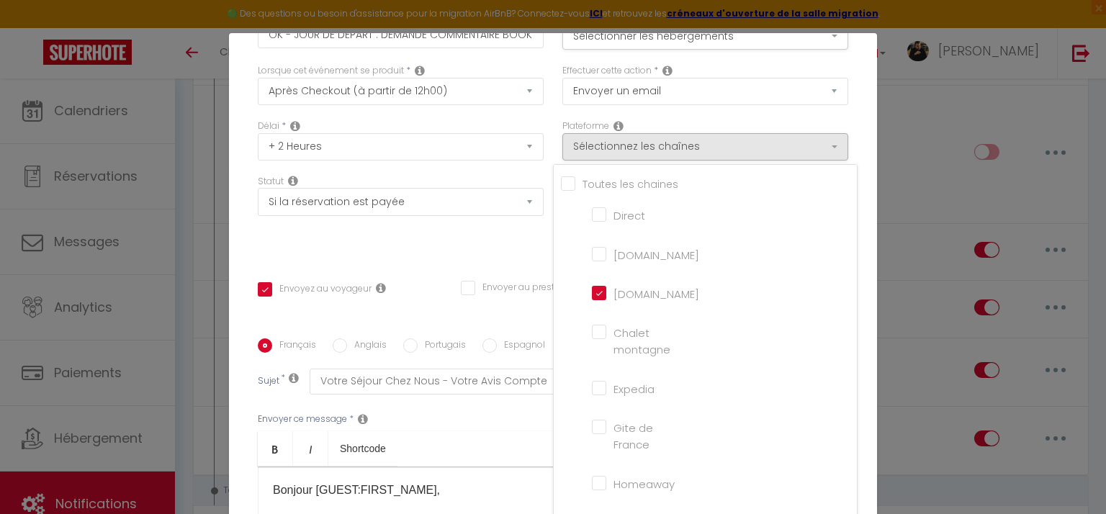
click at [468, 251] on div "Statut Aucun Si la réservation est payée Si réservation non payée Si la caution…" at bounding box center [400, 215] width 305 height 81
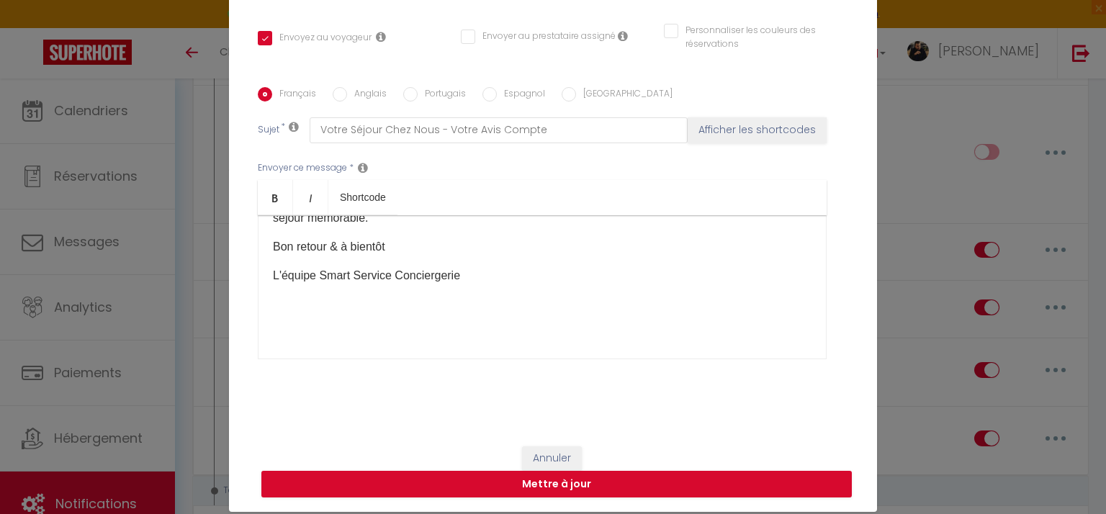
scroll to position [66, 0]
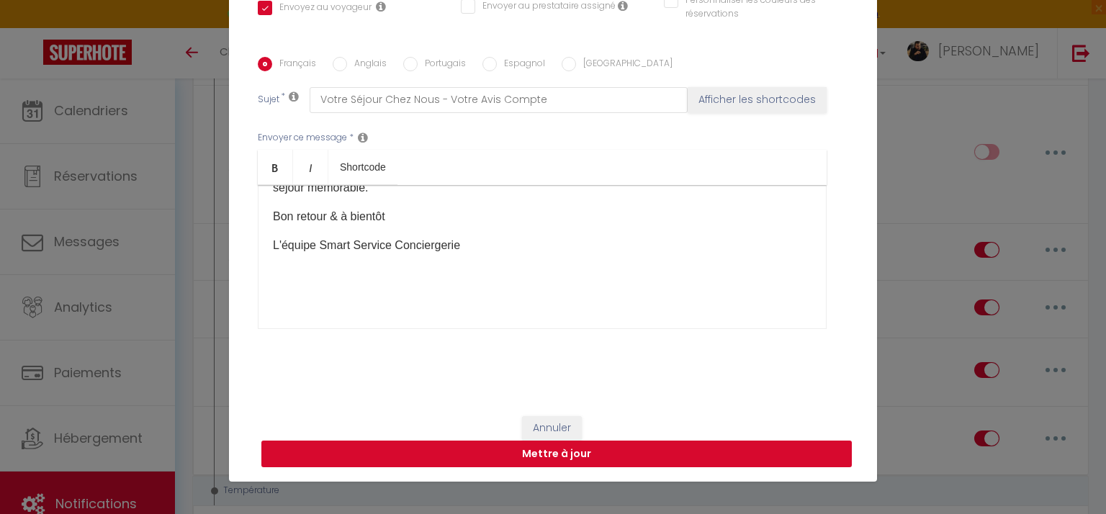
click at [600, 447] on button "Mettre à jour" at bounding box center [556, 454] width 591 height 27
checkbox input "true"
checkbox input "false"
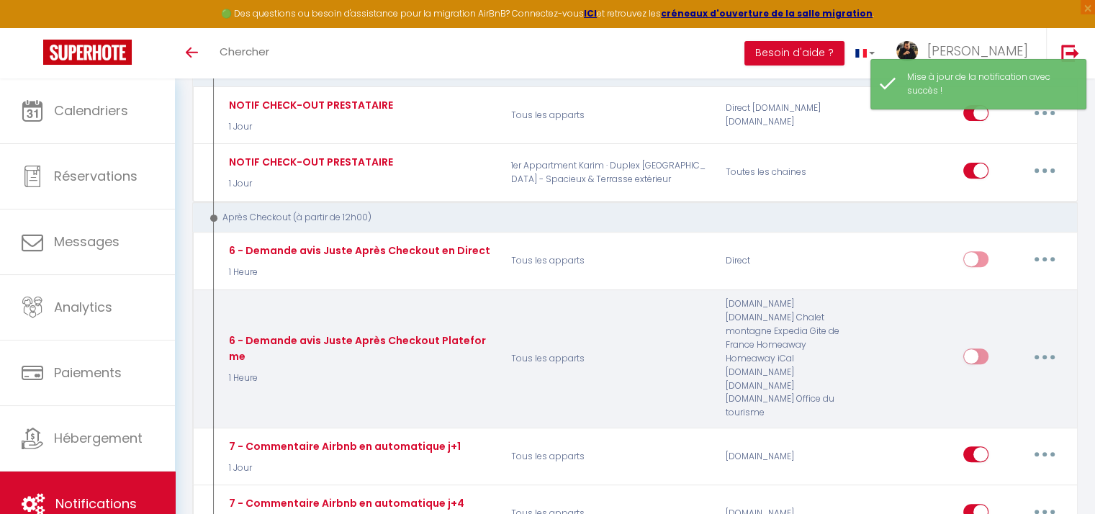
scroll to position [504, 0]
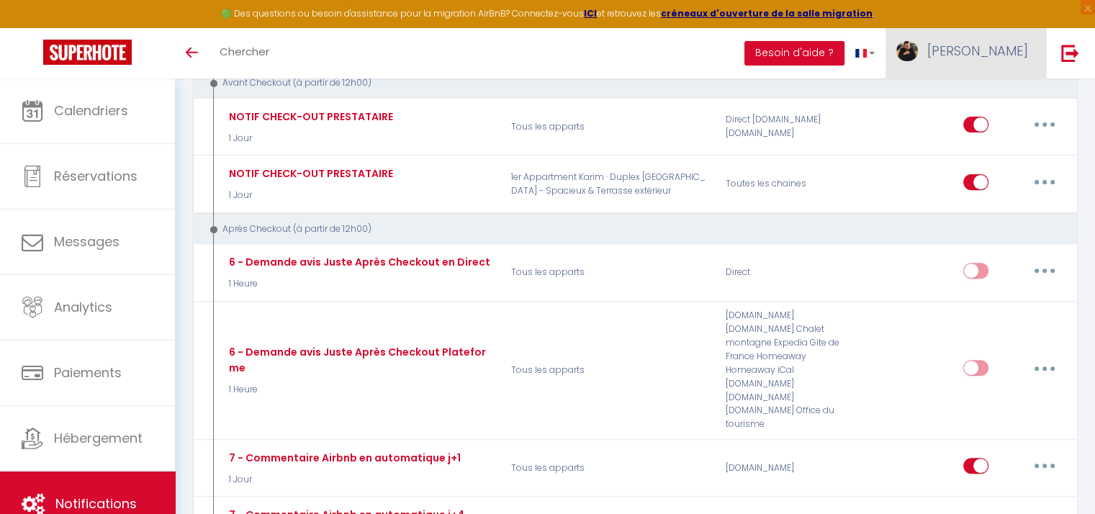
click at [1002, 45] on span "[PERSON_NAME]" at bounding box center [978, 51] width 101 height 18
click at [975, 102] on link "Paramètres" at bounding box center [989, 100] width 107 height 24
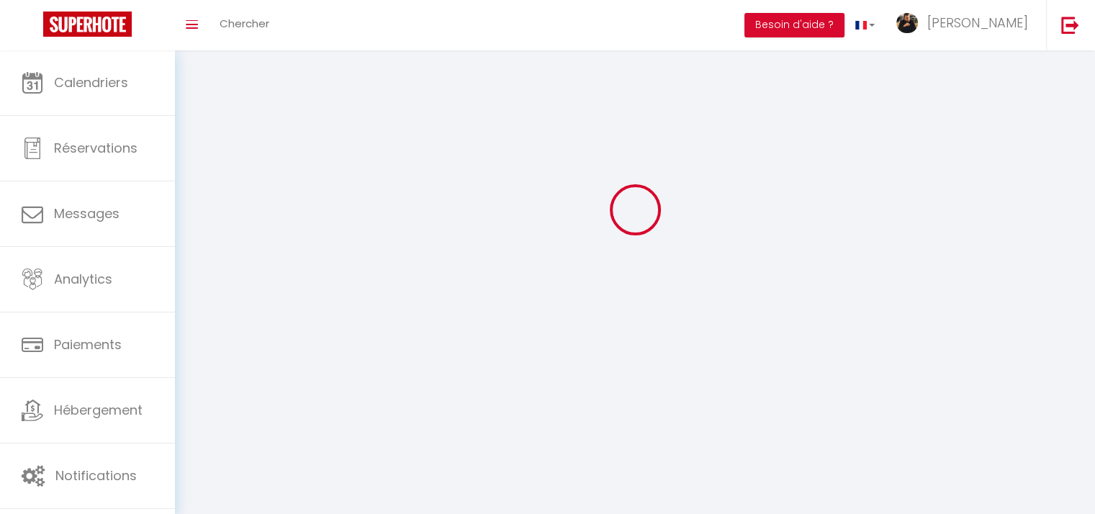
scroll to position [50, 0]
select select "28"
select select "fr"
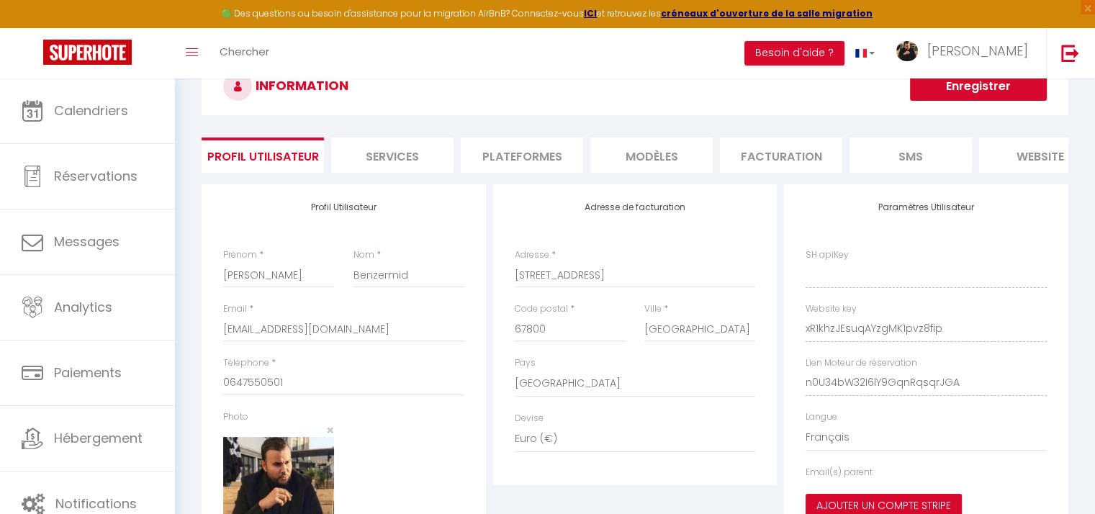
type input "xR1khzJEsuqAYzgMK1pvz8fip"
type input "n0U34bW32I6lY9GqnRqsqrJGA"
type input "[URL][DOMAIN_NAME]"
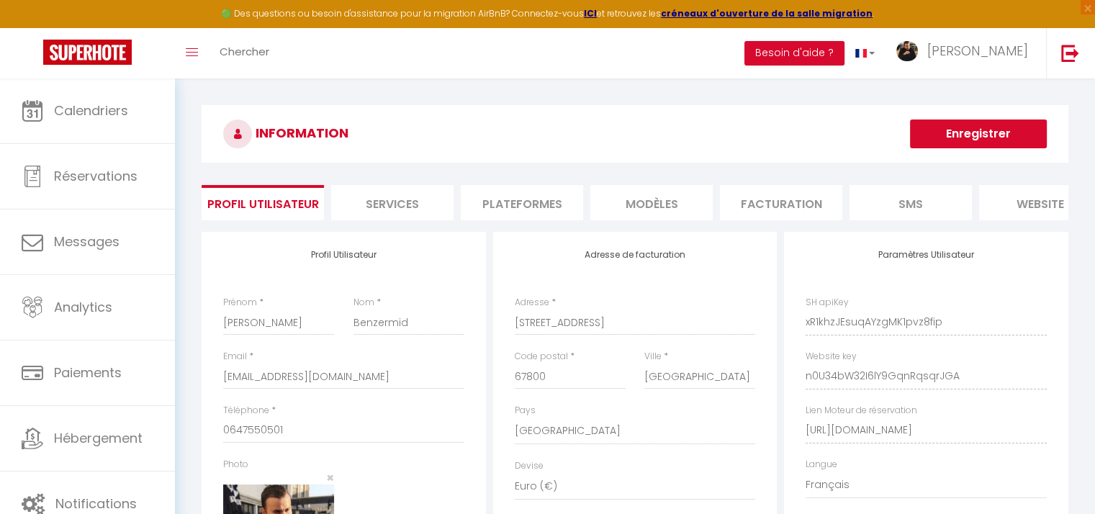
scroll to position [0, 0]
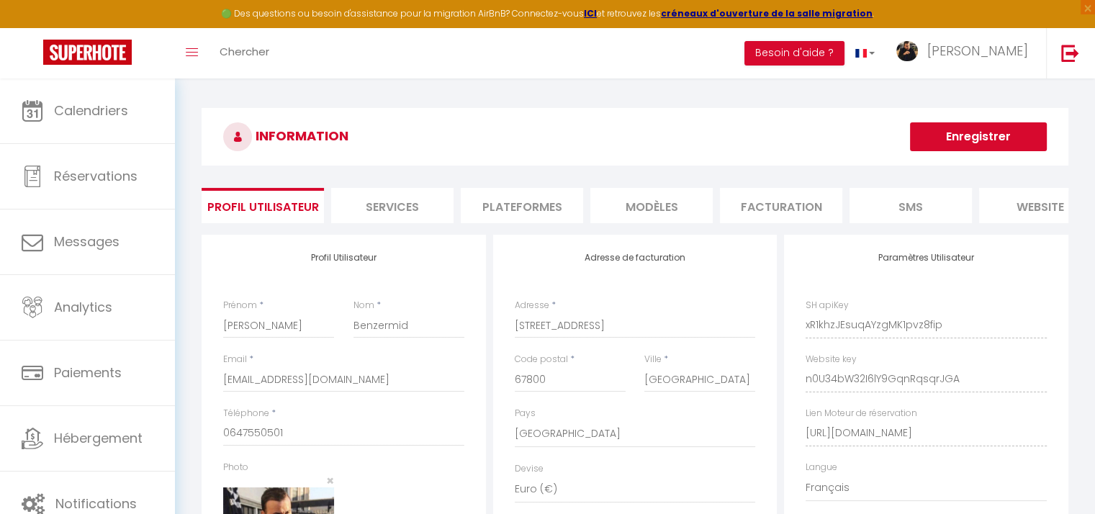
click at [537, 200] on li "Plateformes" at bounding box center [522, 205] width 122 height 35
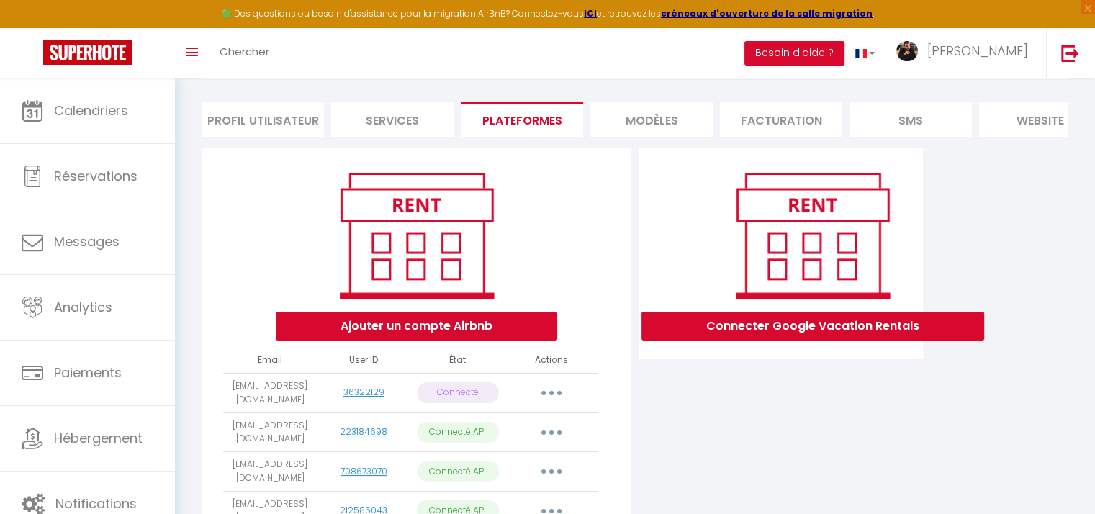
scroll to position [187, 0]
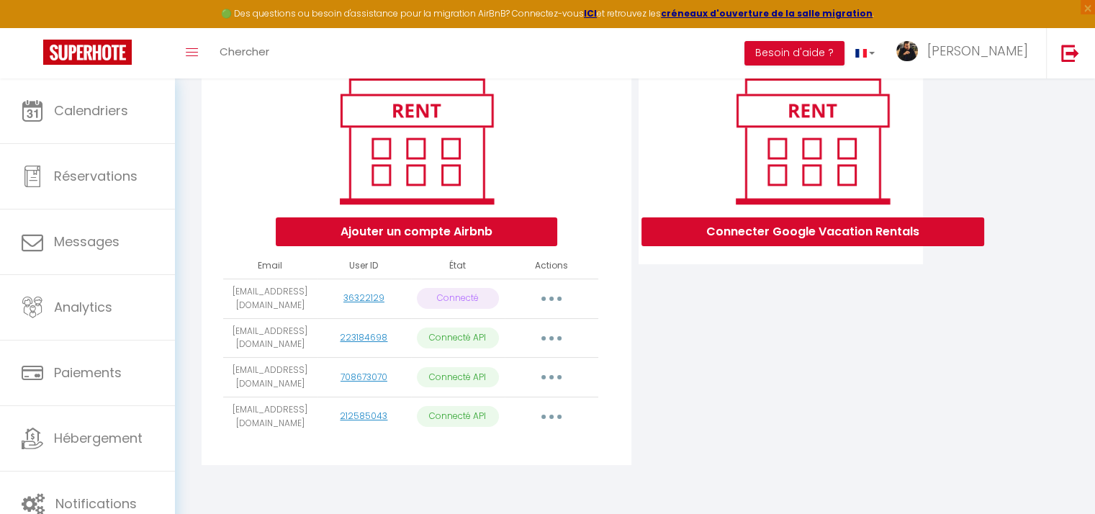
click at [546, 302] on button "button" at bounding box center [551, 298] width 40 height 23
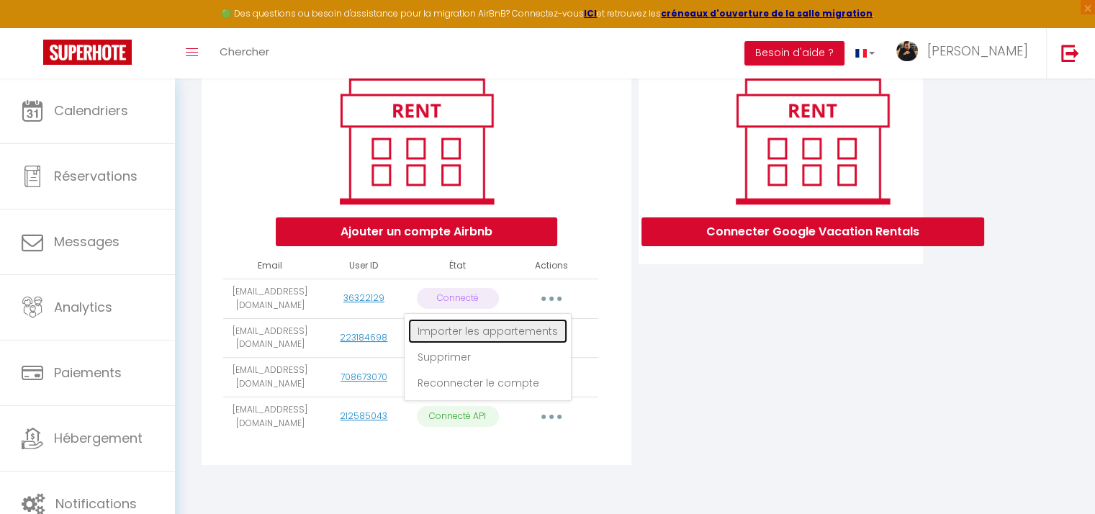
click at [505, 336] on link "Importer les appartements" at bounding box center [487, 331] width 159 height 24
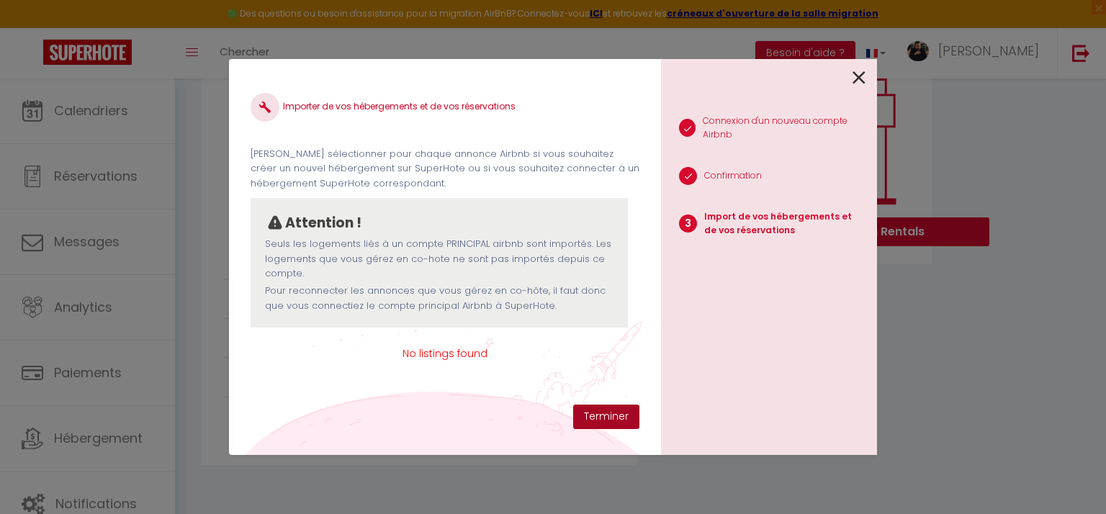
click at [606, 421] on button "Terminer" at bounding box center [606, 417] width 66 height 24
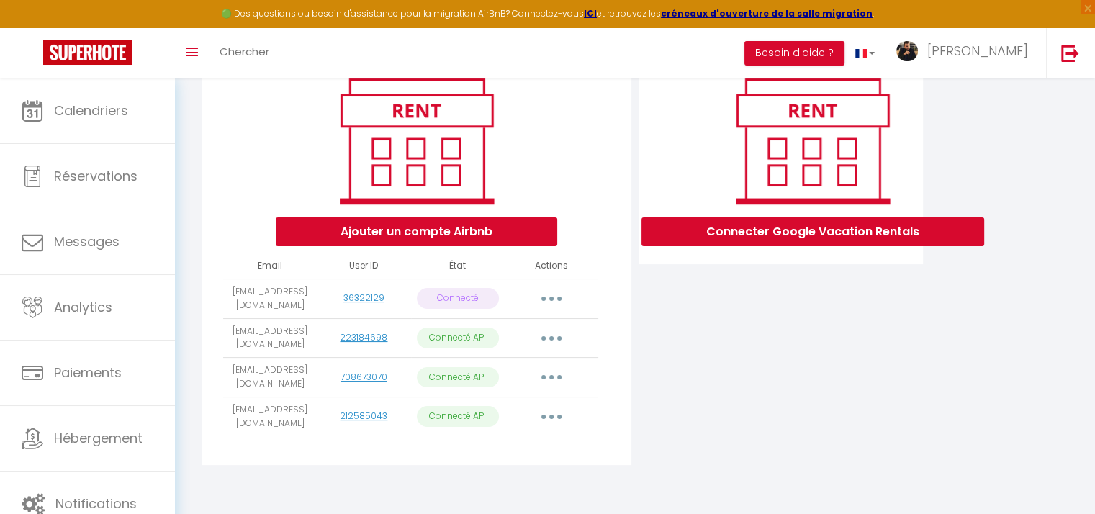
click at [743, 339] on div "Connecter Google Vacation Rentals" at bounding box center [781, 264] width 292 height 420
click at [550, 301] on icon "button" at bounding box center [551, 299] width 4 height 4
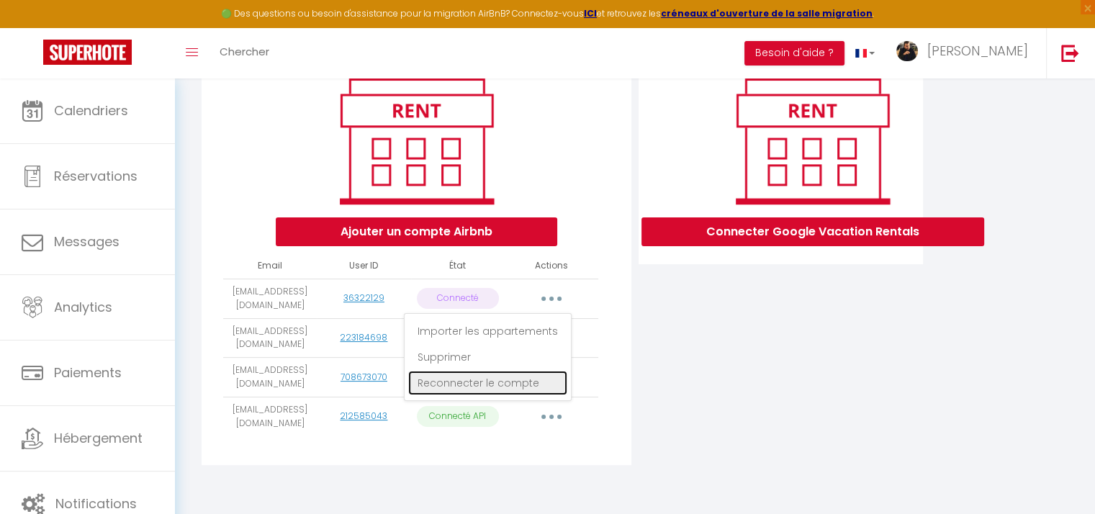
click at [507, 392] on link "Reconnecter le compte" at bounding box center [487, 383] width 159 height 24
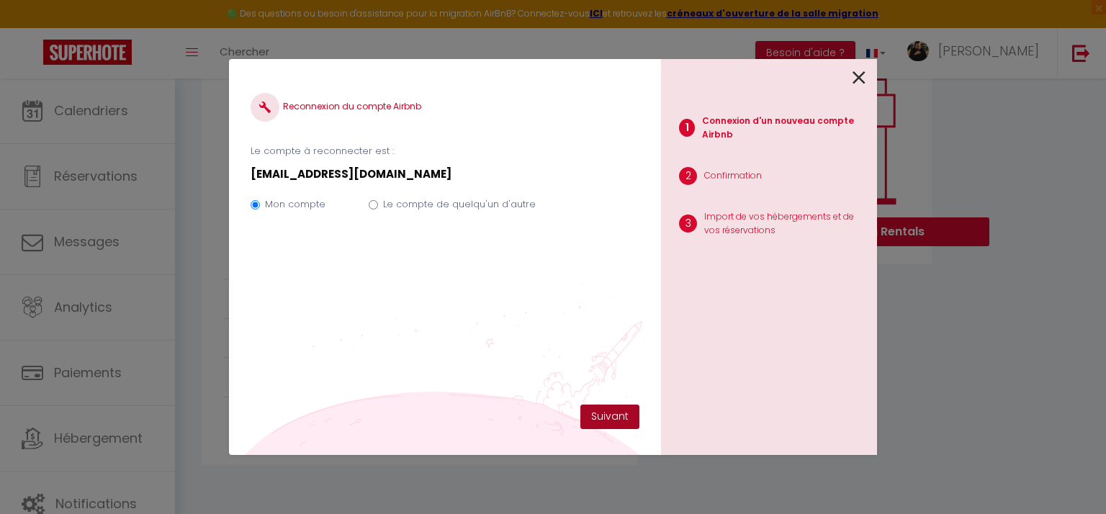
click at [602, 416] on button "Suivant" at bounding box center [609, 417] width 59 height 24
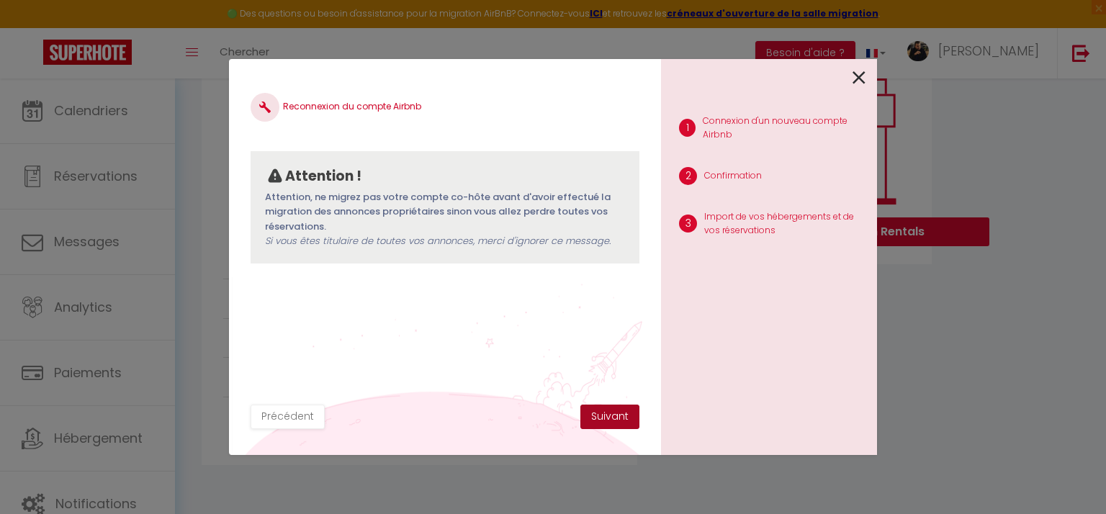
click at [602, 416] on button "Suivant" at bounding box center [609, 417] width 59 height 24
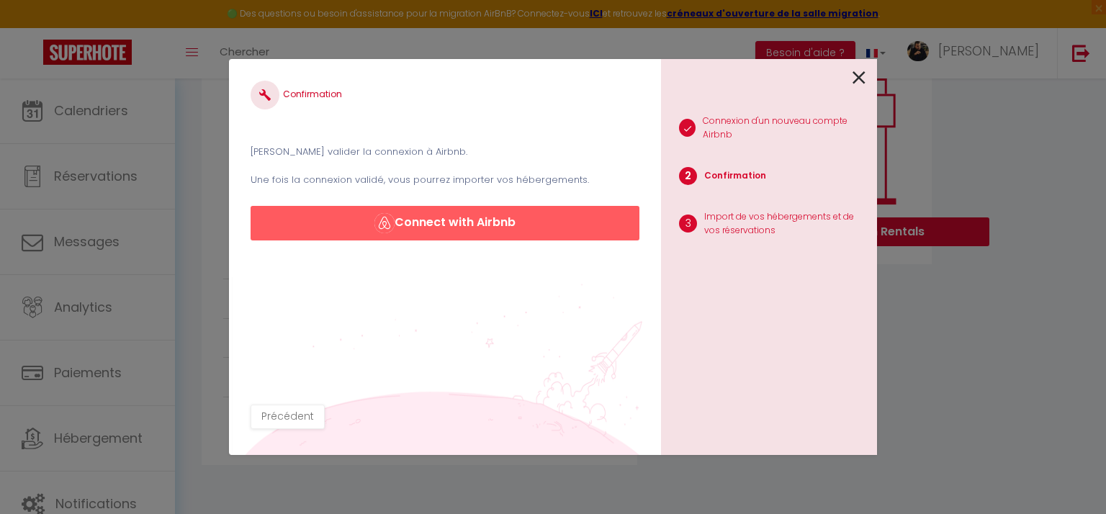
click at [857, 78] on icon at bounding box center [859, 78] width 13 height 22
